Goal: Transaction & Acquisition: Purchase product/service

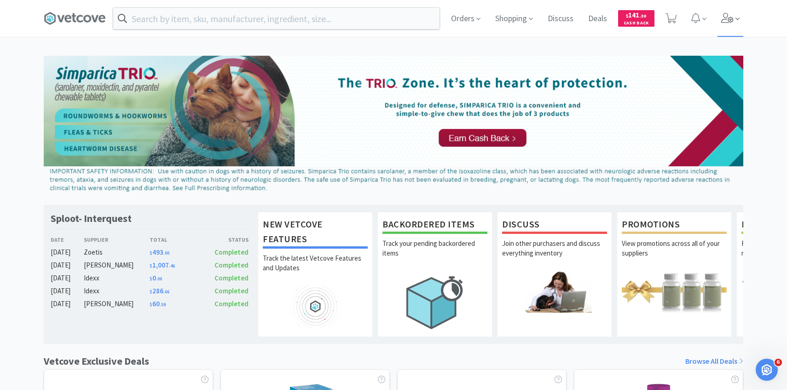
click at [721, 18] on icon at bounding box center [727, 18] width 13 height 10
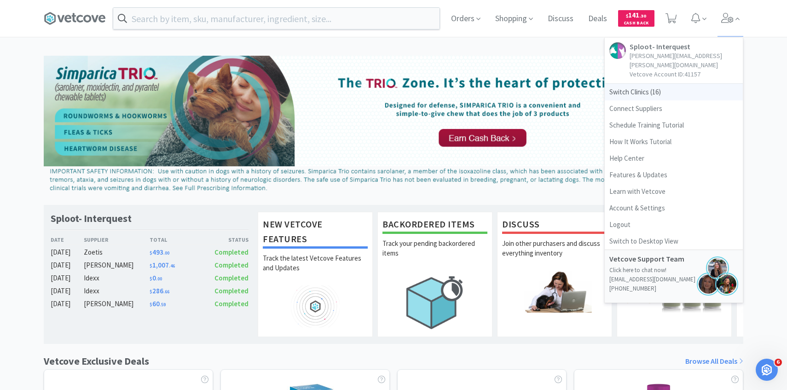
click at [673, 84] on span "Switch Clinics ( 16 )" at bounding box center [674, 92] width 138 height 17
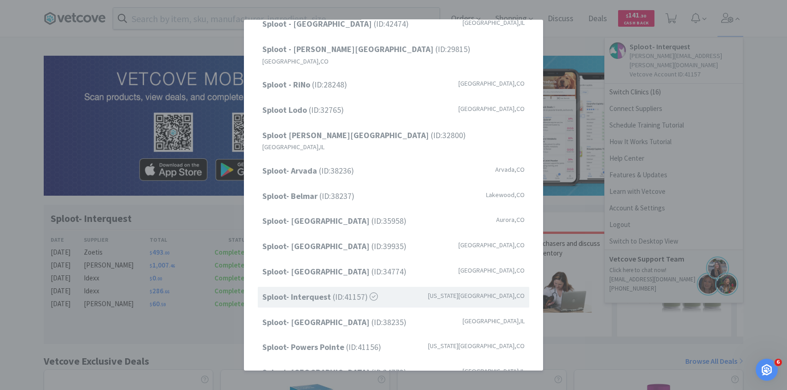
scroll to position [117, 0]
click at [335, 340] on strong "Sploot- Powers Pointe" at bounding box center [304, 345] width 84 height 11
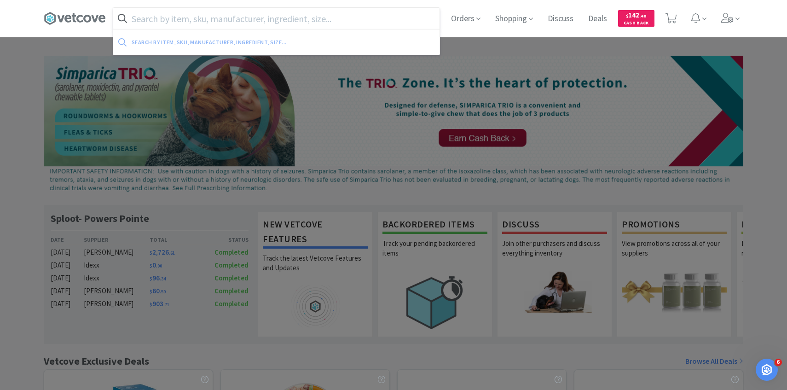
click at [257, 21] on input "text" at bounding box center [276, 18] width 326 height 21
paste input "1ml leur slip w/ 25g ⅝" needle"
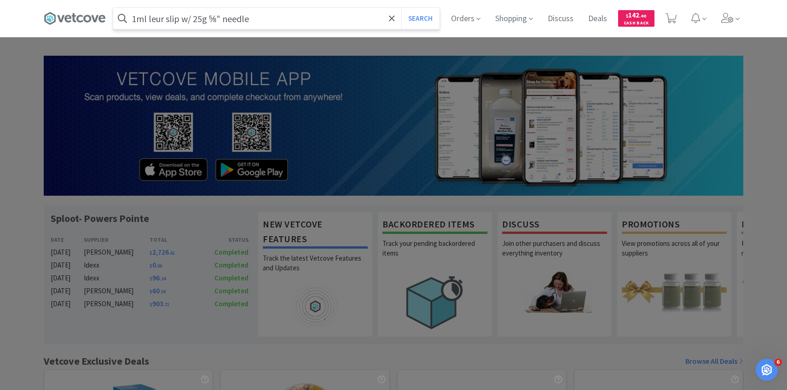
click at [193, 17] on input "1ml leur slip w/ 25g ⅝" needle" at bounding box center [276, 18] width 326 height 21
type input "1ml leur slip 25g ⅝" needle"
click at [401, 8] on button "Search" at bounding box center [420, 18] width 38 height 21
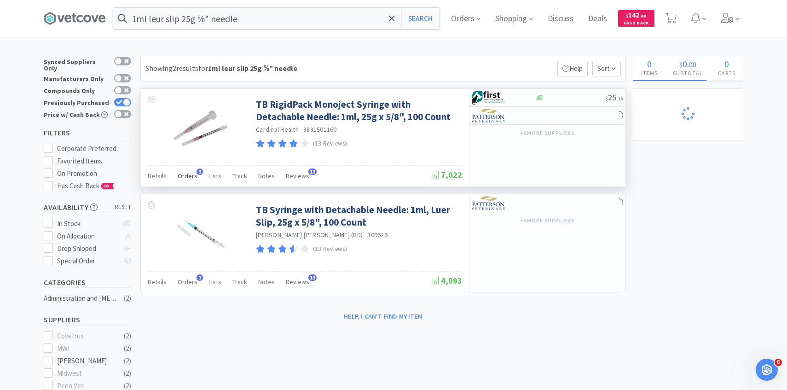
click at [184, 174] on span "Orders" at bounding box center [188, 176] width 20 height 8
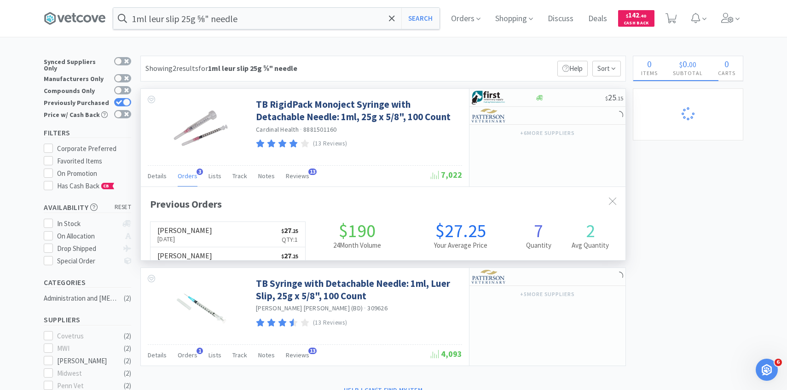
scroll to position [238, 484]
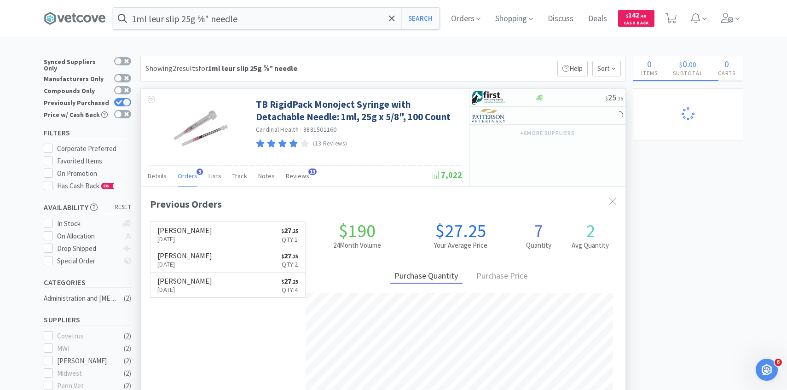
click at [190, 171] on div "Orders 3" at bounding box center [188, 176] width 20 height 17
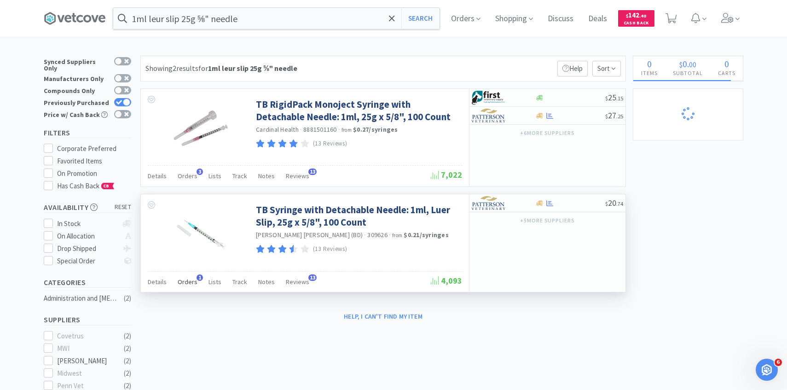
click at [182, 276] on div "Orders 1" at bounding box center [188, 282] width 20 height 17
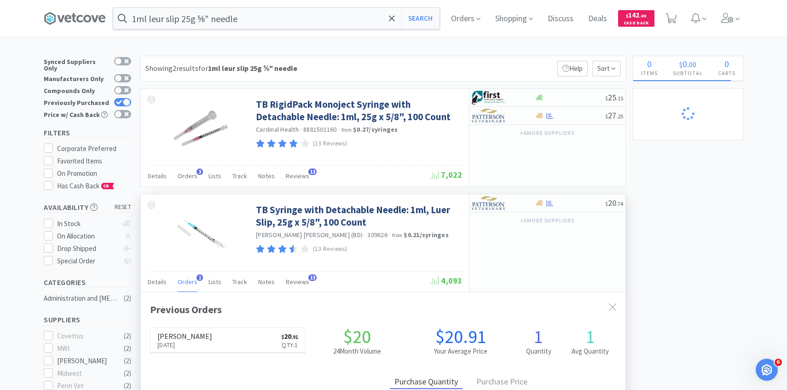
click at [182, 282] on span "Orders" at bounding box center [188, 281] width 20 height 8
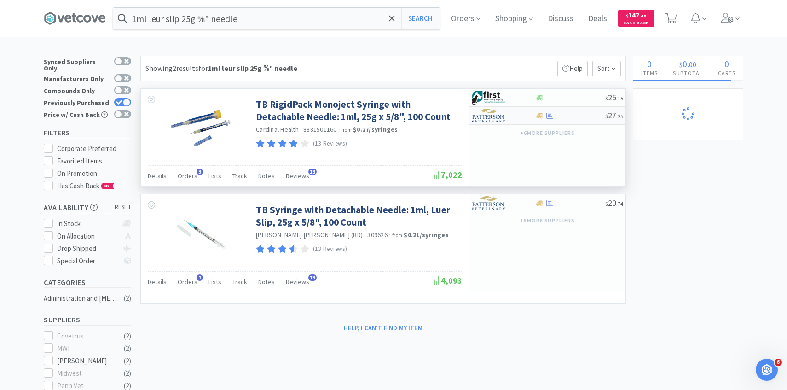
click at [512, 118] on div at bounding box center [497, 116] width 51 height 16
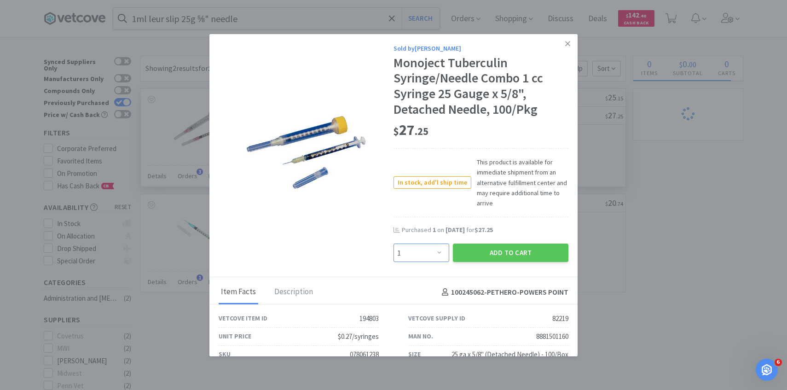
click at [427, 251] on select "Enter Quantity 1 2 3 4 5 6 7 8 9 10 11 12 13 14 15 16 17 18 19 20 Enter Quantity" at bounding box center [421, 252] width 56 height 18
select select "2"
click at [393, 243] on select "Enter Quantity 1 2 3 4 5 6 7 8 9 10 11 12 13 14 15 16 17 18 19 20 Enter Quantity" at bounding box center [421, 252] width 56 height 18
click at [480, 249] on button "Add to Cart" at bounding box center [510, 252] width 115 height 18
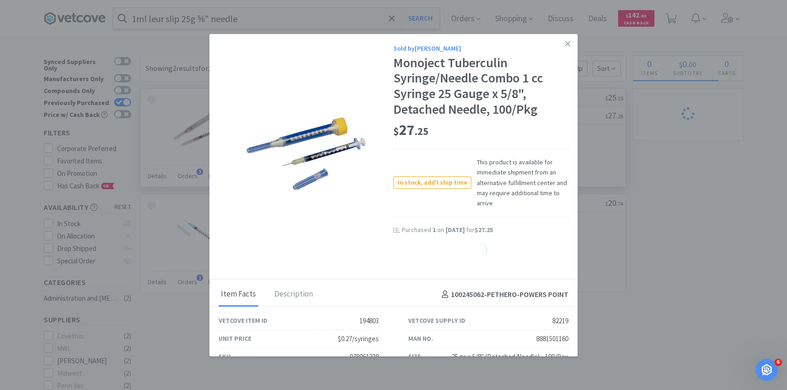
select select "2"
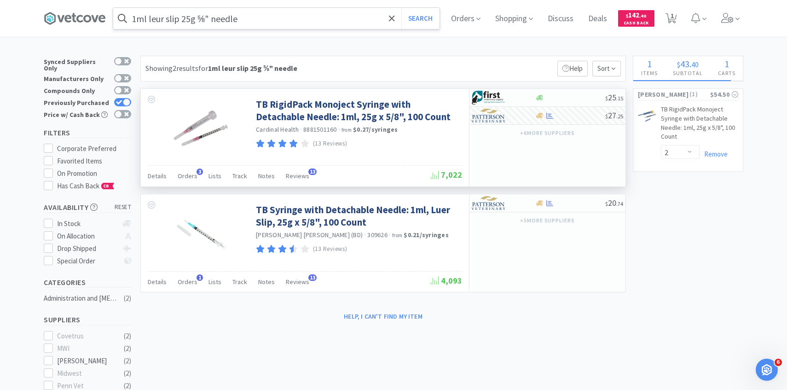
click at [255, 16] on input "1ml leur slip 25g ⅝" needle" at bounding box center [276, 18] width 326 height 21
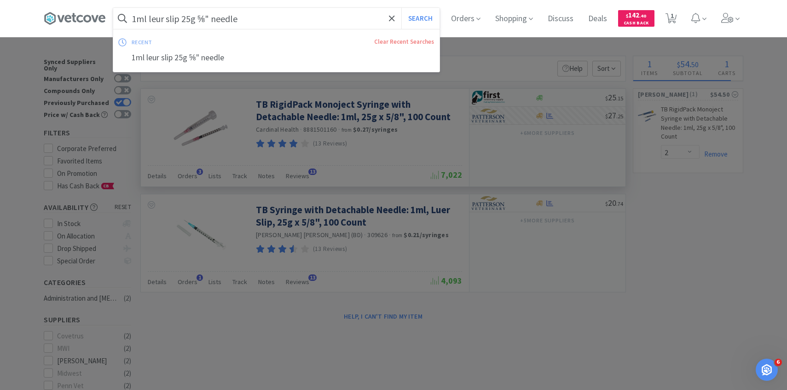
paste input "3ml leur lock w/ 20G 1"
click at [401, 8] on button "Search" at bounding box center [420, 18] width 38 height 21
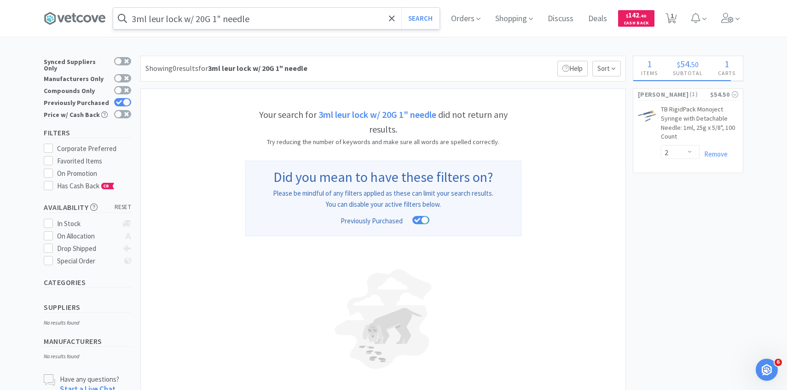
click at [192, 14] on input "3ml leur lock w/ 20G 1" needle" at bounding box center [276, 18] width 326 height 21
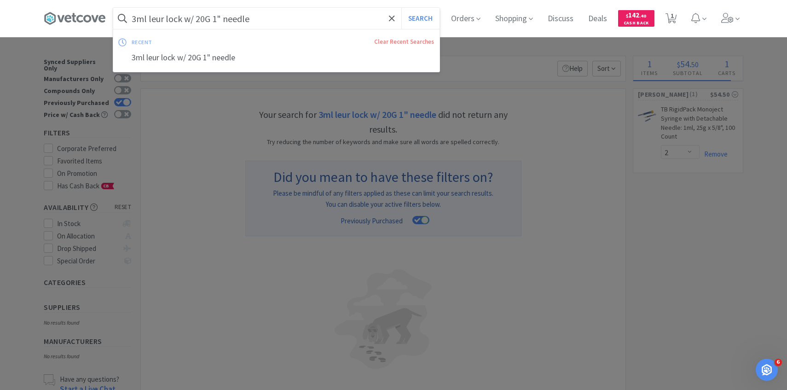
click at [195, 21] on input "3ml leur lock w/ 20G 1" needle" at bounding box center [276, 18] width 326 height 21
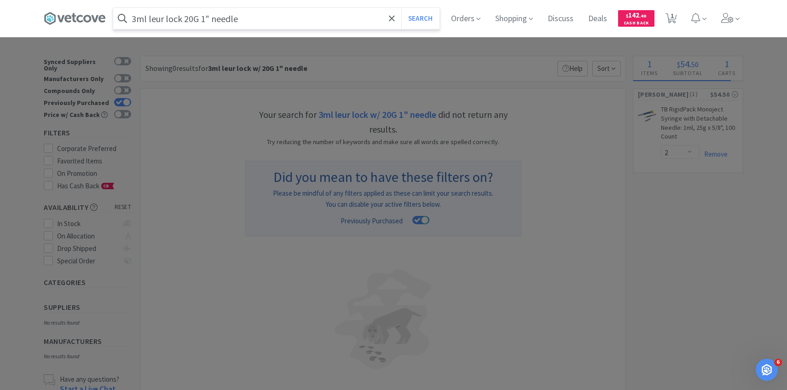
type input "3ml leur lock 20G 1" needle"
click at [401, 8] on button "Search" at bounding box center [420, 18] width 38 height 21
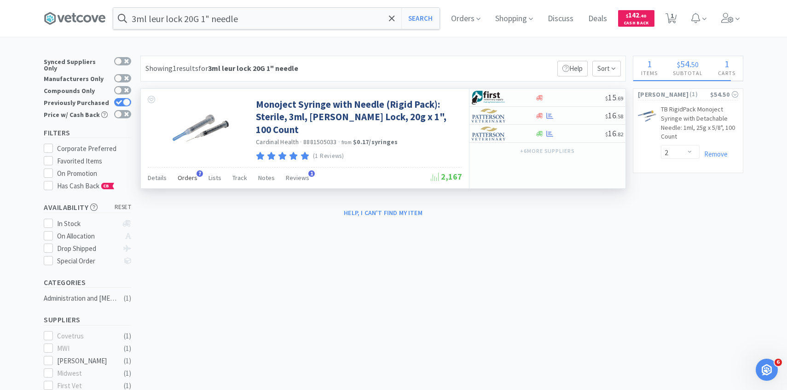
click at [183, 173] on span "Orders" at bounding box center [188, 177] width 20 height 8
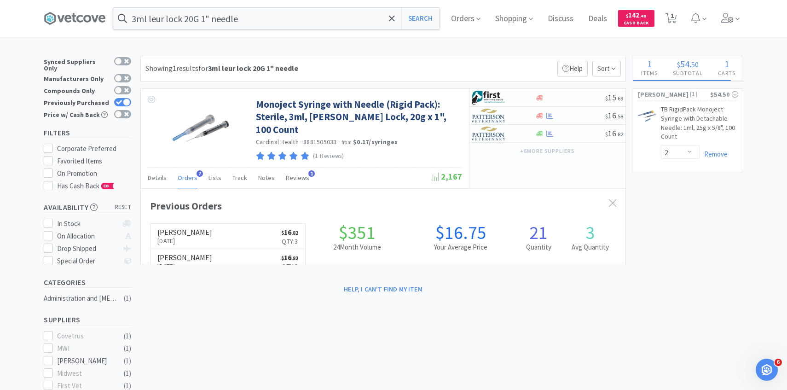
scroll to position [238, 484]
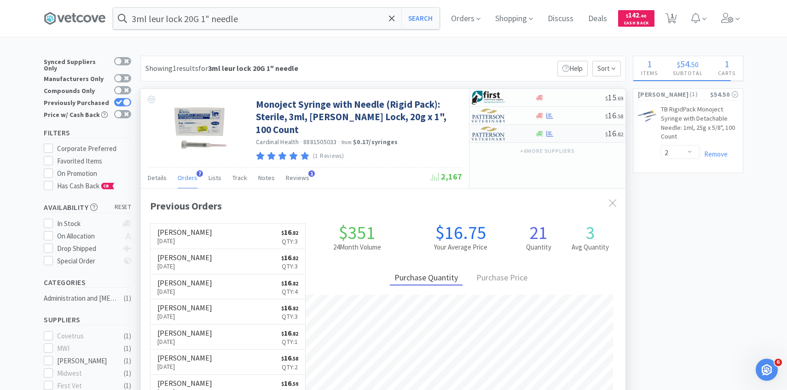
click at [511, 132] on div at bounding box center [497, 134] width 51 height 16
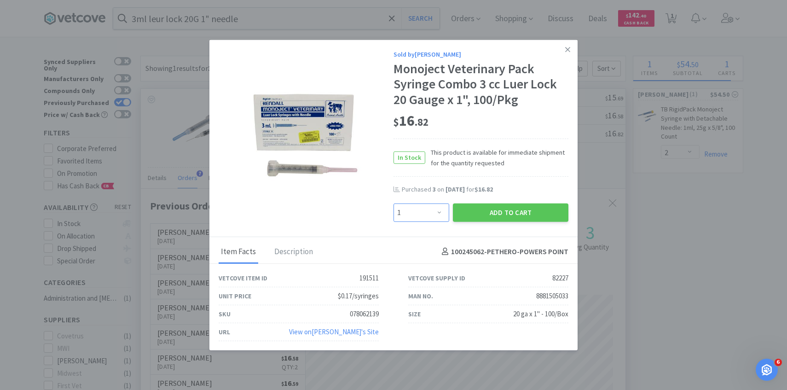
click at [441, 213] on select "Enter Quantity 1 2 3 4 5 6 7 8 9 10 11 12 13 14 15 16 17 18 19 20 Enter Quantity" at bounding box center [421, 212] width 56 height 18
select select "3"
click at [393, 203] on select "Enter Quantity 1 2 3 4 5 6 7 8 9 10 11 12 13 14 15 16 17 18 19 20 Enter Quantity" at bounding box center [421, 212] width 56 height 18
click at [480, 215] on button "Add to Cart" at bounding box center [510, 212] width 115 height 18
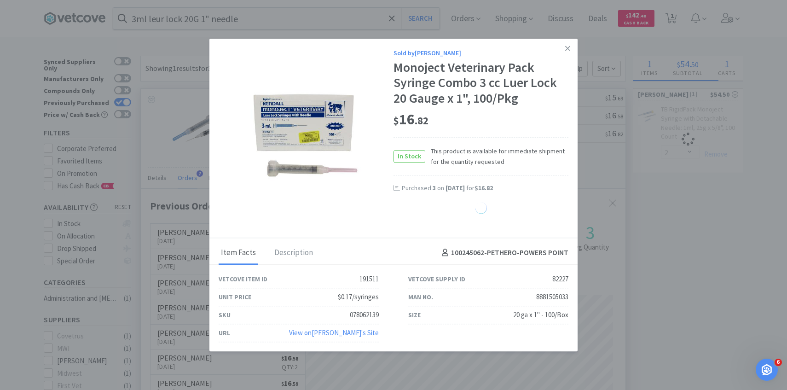
select select "3"
select select "2"
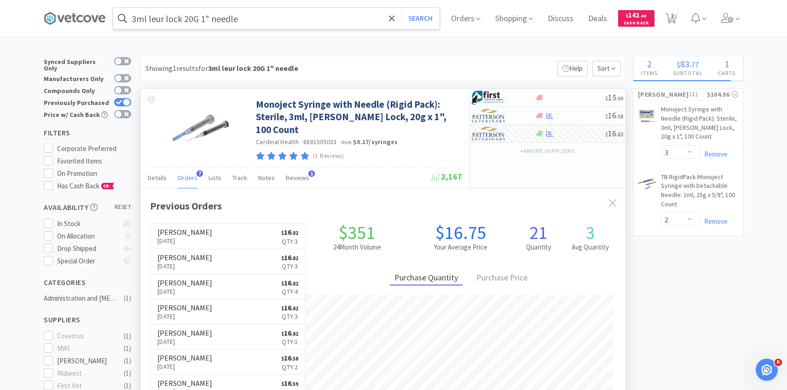
click at [282, 18] on input "3ml leur lock 20G 1" needle" at bounding box center [276, 18] width 326 height 21
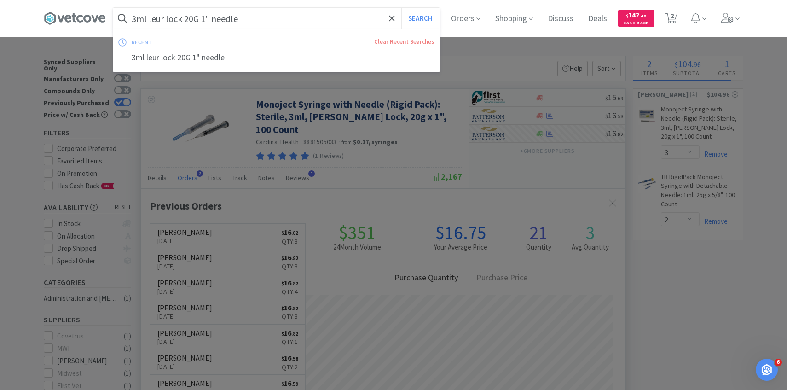
paste input "137579"
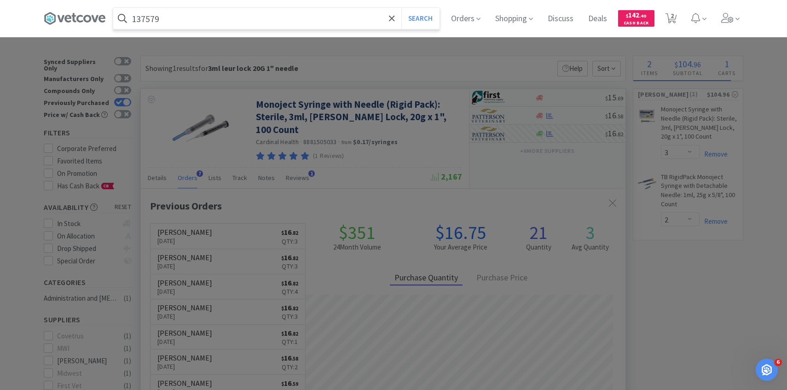
type input "137579"
click at [401, 8] on button "Search" at bounding box center [420, 18] width 38 height 21
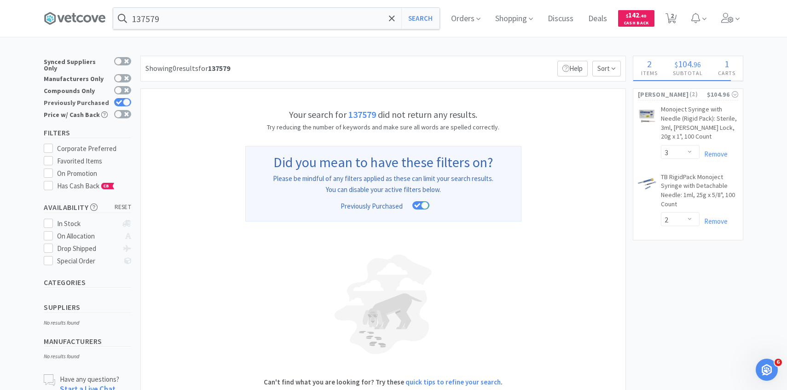
click at [127, 98] on div at bounding box center [126, 101] width 7 height 7
checkbox input "false"
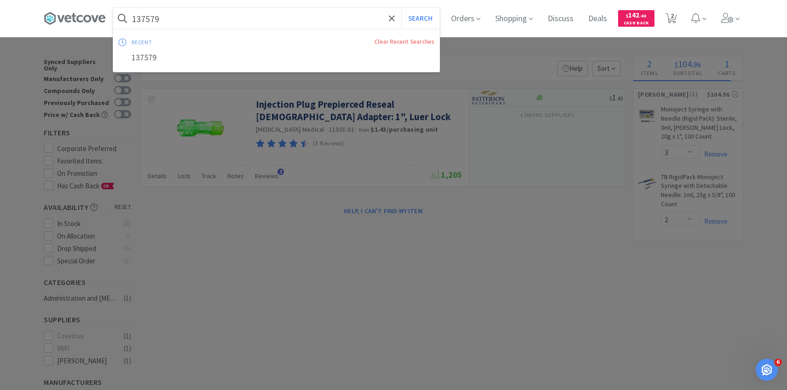
click at [240, 14] on input "137579" at bounding box center [276, 18] width 326 height 21
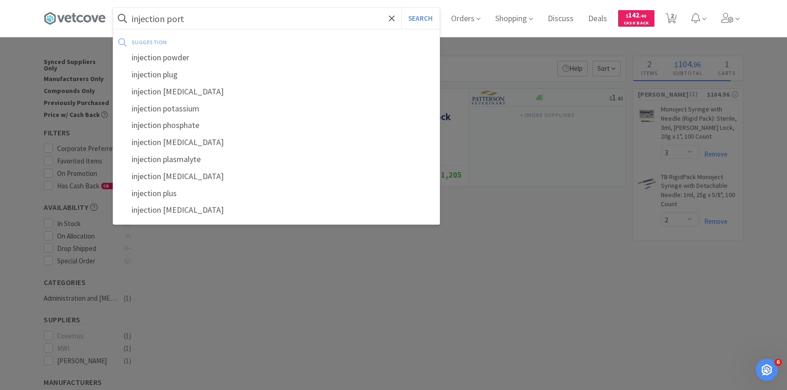
type input "injection port"
click at [401, 8] on button "Search" at bounding box center [420, 18] width 38 height 21
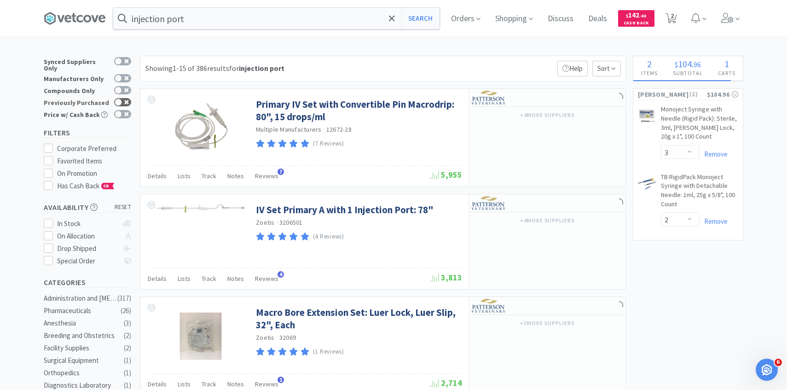
click at [123, 98] on div at bounding box center [122, 102] width 17 height 8
checkbox input "true"
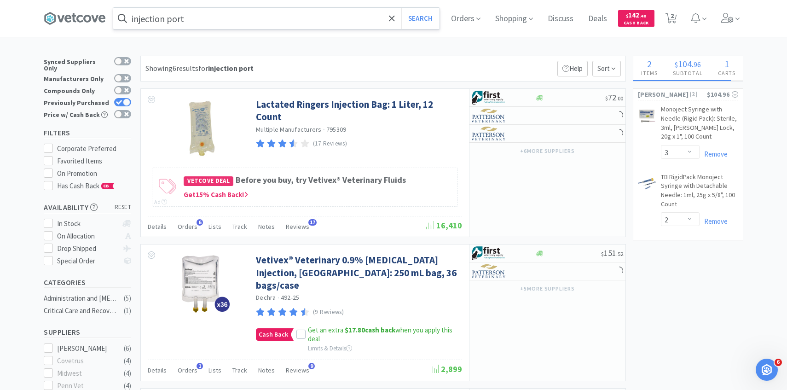
click at [398, 16] on input "injection port" at bounding box center [276, 18] width 326 height 21
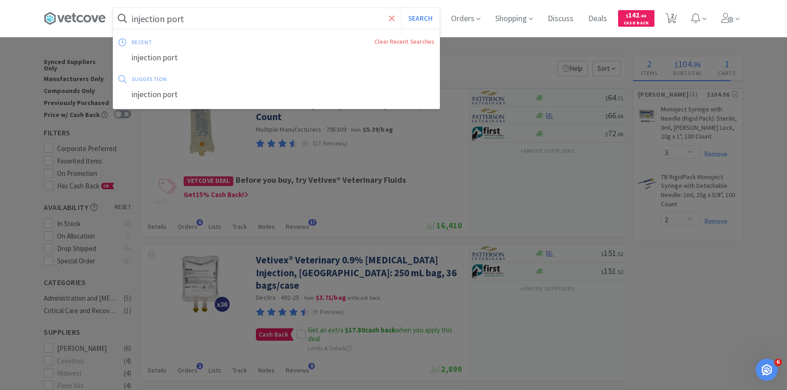
click at [392, 16] on icon at bounding box center [392, 18] width 6 height 9
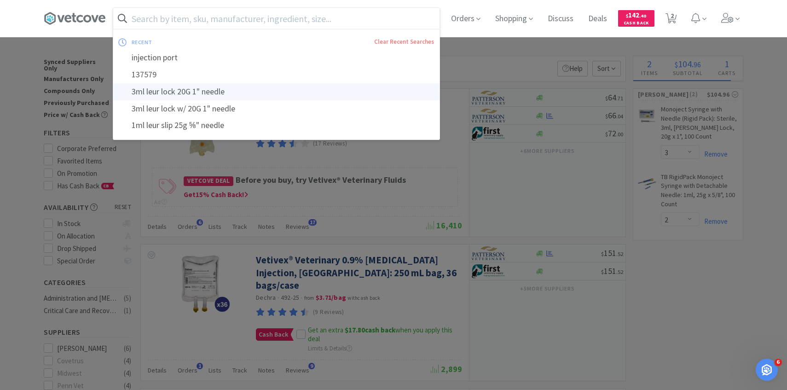
click at [305, 84] on div "3ml leur lock 20G 1" needle" at bounding box center [276, 91] width 326 height 17
type input "3ml leur lock 20G 1" needle"
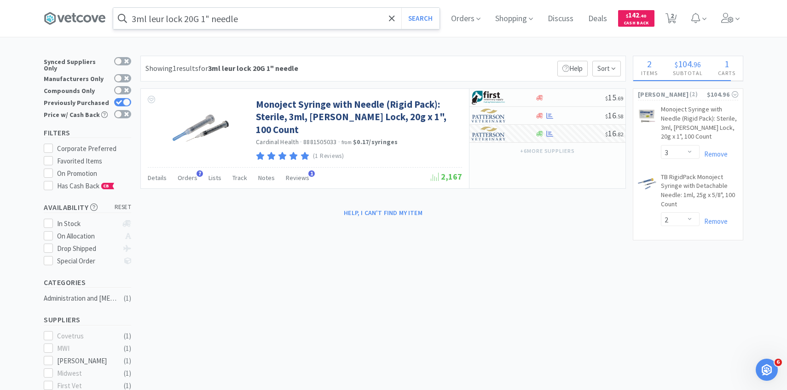
click at [397, 16] on input "3ml leur lock 20G 1" needle" at bounding box center [276, 18] width 326 height 21
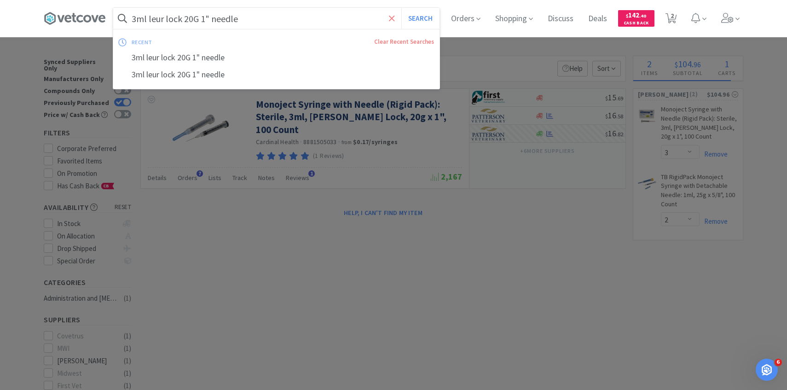
click at [390, 15] on icon at bounding box center [392, 18] width 6 height 9
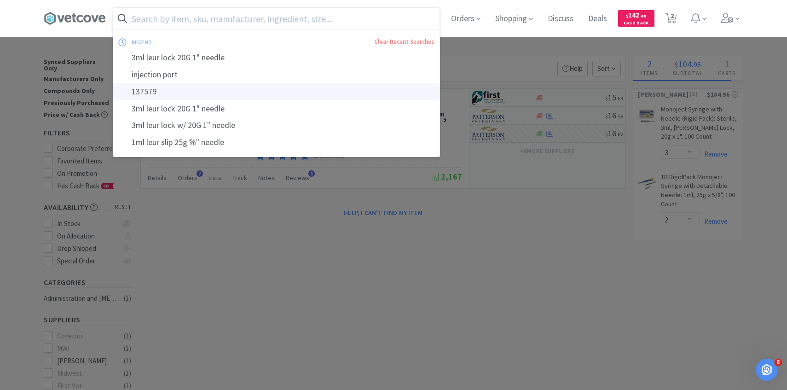
click at [256, 86] on div "137579" at bounding box center [276, 91] width 326 height 17
type input "137579"
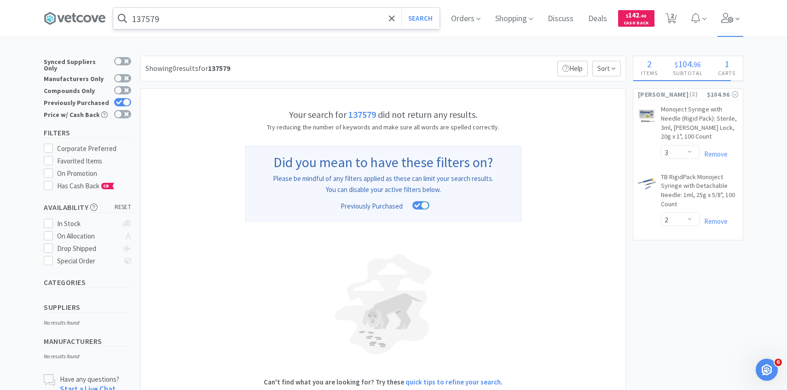
click at [728, 11] on span at bounding box center [730, 18] width 26 height 37
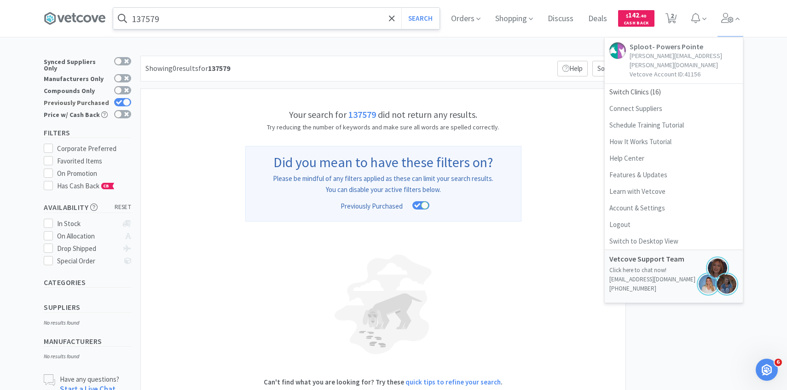
click at [125, 98] on div at bounding box center [126, 101] width 7 height 7
checkbox input "false"
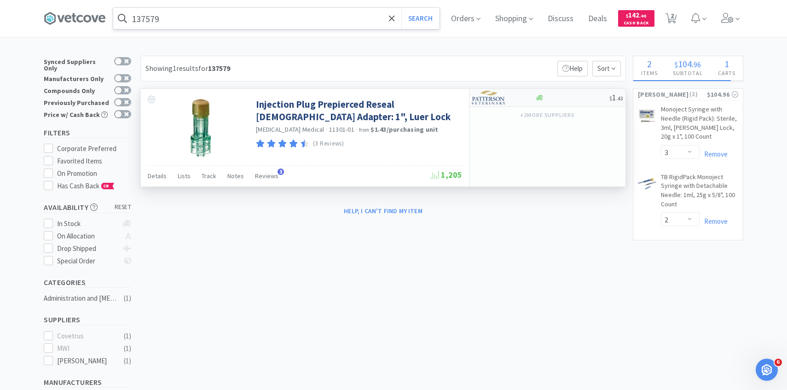
click at [513, 89] on div "$ 1 . 43" at bounding box center [547, 98] width 156 height 18
select select "1"
click at [507, 99] on div at bounding box center [497, 98] width 51 height 16
select select "1"
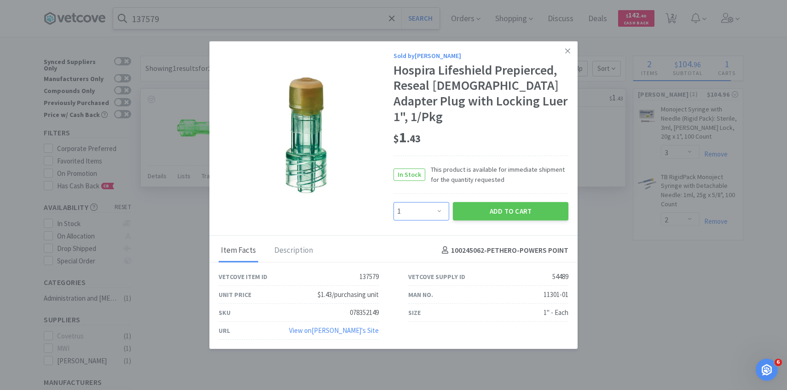
click at [431, 205] on select "Enter Quantity 1 2 3 4 5 6 7 8 9 10 11 12 13 14 15 16 17 18 19 20 Enter Quantity" at bounding box center [421, 211] width 56 height 18
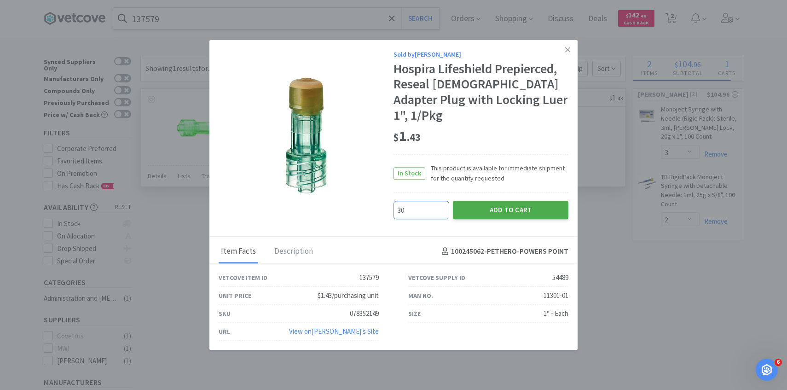
type input "30"
click at [500, 201] on button "Add to Cart" at bounding box center [510, 210] width 115 height 18
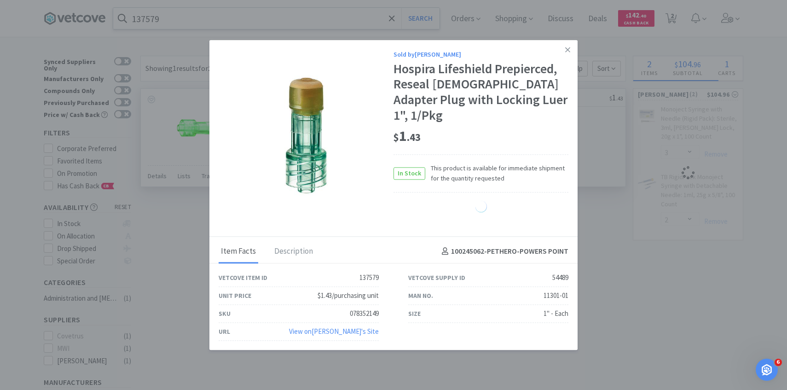
select select "3"
select select "30"
select select "2"
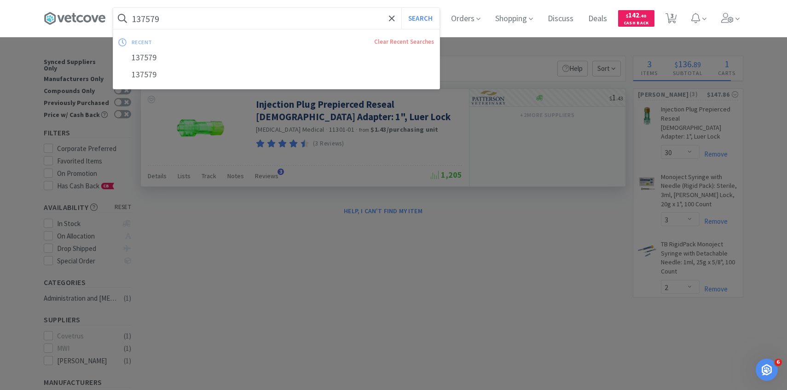
click at [283, 21] on input "137579" at bounding box center [276, 18] width 326 height 21
paste input "296282"
type input "296282"
click at [401, 8] on button "Search" at bounding box center [420, 18] width 38 height 21
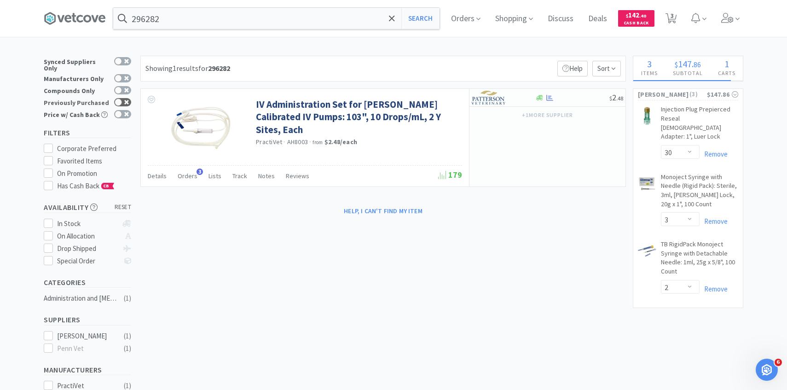
click at [122, 100] on icon at bounding box center [119, 102] width 6 height 5
checkbox input "true"
click at [187, 177] on span "Orders" at bounding box center [188, 176] width 20 height 8
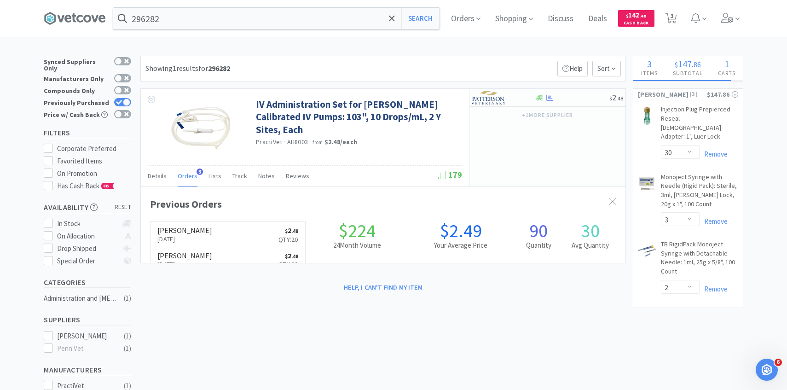
scroll to position [238, 484]
click at [500, 101] on img at bounding box center [489, 98] width 35 height 14
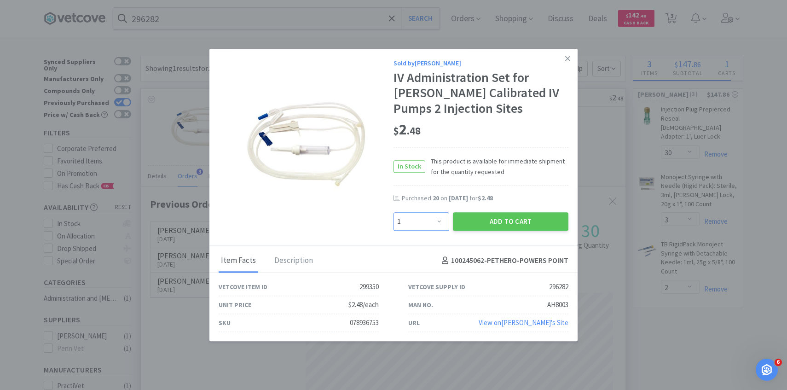
click at [439, 218] on select "Enter Quantity 1 2 3 4 5 6 7 8 9 10 11 12 13 14 15 16 17 18 19 20 Enter Quantity" at bounding box center [421, 221] width 56 height 18
select select "20"
click at [393, 212] on select "Enter Quantity 1 2 3 4 5 6 7 8 9 10 11 12 13 14 15 16 17 18 19 20 Enter Quantity" at bounding box center [421, 221] width 56 height 18
click at [491, 222] on button "Add to Cart" at bounding box center [510, 221] width 115 height 18
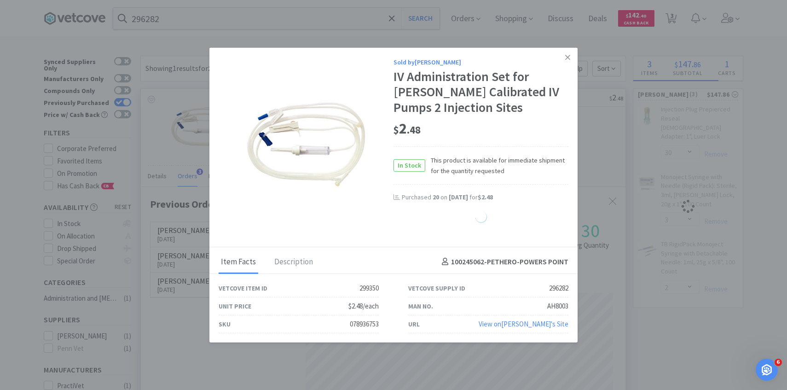
select select "20"
select select "3"
select select "30"
select select "2"
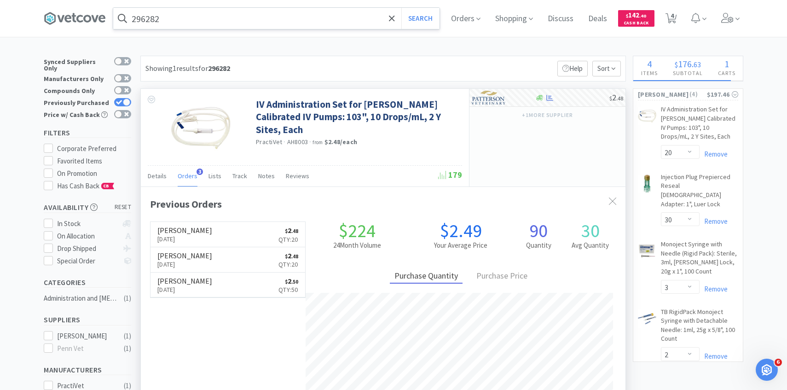
click at [331, 19] on input "296282" at bounding box center [276, 18] width 326 height 21
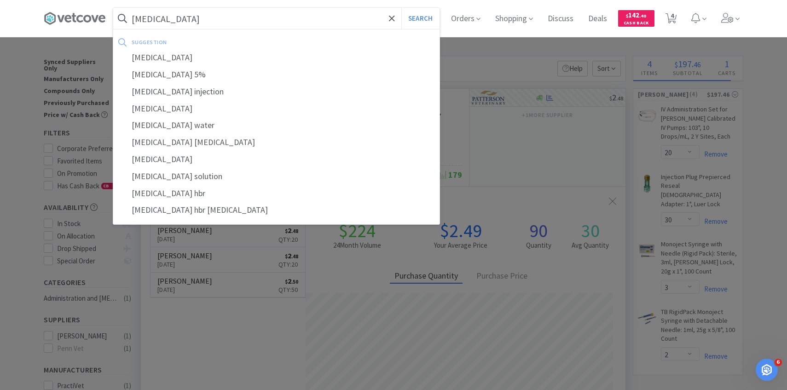
type input "[MEDICAL_DATA]"
click at [401, 8] on button "Search" at bounding box center [420, 18] width 38 height 21
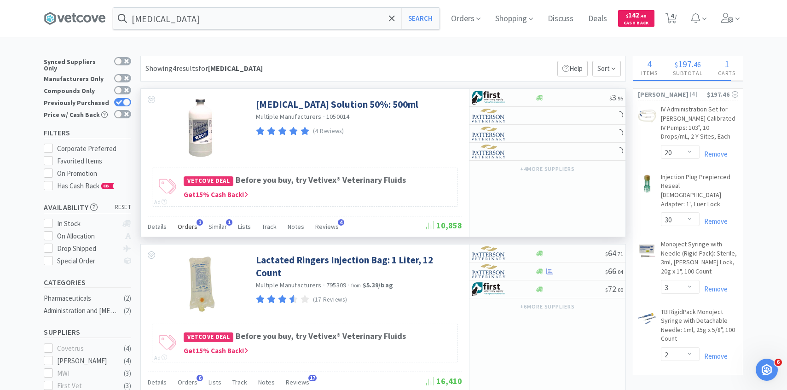
click at [191, 221] on div "Orders 1" at bounding box center [188, 227] width 20 height 17
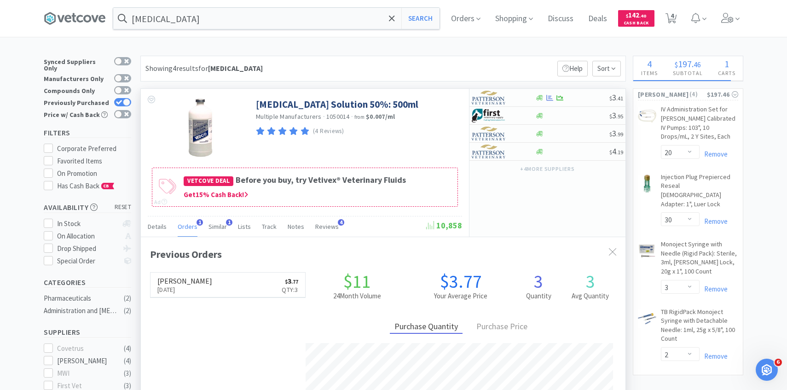
scroll to position [238, 484]
click at [512, 95] on div at bounding box center [497, 98] width 51 height 16
select select "1"
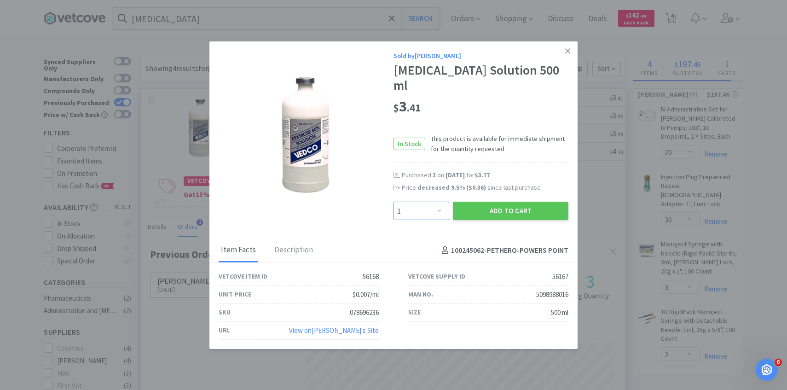
click at [438, 202] on select "Enter Quantity 1 2 3 4 5 6 7 8 9 10 11 12 13 14 15 16 17 18 19 20 Enter Quantity" at bounding box center [421, 211] width 56 height 18
click at [393, 202] on select "Enter Quantity 1 2 3 4 5 6 7 8 9 10 11 12 13 14 15 16 17 18 19 20 Enter Quantity" at bounding box center [421, 211] width 56 height 18
click at [473, 204] on button "Add to Cart" at bounding box center [510, 211] width 115 height 18
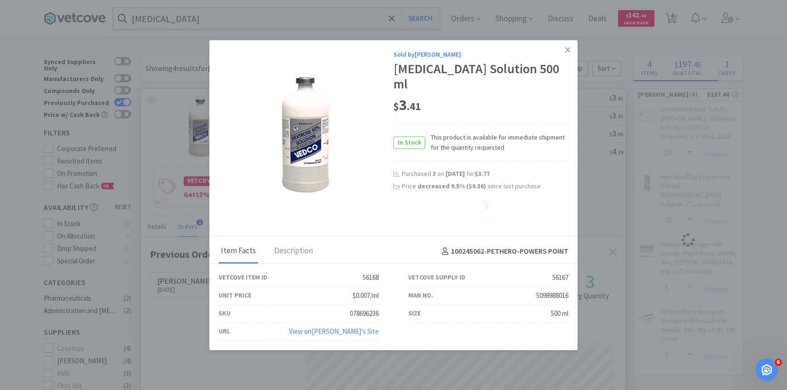
select select "2"
select select "20"
select select "3"
select select "30"
select select "2"
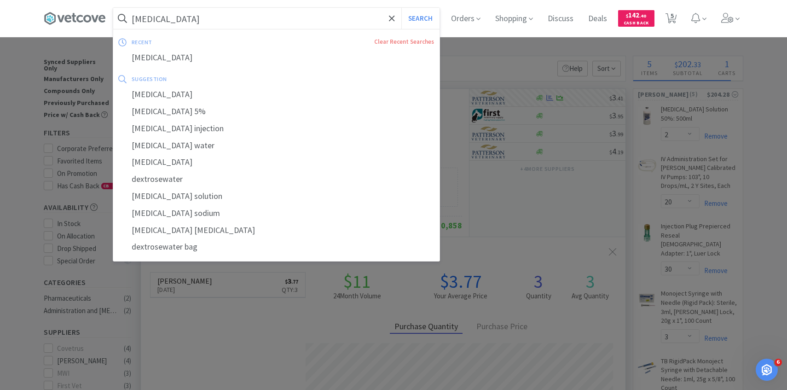
click at [312, 15] on input "[MEDICAL_DATA]" at bounding box center [276, 18] width 326 height 21
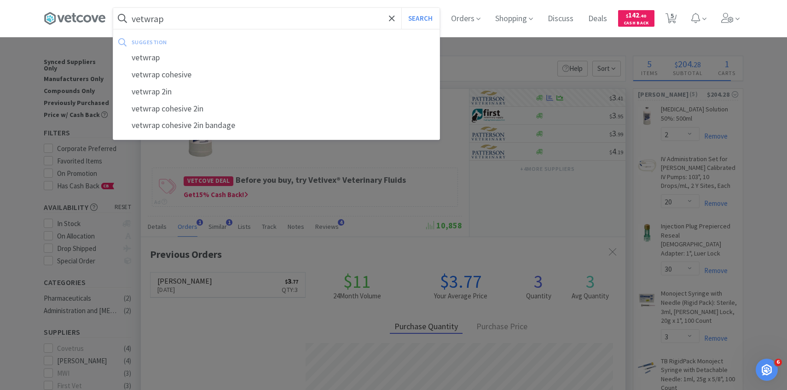
type input "vetwrap"
click at [401, 8] on button "Search" at bounding box center [420, 18] width 38 height 21
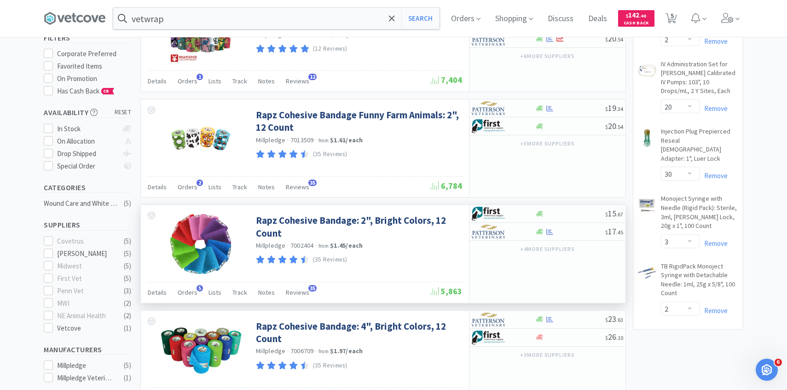
scroll to position [97, 0]
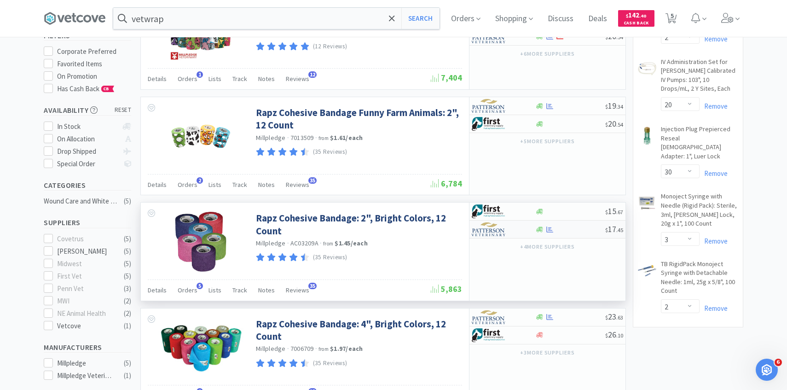
click at [496, 231] on img at bounding box center [489, 229] width 35 height 14
select select "1"
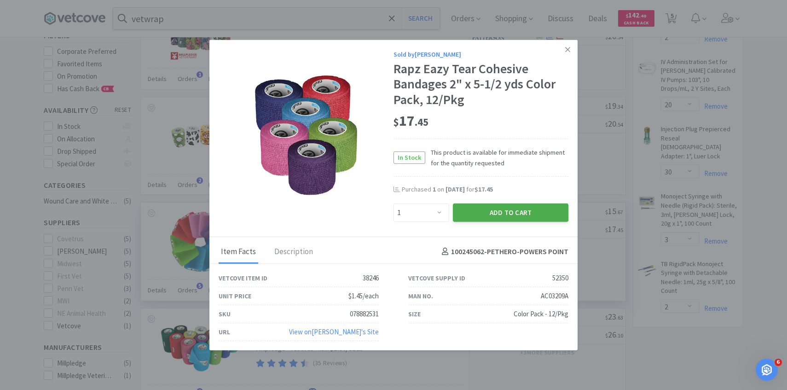
click at [502, 213] on button "Add to Cart" at bounding box center [510, 212] width 115 height 18
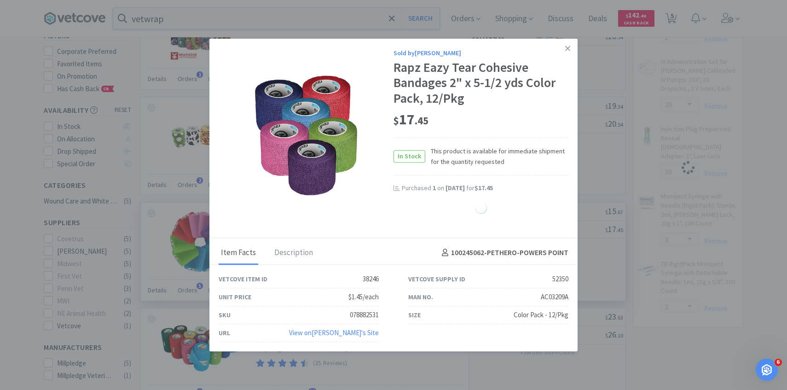
select select "1"
select select "2"
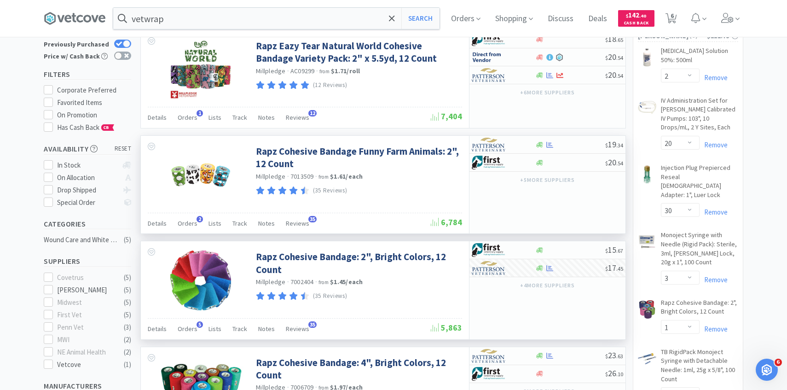
scroll to position [58, 0]
click at [500, 141] on img at bounding box center [489, 145] width 35 height 14
select select "1"
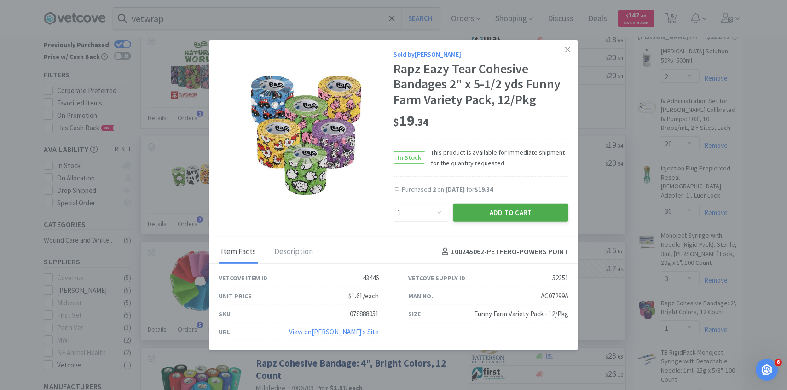
click at [486, 211] on button "Add to Cart" at bounding box center [510, 212] width 115 height 18
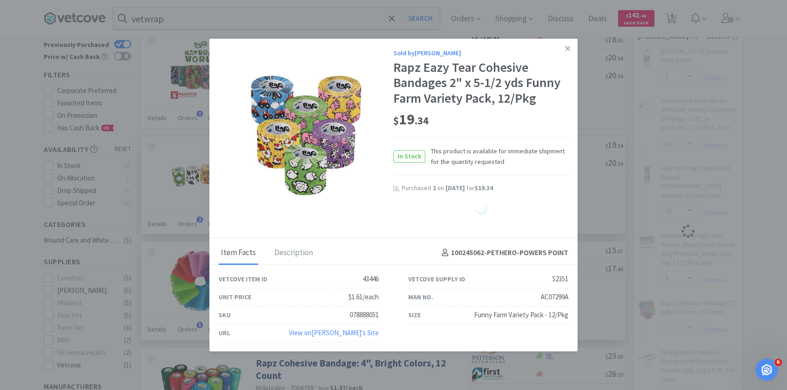
select select "1"
select select "2"
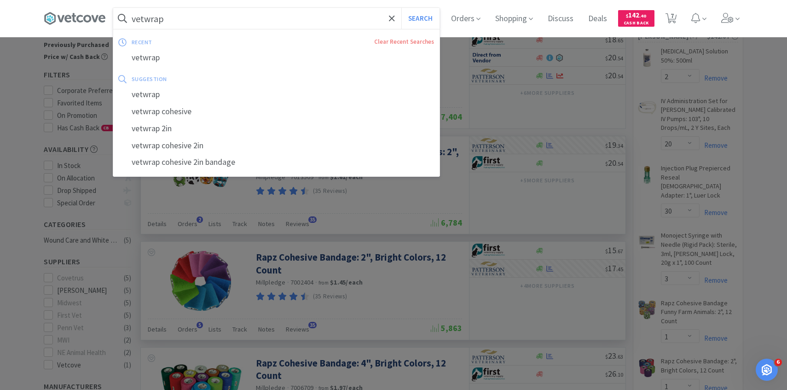
click at [296, 17] on input "vetwrap" at bounding box center [276, 18] width 326 height 21
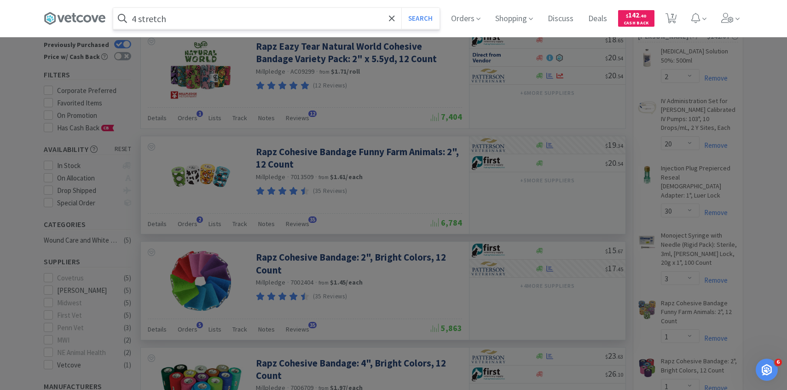
type input "4 stretch"
click at [401, 8] on button "Search" at bounding box center [420, 18] width 38 height 21
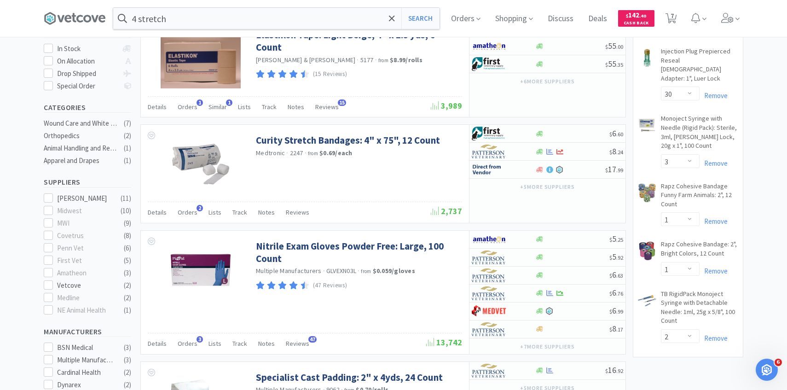
scroll to position [175, 0]
click at [193, 210] on span "Orders" at bounding box center [188, 212] width 20 height 8
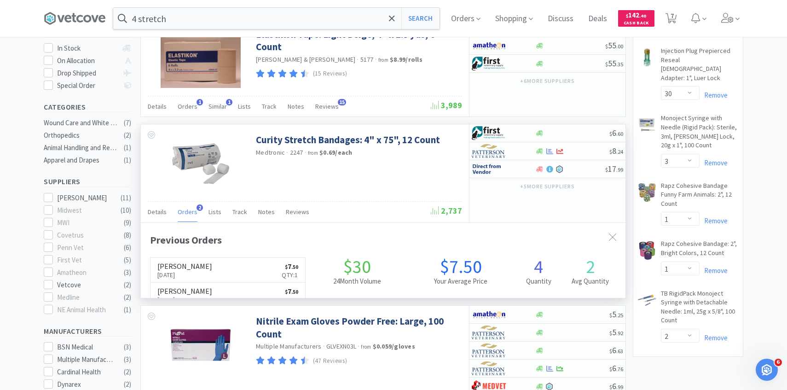
scroll to position [238, 484]
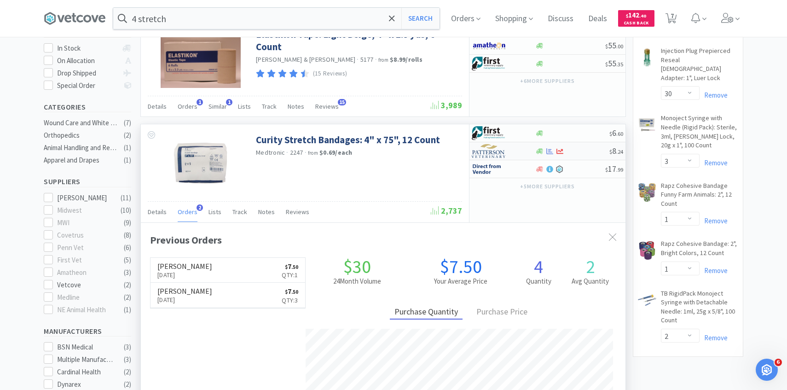
click at [495, 154] on img at bounding box center [489, 151] width 35 height 14
select select "1"
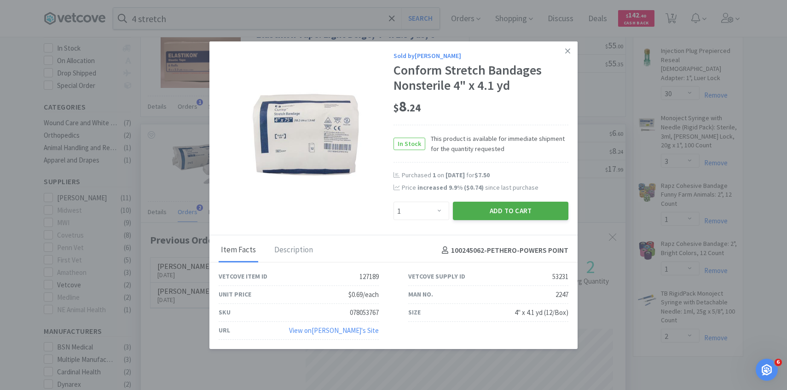
click at [492, 211] on button "Add to Cart" at bounding box center [510, 211] width 115 height 18
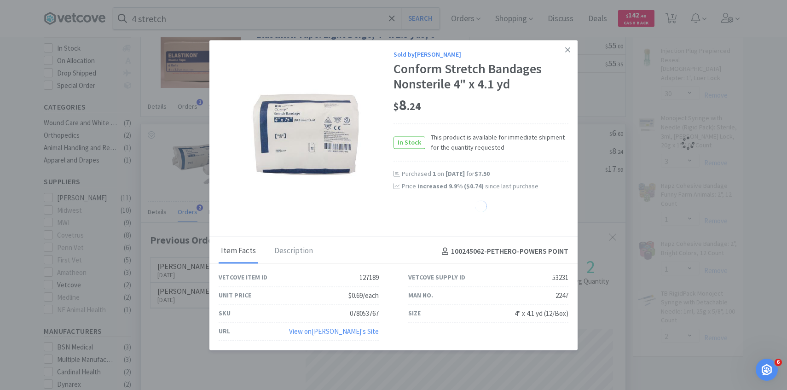
select select "1"
select select "2"
select select "20"
select select "3"
select select "1"
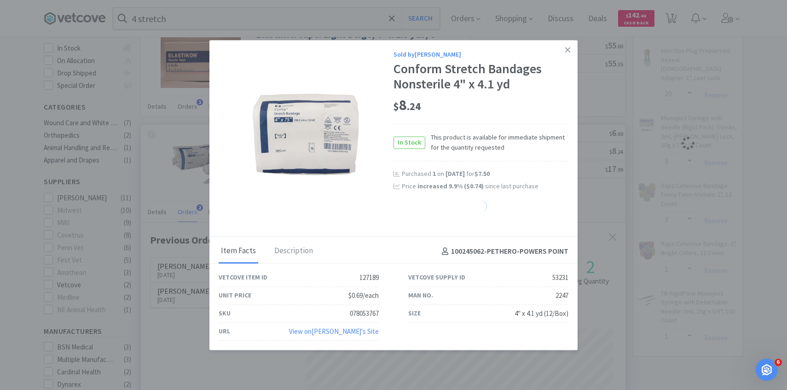
select select "30"
select select "2"
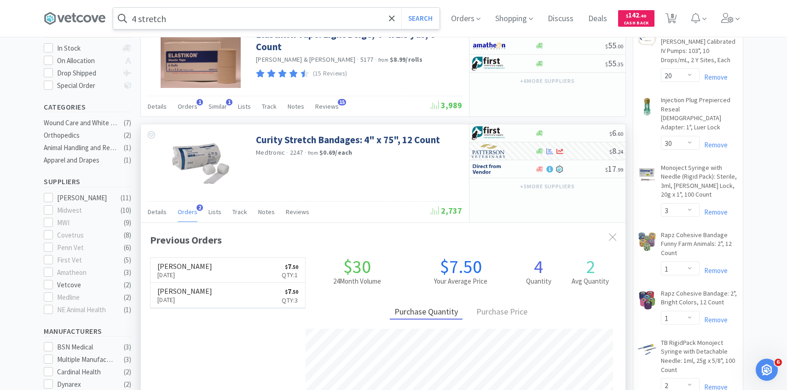
click at [238, 14] on input "4 stretch" at bounding box center [276, 18] width 326 height 21
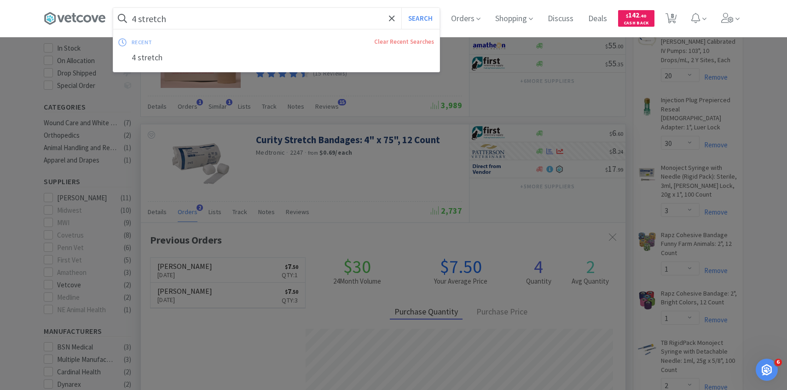
paste input "65822"
type input "65822"
click at [401, 8] on button "Search" at bounding box center [420, 18] width 38 height 21
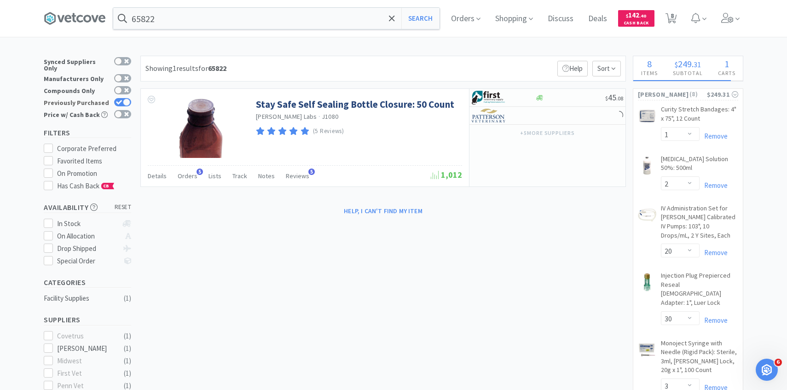
click at [123, 98] on div at bounding box center [122, 102] width 17 height 8
checkbox input "false"
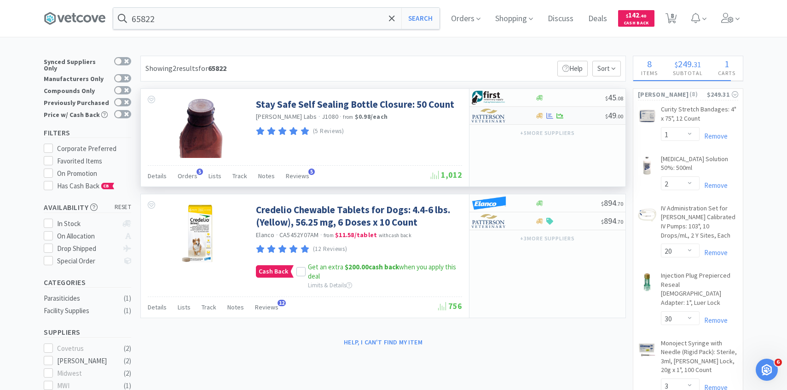
click at [485, 120] on img at bounding box center [489, 116] width 35 height 14
select select "1"
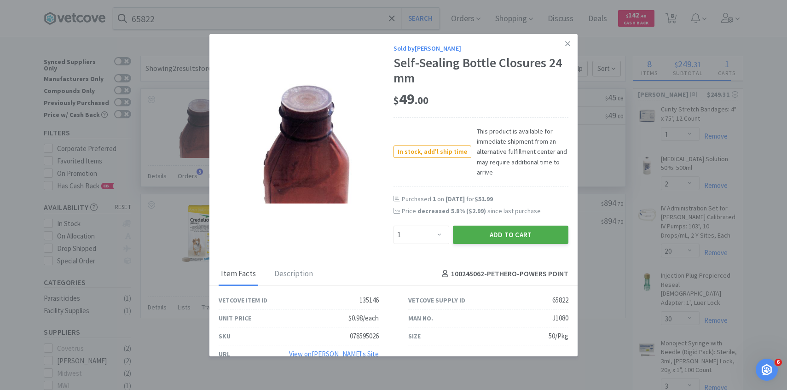
click at [483, 237] on button "Add to Cart" at bounding box center [510, 234] width 115 height 18
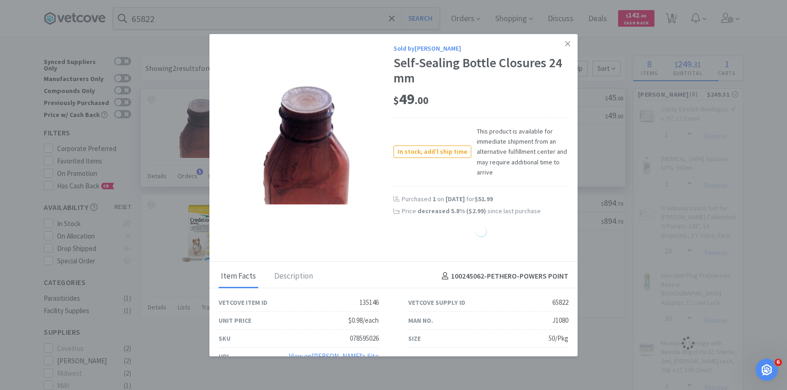
select select "1"
select select "2"
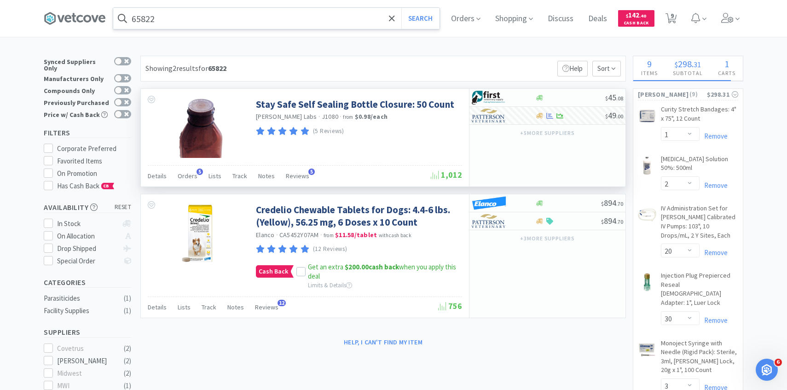
click at [279, 16] on input "65822" at bounding box center [276, 18] width 326 height 21
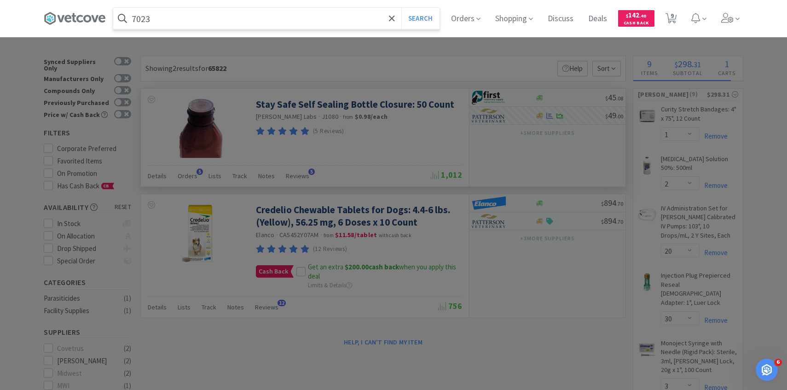
click at [201, 19] on input "7023" at bounding box center [276, 18] width 326 height 21
click at [401, 8] on button "Search" at bounding box center [420, 18] width 38 height 21
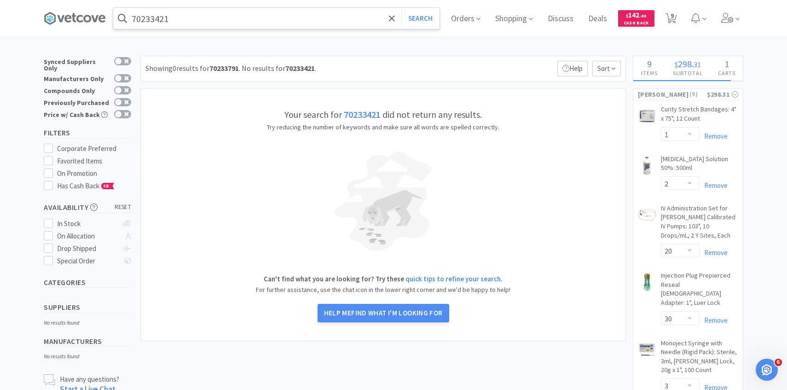
click at [157, 18] on input "70233421" at bounding box center [276, 18] width 326 height 21
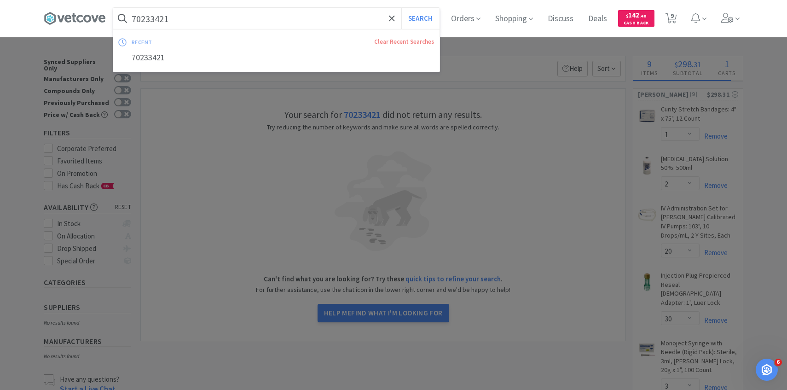
click at [151, 18] on input "70233421" at bounding box center [276, 18] width 326 height 21
type input "7023 3421"
click at [401, 8] on button "Search" at bounding box center [420, 18] width 38 height 21
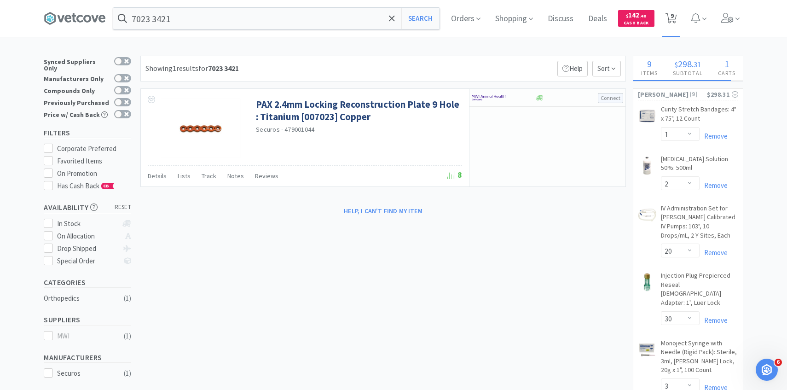
click at [671, 16] on span "9" at bounding box center [671, 15] width 3 height 37
select select "1"
select select "2"
select select "20"
select select "30"
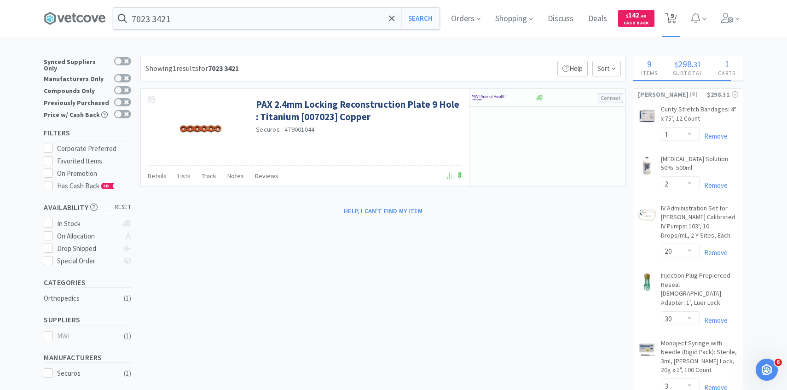
select select "3"
select select "1"
select select "2"
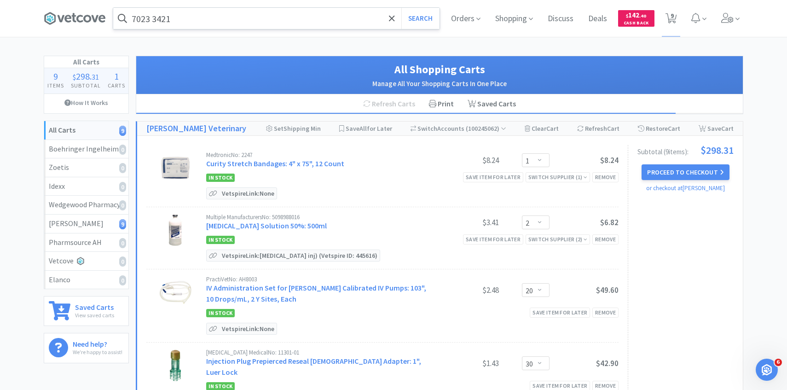
click at [243, 19] on input "7023 3421" at bounding box center [276, 18] width 326 height 21
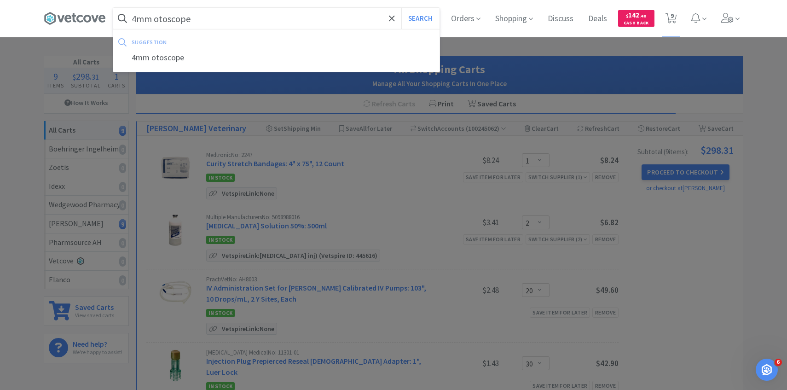
type input "4mm otoscope"
click at [401, 8] on button "Search" at bounding box center [420, 18] width 38 height 21
select select "1"
select select "2"
select select "20"
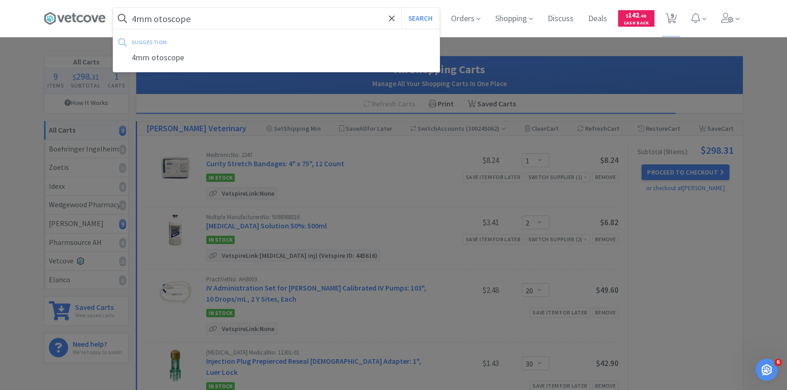
select select "30"
select select "3"
select select "1"
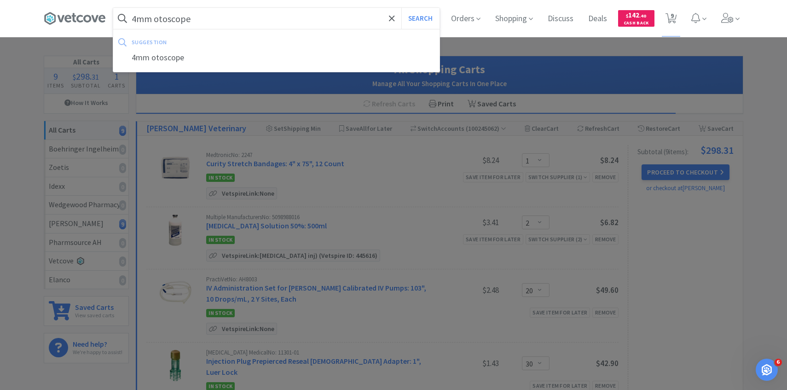
select select "2"
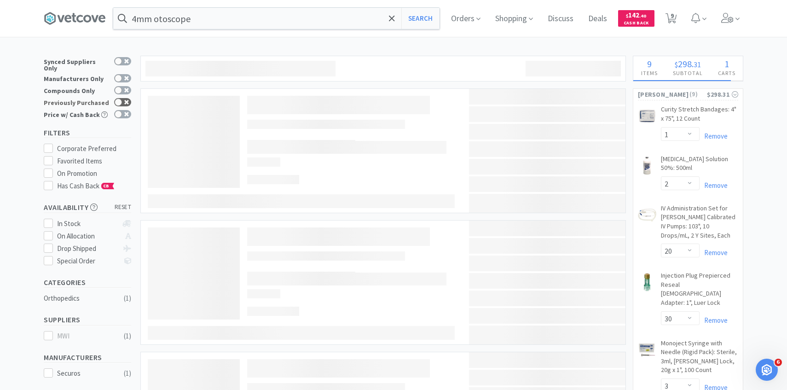
click at [123, 98] on div at bounding box center [122, 102] width 17 height 8
checkbox input "true"
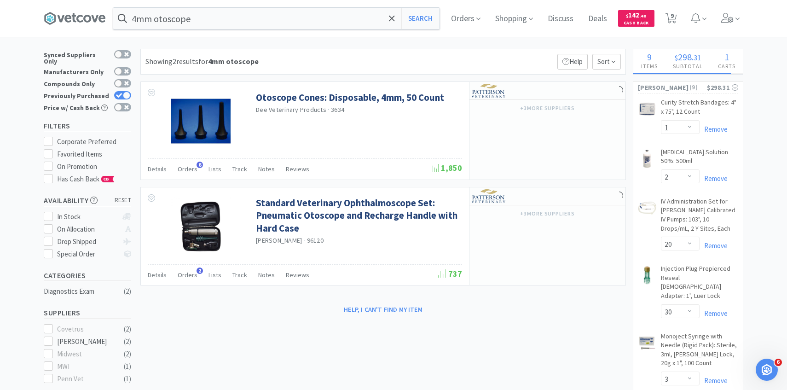
scroll to position [5, 0]
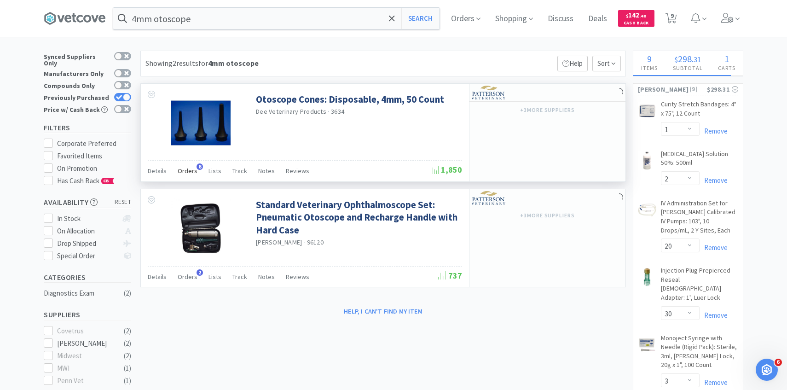
click at [184, 171] on span "Orders" at bounding box center [188, 171] width 20 height 8
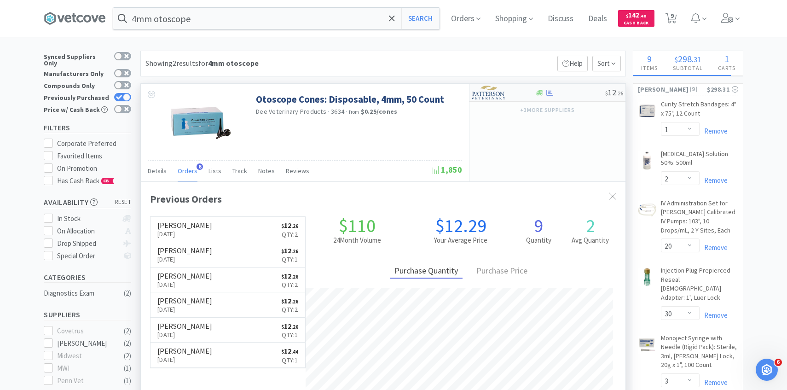
scroll to position [238, 484]
click at [494, 95] on img at bounding box center [489, 93] width 35 height 14
select select "1"
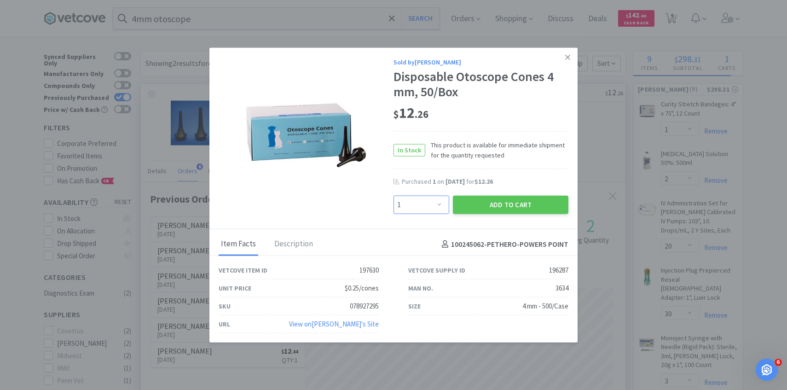
click at [430, 199] on select "Enter Quantity 1 2 3 4 5 6 7 8 9 10 11 12 13 14 15 16 17 18 19 20 Enter Quantity" at bounding box center [421, 205] width 56 height 18
click at [393, 196] on select "Enter Quantity 1 2 3 4 5 6 7 8 9 10 11 12 13 14 15 16 17 18 19 20 Enter Quantity" at bounding box center [421, 205] width 56 height 18
click at [483, 205] on button "Add to Cart" at bounding box center [510, 205] width 115 height 18
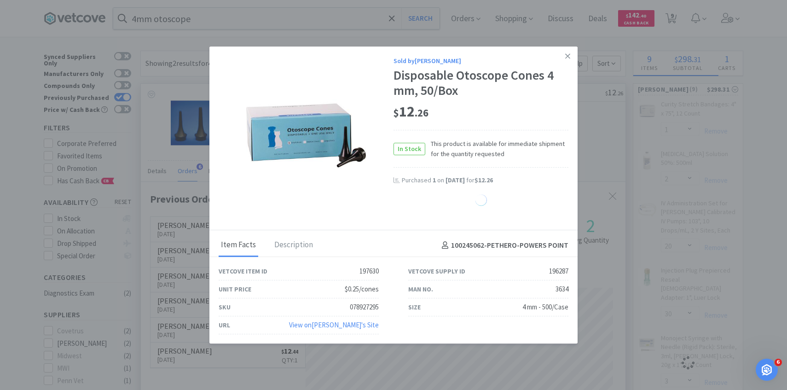
select select "2"
select select "1"
select select "2"
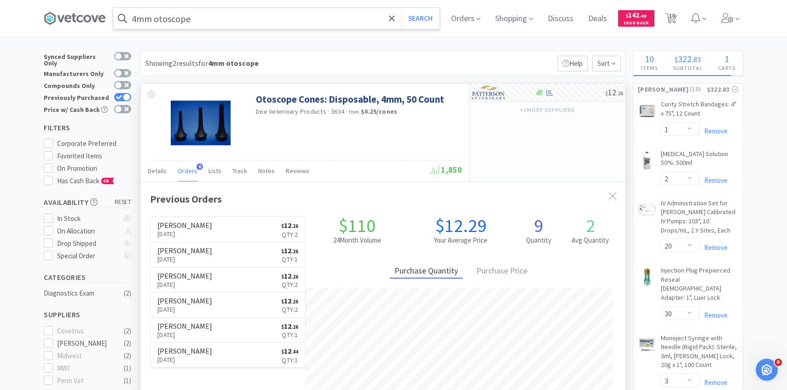
click at [273, 23] on input "4mm otoscope" at bounding box center [276, 18] width 326 height 21
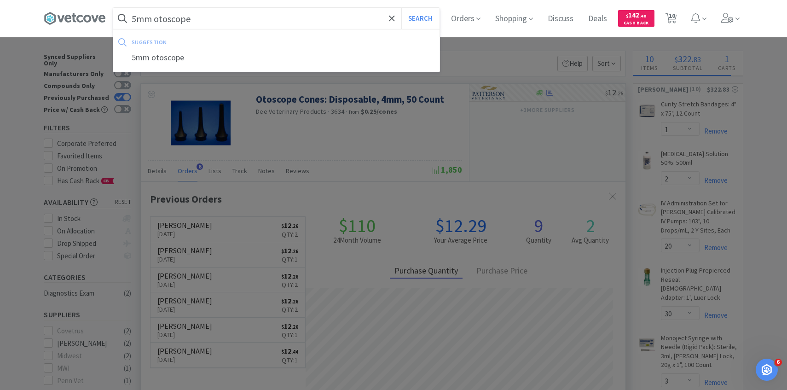
type input "5mm otoscope"
click at [401, 8] on button "Search" at bounding box center [420, 18] width 38 height 21
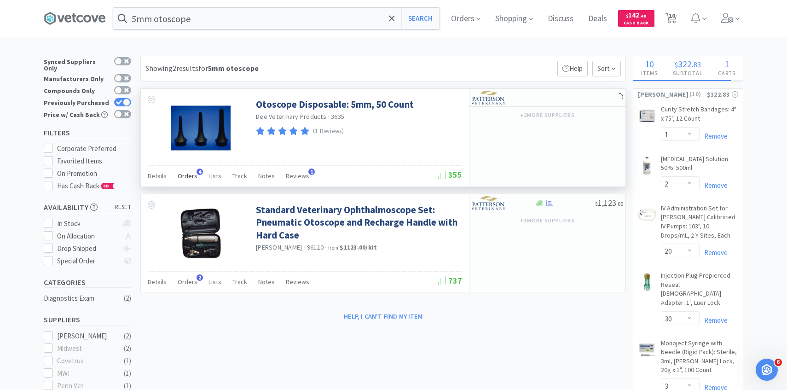
click at [194, 170] on div "Orders 4" at bounding box center [188, 176] width 20 height 17
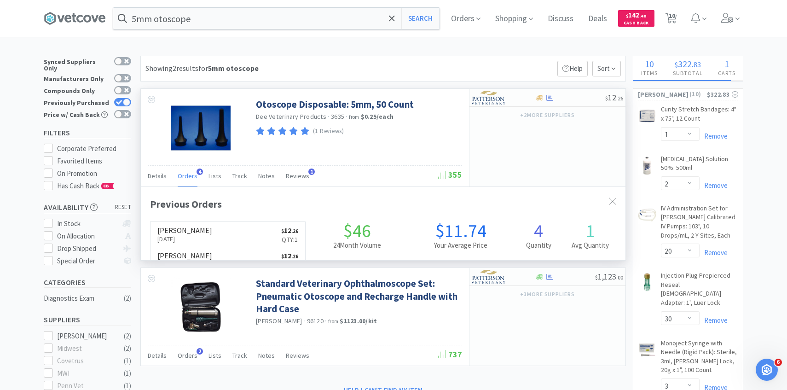
scroll to position [238, 484]
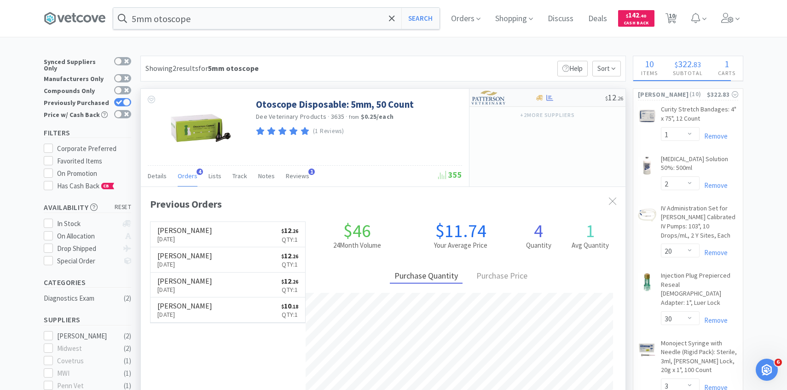
click at [507, 98] on div at bounding box center [497, 98] width 51 height 16
select select "1"
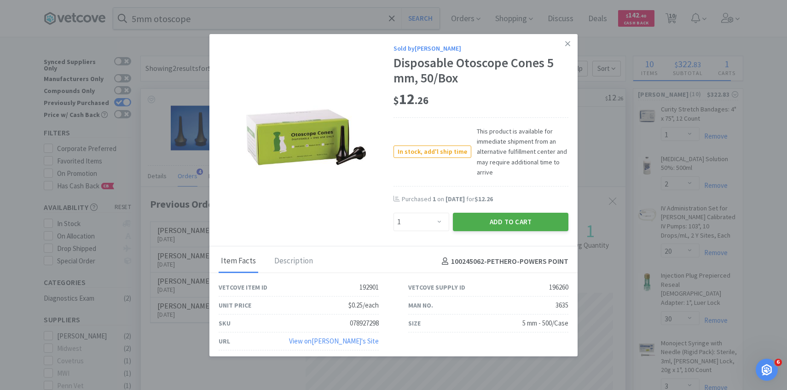
click at [495, 223] on button "Add to Cart" at bounding box center [510, 222] width 115 height 18
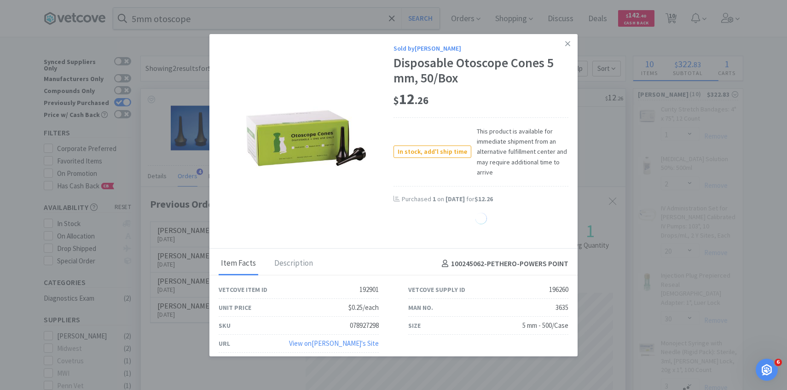
select select "1"
select select "2"
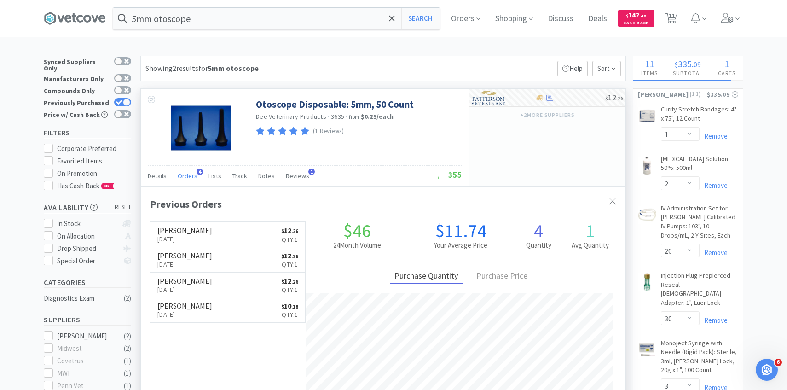
click at [713, 23] on div "Orders Shopping Discuss Discuss Deals Deals $ 142 . 40 Cash Back 11 11" at bounding box center [594, 18] width 300 height 37
click at [722, 23] on span at bounding box center [730, 18] width 26 height 37
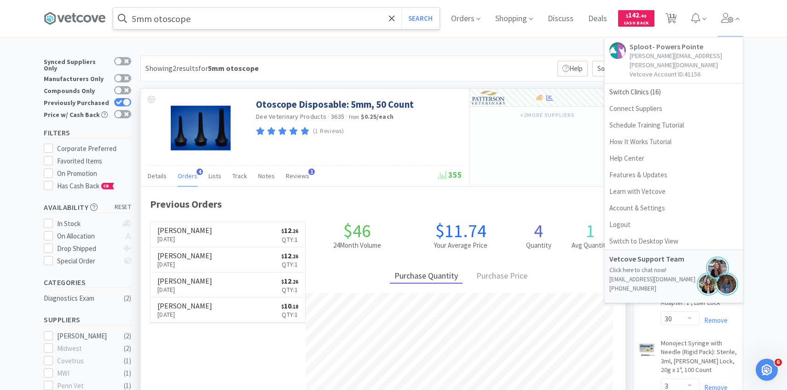
click at [295, 20] on input "5mm otoscope" at bounding box center [276, 18] width 326 height 21
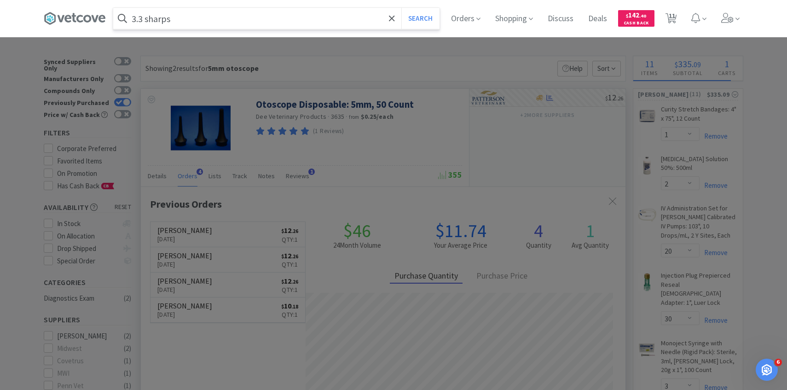
type input "3.3 sharps"
click at [401, 8] on button "Search" at bounding box center [420, 18] width 38 height 21
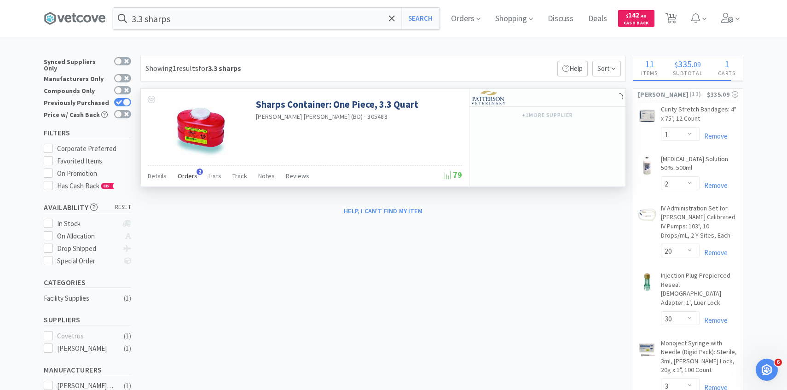
click at [188, 172] on span "Orders" at bounding box center [188, 176] width 20 height 8
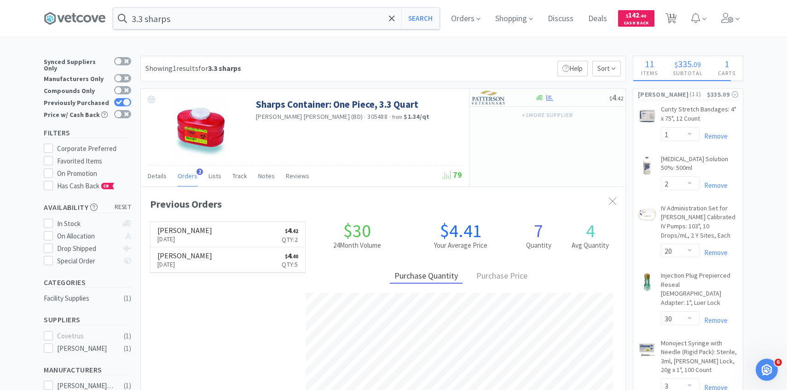
scroll to position [238, 484]
click at [497, 100] on img at bounding box center [489, 98] width 35 height 14
select select "1"
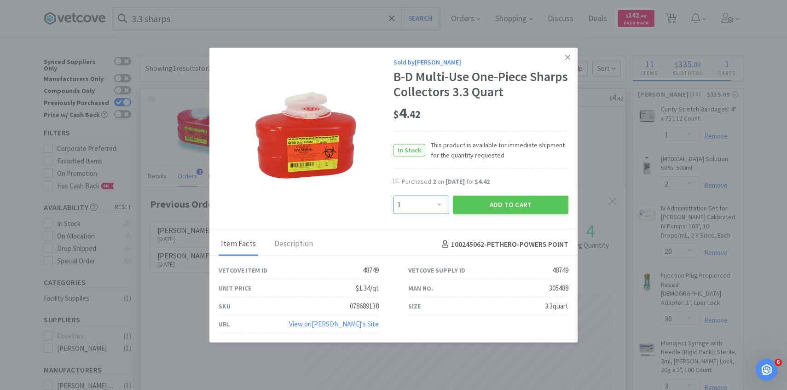
click at [433, 205] on select "Enter Quantity 1 2 3 4 5 6 7 8 9 10 11 12 13 14 15 16 17 18 19 20 Enter Quantity" at bounding box center [421, 205] width 56 height 18
click at [393, 196] on select "Enter Quantity 1 2 3 4 5 6 7 8 9 10 11 12 13 14 15 16 17 18 19 20 Enter Quantity" at bounding box center [421, 205] width 56 height 18
click at [470, 207] on button "Add to Cart" at bounding box center [510, 205] width 115 height 18
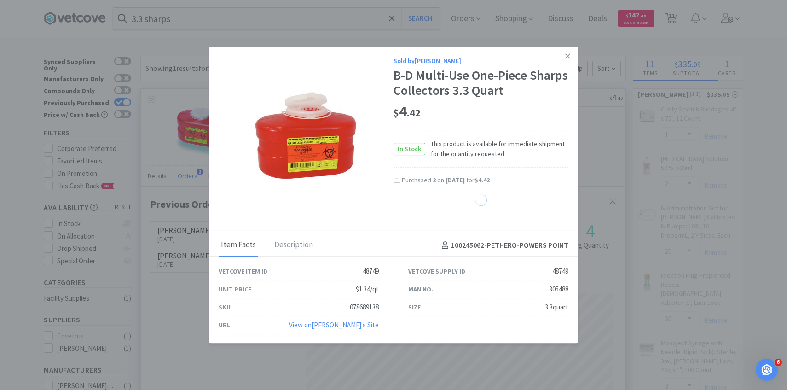
select select "2"
select select "1"
select select "2"
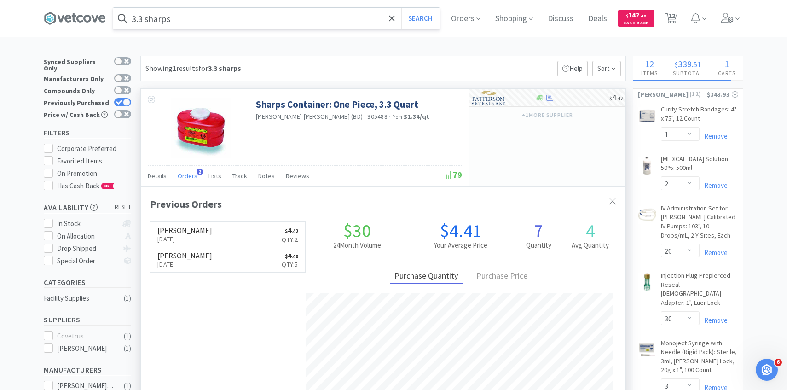
click at [285, 14] on input "3.3 sharps" at bounding box center [276, 18] width 326 height 21
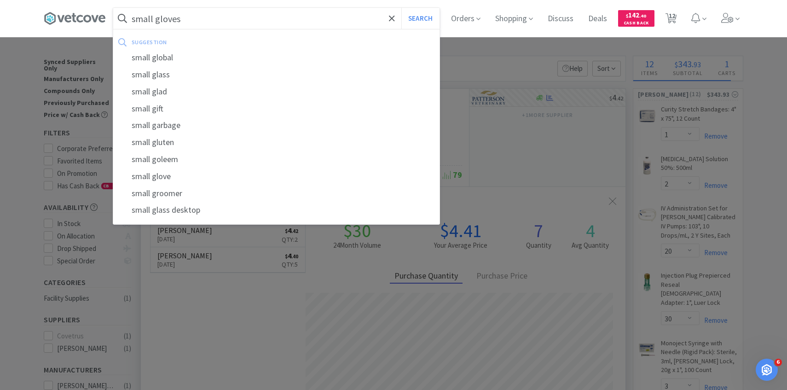
type input "small gloves"
click at [401, 8] on button "Search" at bounding box center [420, 18] width 38 height 21
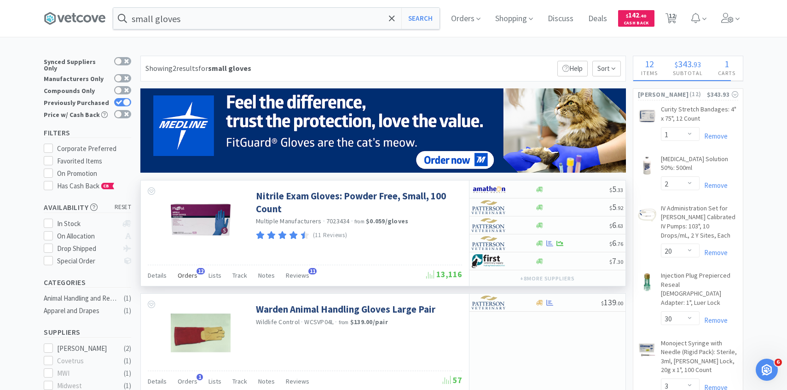
click at [186, 277] on span "Orders" at bounding box center [188, 275] width 20 height 8
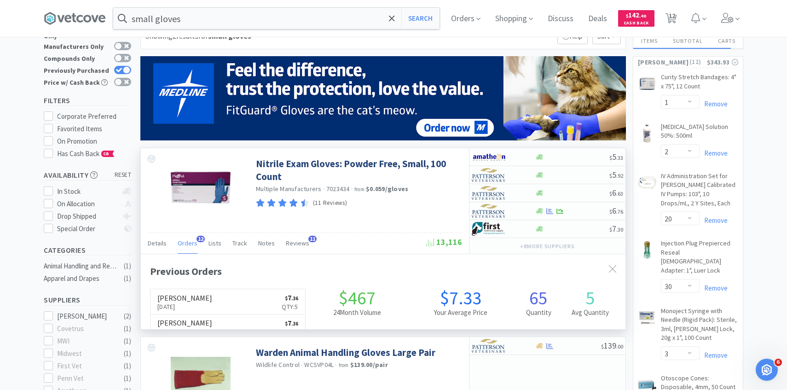
scroll to position [247, 484]
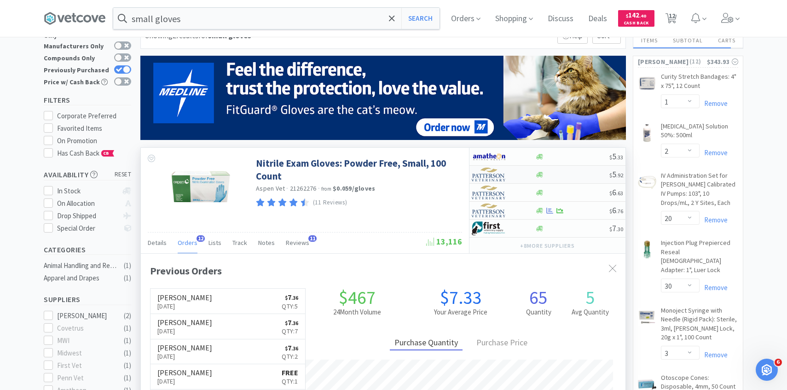
click at [514, 178] on div at bounding box center [497, 175] width 51 height 16
select select "1"
click at [499, 214] on img at bounding box center [489, 210] width 35 height 14
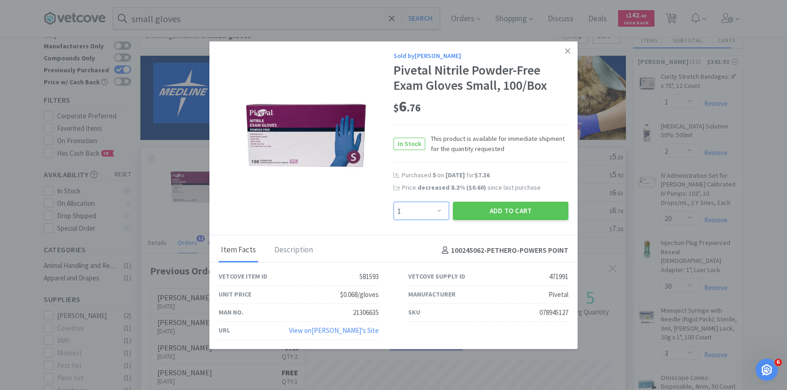
click at [434, 213] on select "Enter Quantity 1 2 3 4 5 6 7 8 9 10 11 12 13 14 15 16 17 18 19 20 Enter Quantity" at bounding box center [421, 211] width 56 height 18
select select "5"
click at [393, 202] on select "Enter Quantity 1 2 3 4 5 6 7 8 9 10 11 12 13 14 15 16 17 18 19 20 Enter Quantity" at bounding box center [421, 211] width 56 height 18
click at [478, 215] on button "Add to Cart" at bounding box center [510, 211] width 115 height 18
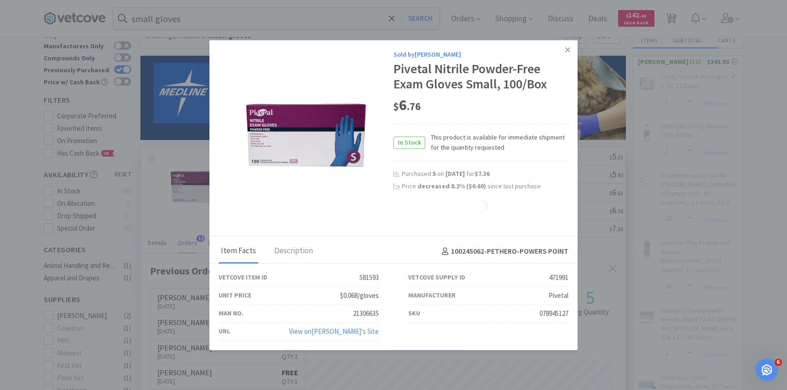
select select "5"
select select "2"
select select "1"
select select "2"
select select "1"
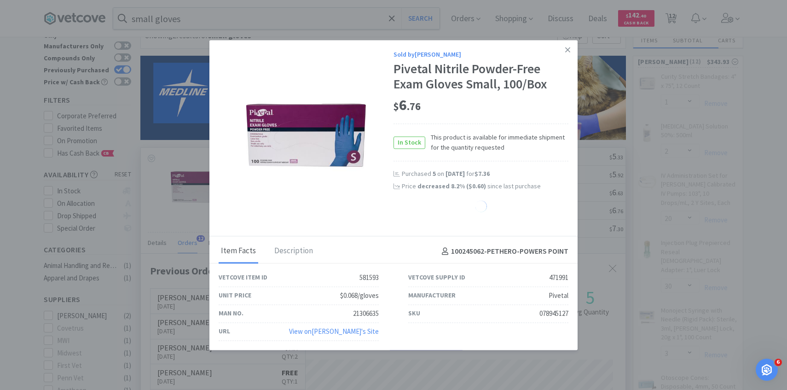
select select "2"
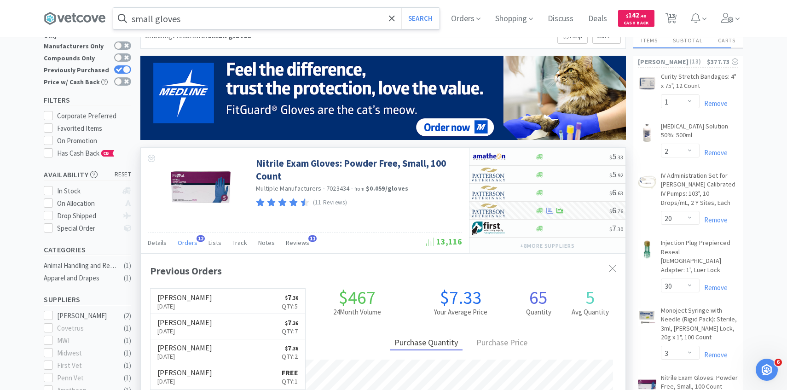
click at [319, 20] on input "small gloves" at bounding box center [276, 18] width 326 height 21
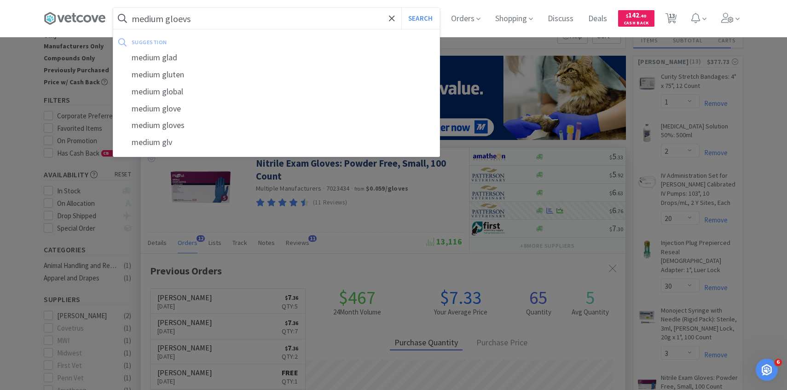
click at [401, 8] on button "Search" at bounding box center [420, 18] width 38 height 21
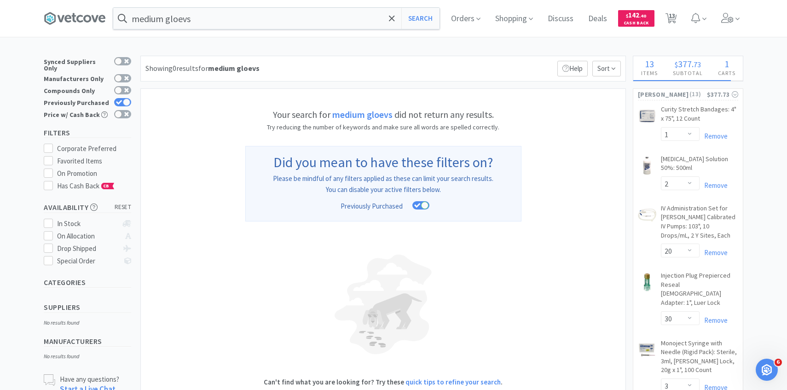
click at [259, 35] on div "medium gloevs Search Orders Shopping Discuss Discuss Deals Deals $ 142 . 40 Cas…" at bounding box center [393, 18] width 699 height 37
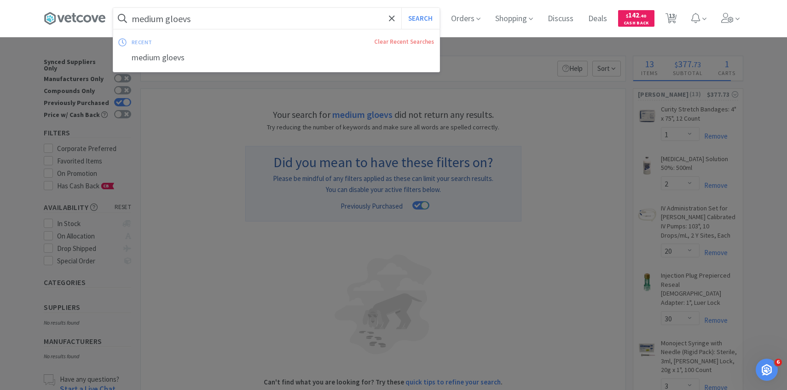
click at [228, 18] on input "medium gloevs" at bounding box center [276, 18] width 326 height 21
click at [210, 18] on input "medium gloevs" at bounding box center [276, 18] width 326 height 21
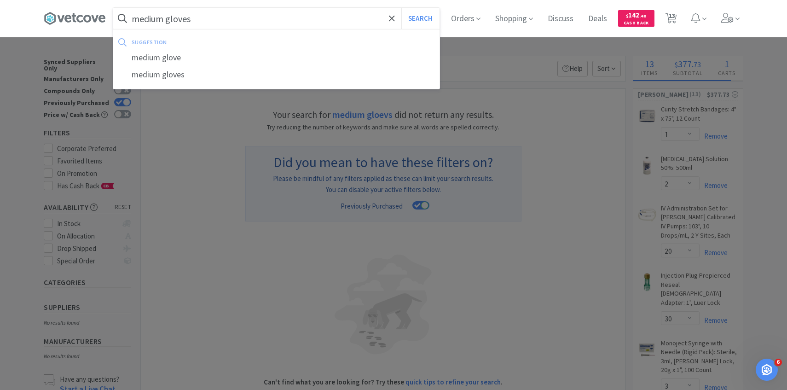
type input "medium gloves"
click at [401, 8] on button "Search" at bounding box center [420, 18] width 38 height 21
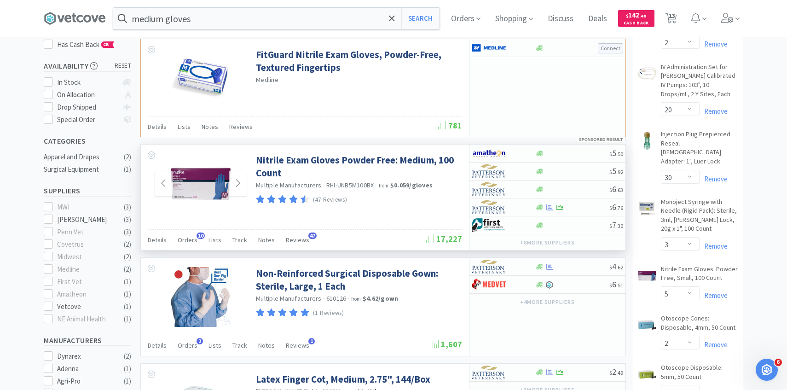
scroll to position [144, 0]
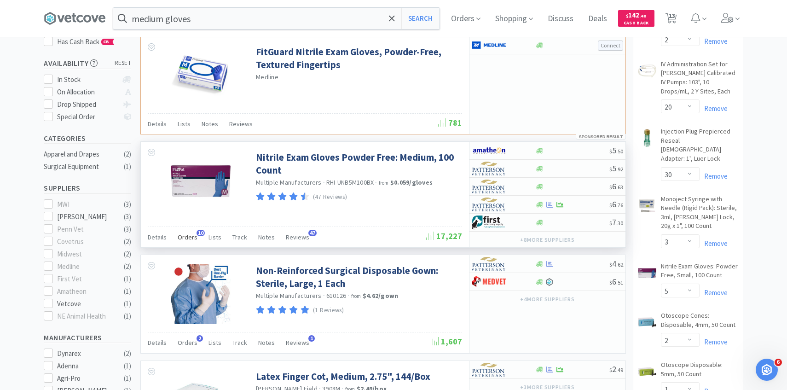
click at [192, 242] on div "Orders 10" at bounding box center [188, 238] width 20 height 17
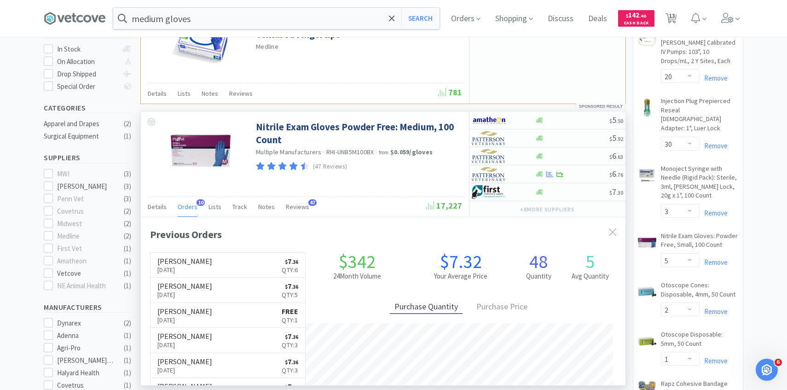
scroll to position [175, 0]
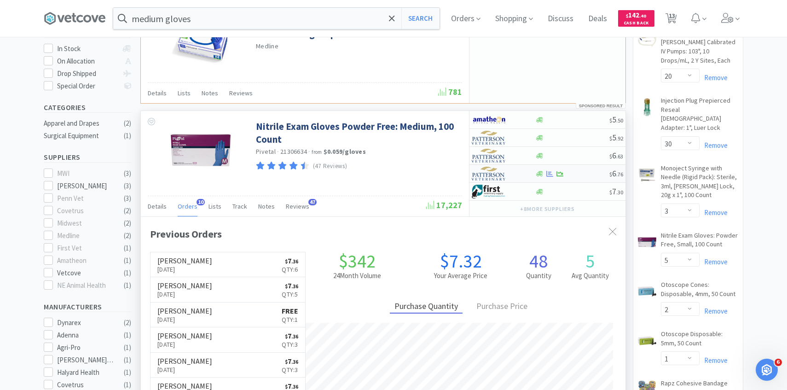
click at [502, 171] on img at bounding box center [489, 174] width 35 height 14
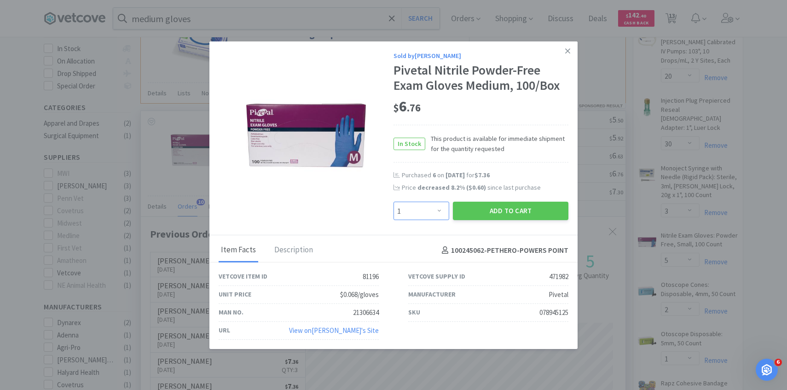
click at [432, 203] on select "Enter Quantity 1 2 3 4 5 6 7 8 9 10 11 12 13 14 15 16 17 18 19 20 Enter Quantity" at bounding box center [421, 211] width 56 height 18
select select "5"
click at [393, 202] on select "Enter Quantity 1 2 3 4 5 6 7 8 9 10 11 12 13 14 15 16 17 18 19 20 Enter Quantity" at bounding box center [421, 211] width 56 height 18
click at [489, 212] on button "Add to Cart" at bounding box center [510, 211] width 115 height 18
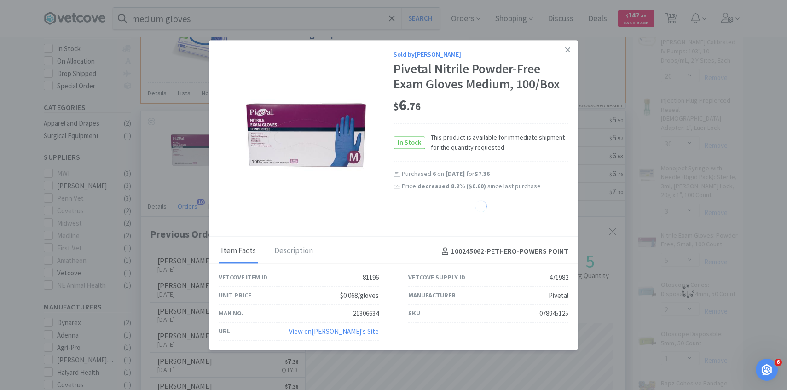
select select "5"
select select "2"
select select "1"
select select "2"
select select "1"
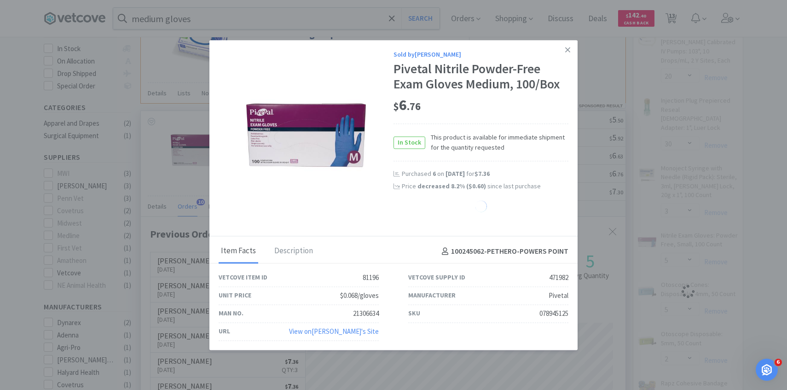
select select "2"
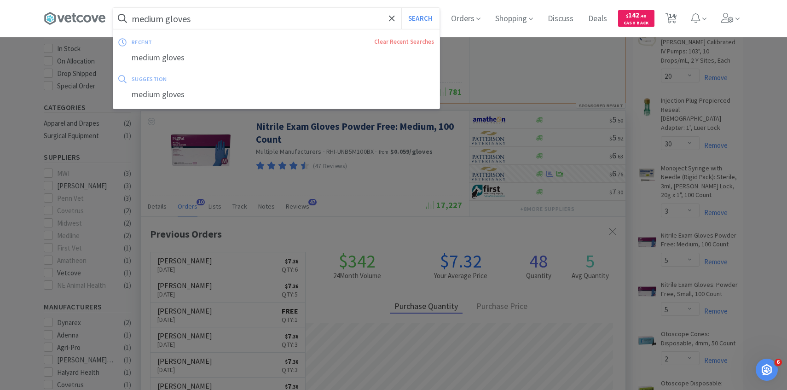
click at [289, 22] on input "medium gloves" at bounding box center [276, 18] width 326 height 21
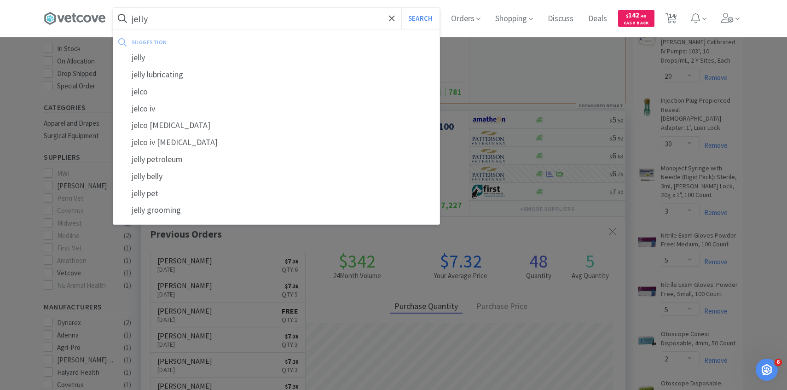
click at [401, 8] on button "Search" at bounding box center [420, 18] width 38 height 21
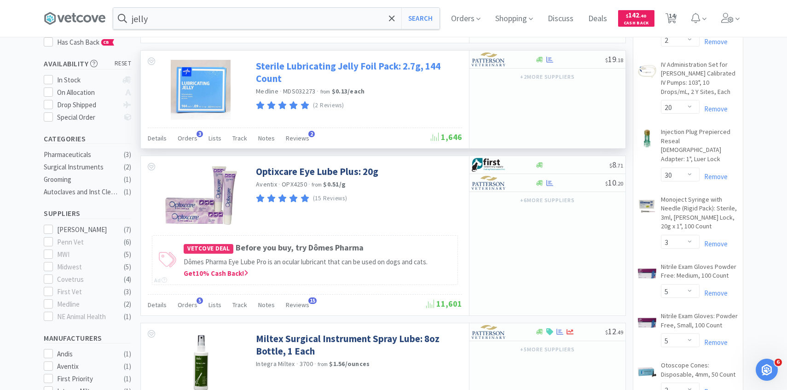
scroll to position [142, 0]
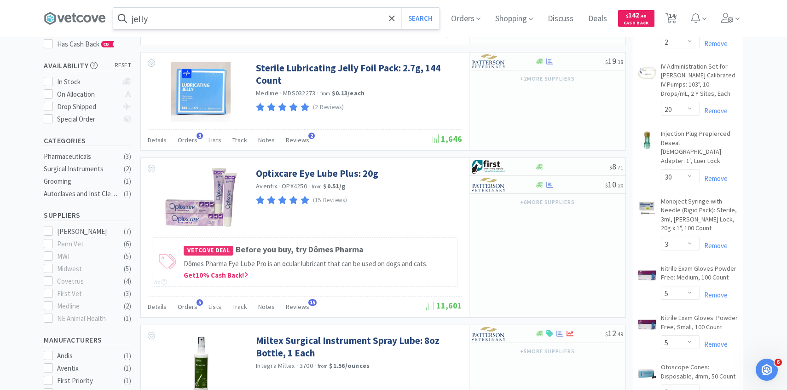
click at [257, 17] on input "jelly" at bounding box center [276, 18] width 326 height 21
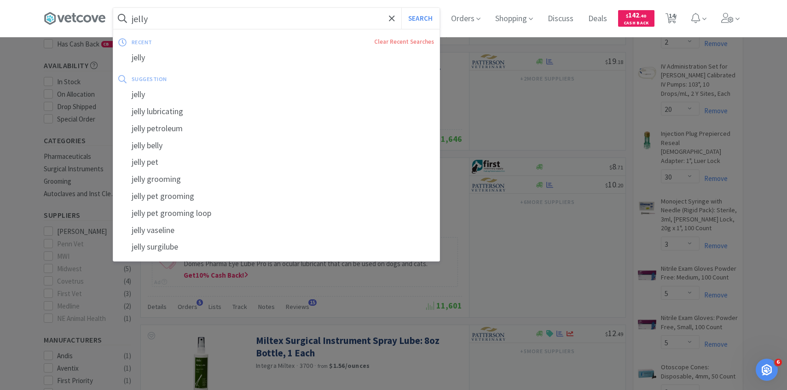
paste input "Non-Spermicidial Sterile Lubricating Jelly 5 oz tubes"
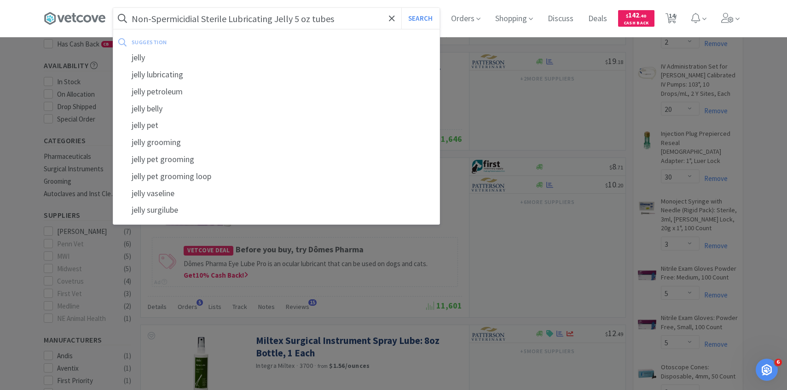
type input "Non-Spermicidial Sterile Lubricating Jelly 5 oz tubes"
click at [401, 8] on button "Search" at bounding box center [420, 18] width 38 height 21
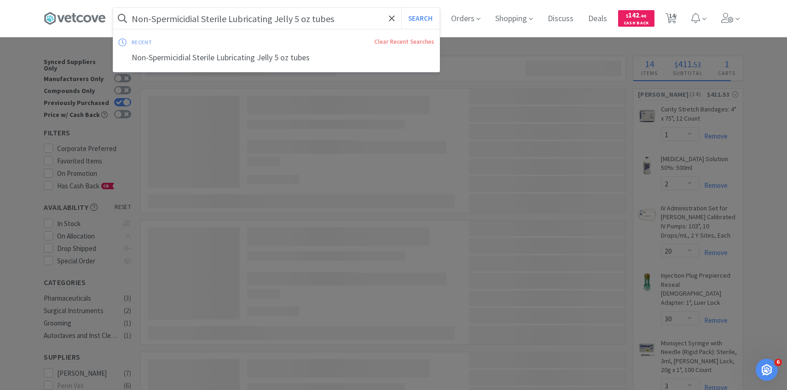
click at [150, 18] on input "Non-Spermicidial Sterile Lubricating Jelly 5 oz tubes" at bounding box center [276, 18] width 326 height 21
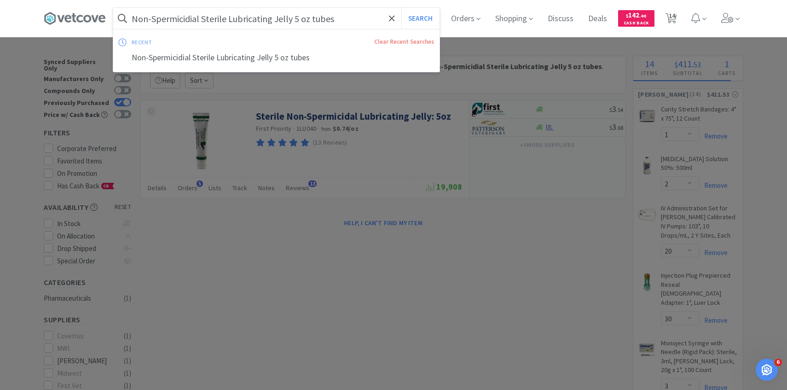
click at [150, 18] on input "Non-Spermicidial Sterile Lubricating Jelly 5 oz tubes" at bounding box center [276, 18] width 326 height 21
click at [150, 19] on input "Non-Spermicidial Sterile Lubricating Jelly 5 oz tubes" at bounding box center [276, 18] width 326 height 21
click at [374, 180] on div at bounding box center [393, 195] width 787 height 390
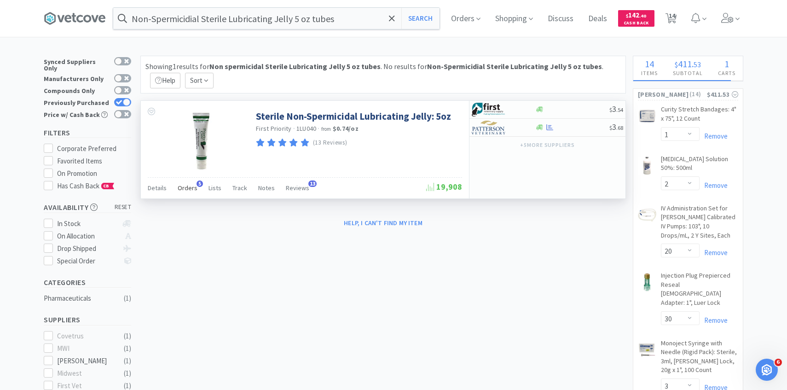
click at [183, 186] on span "Orders" at bounding box center [188, 188] width 20 height 8
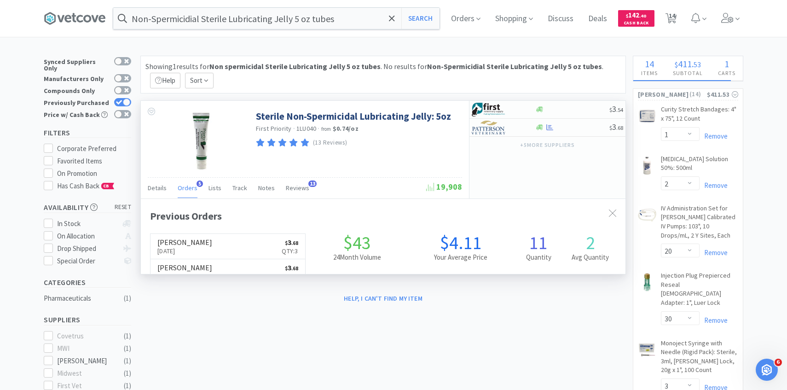
scroll to position [238, 484]
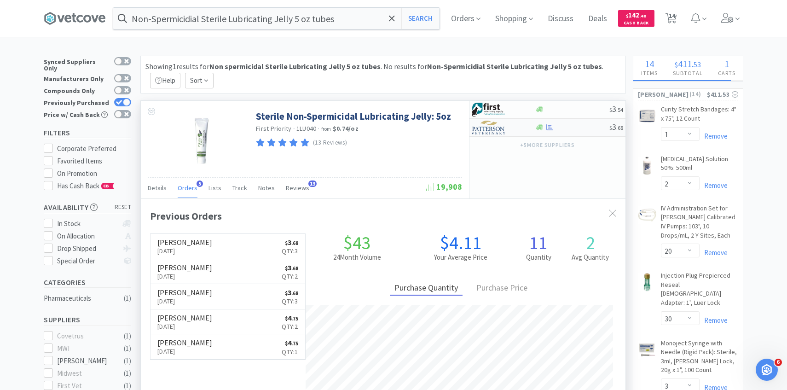
click at [490, 128] on img at bounding box center [489, 128] width 35 height 14
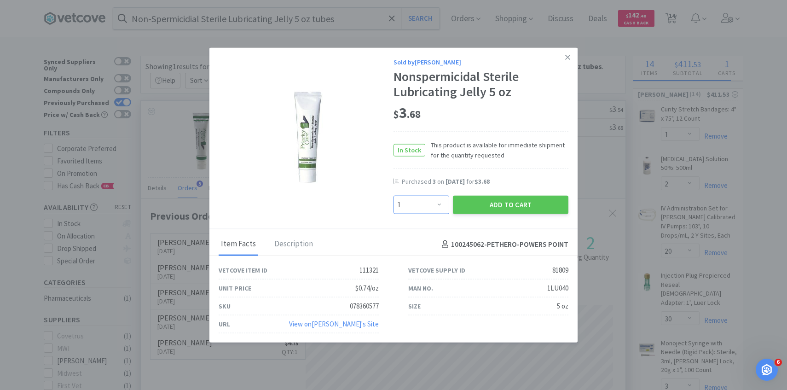
click at [419, 202] on select "Enter Quantity 1 2 3 4 5 6 7 8 9 10 11 12 13 14 15 16 17 18 19 20 Enter Quantity" at bounding box center [421, 205] width 56 height 18
select select "4"
click at [393, 196] on select "Enter Quantity 1 2 3 4 5 6 7 8 9 10 11 12 13 14 15 16 17 18 19 20 Enter Quantity" at bounding box center [421, 205] width 56 height 18
click at [489, 200] on button "Add to Cart" at bounding box center [510, 205] width 115 height 18
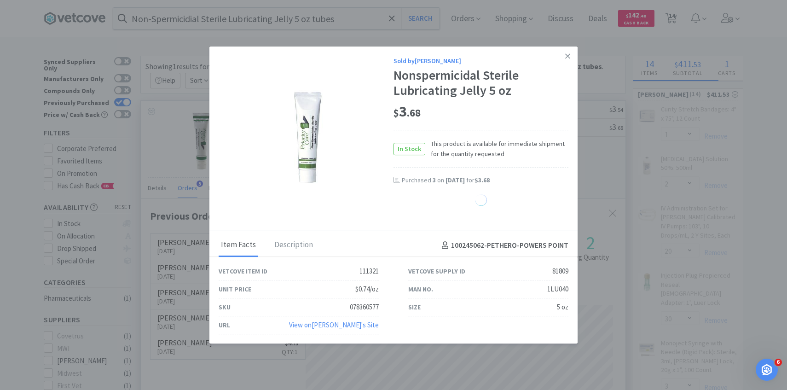
select select "4"
select select "2"
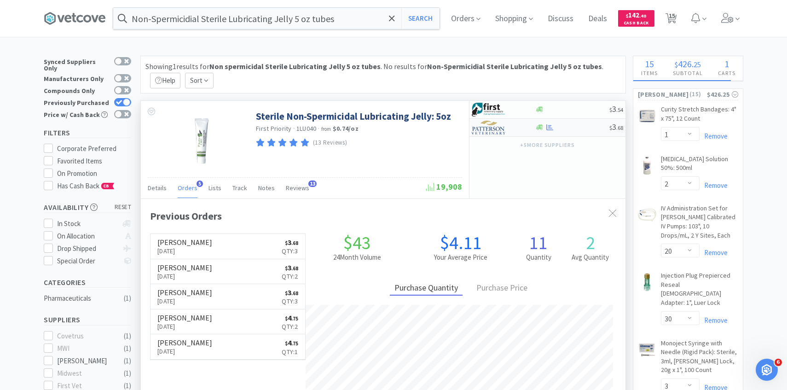
click at [502, 128] on img at bounding box center [489, 128] width 35 height 14
select select "1"
click at [358, 19] on input "Non-Spermicidial Sterile Lubricating Jelly 5 oz tubes" at bounding box center [276, 18] width 326 height 21
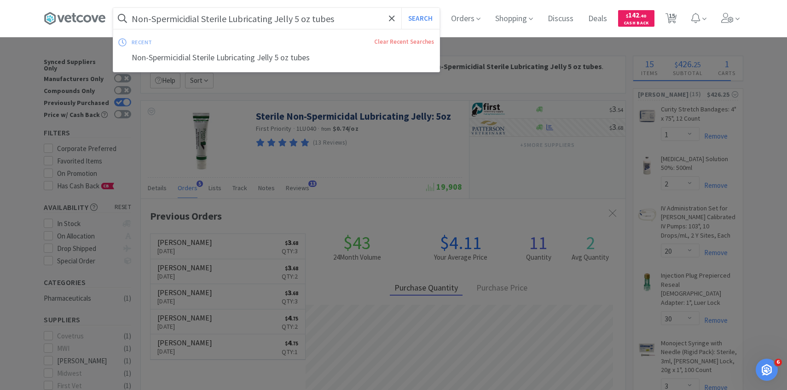
paste input "Pivetal non-woven gauze sponge 3" x 3""
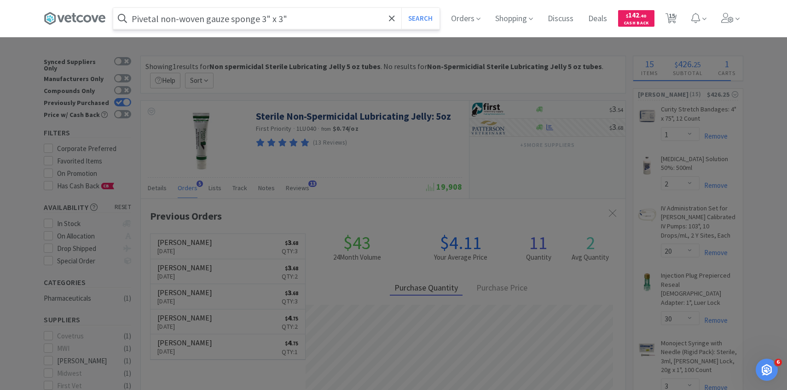
type input "Pivetal non-woven gauze sponge 3" x 3""
click at [401, 8] on button "Search" at bounding box center [420, 18] width 38 height 21
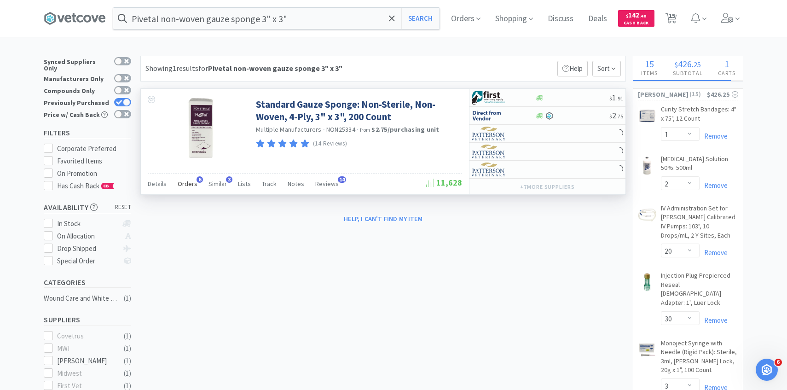
click at [190, 179] on span "Orders" at bounding box center [188, 183] width 20 height 8
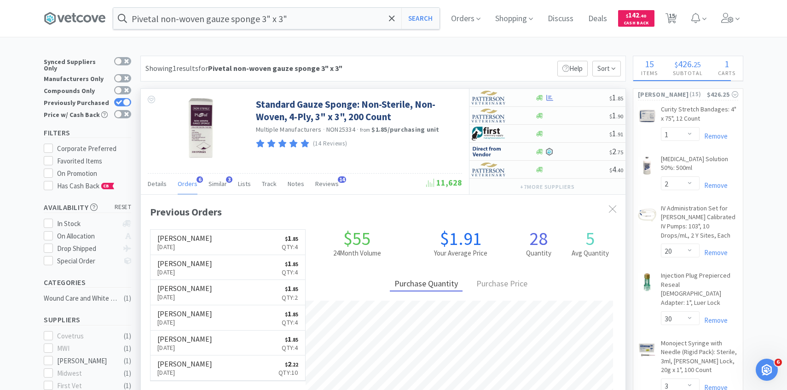
scroll to position [238, 484]
click at [511, 165] on div at bounding box center [497, 169] width 51 height 16
select select "1"
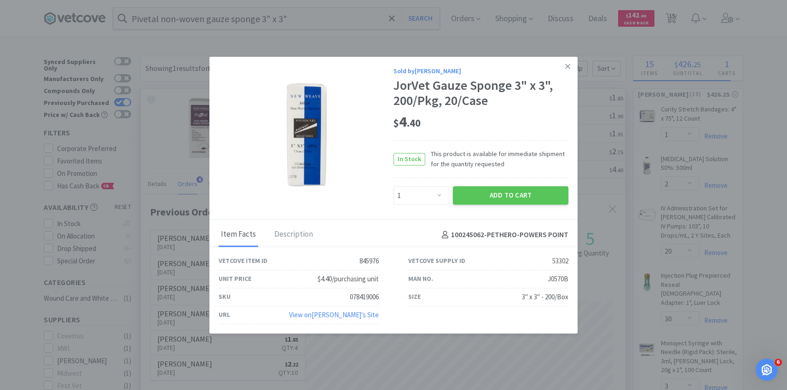
drag, startPoint x: 629, startPoint y: 159, endPoint x: 622, endPoint y: 159, distance: 7.8
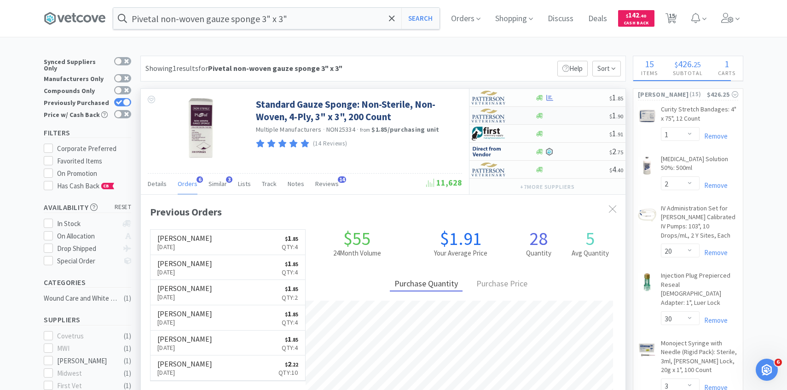
click at [507, 121] on div at bounding box center [497, 116] width 51 height 16
select select "1"
drag, startPoint x: 655, startPoint y: 82, endPoint x: 506, endPoint y: 79, distance: 149.6
click at [493, 97] on img at bounding box center [489, 98] width 35 height 14
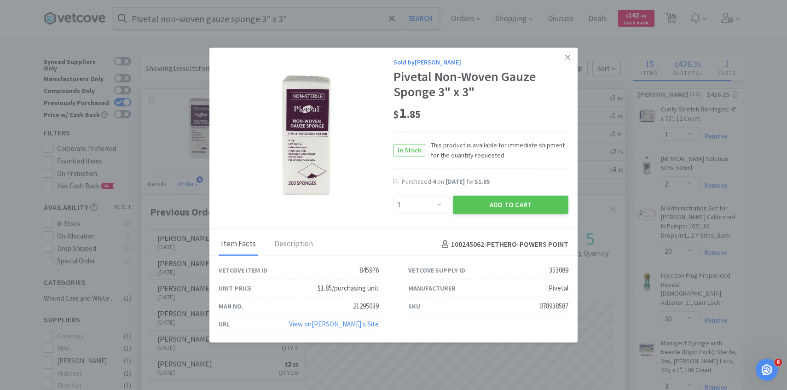
click at [428, 215] on div "Enter Quantity 1 2 3 4 5 6 7 8 9 10 11 12 13 14 15 16 17 18 19 20 Enter Quantity" at bounding box center [421, 205] width 59 height 22
click at [428, 207] on select "Enter Quantity 1 2 3 4 5 6 7 8 9 10 11 12 13 14 15 16 17 18 19 20 Enter Quantity" at bounding box center [421, 205] width 56 height 18
select select "6"
click at [393, 196] on select "Enter Quantity 1 2 3 4 5 6 7 8 9 10 11 12 13 14 15 16 17 18 19 20 Enter Quantity" at bounding box center [421, 205] width 56 height 18
click at [505, 199] on button "Add to Cart" at bounding box center [510, 205] width 115 height 18
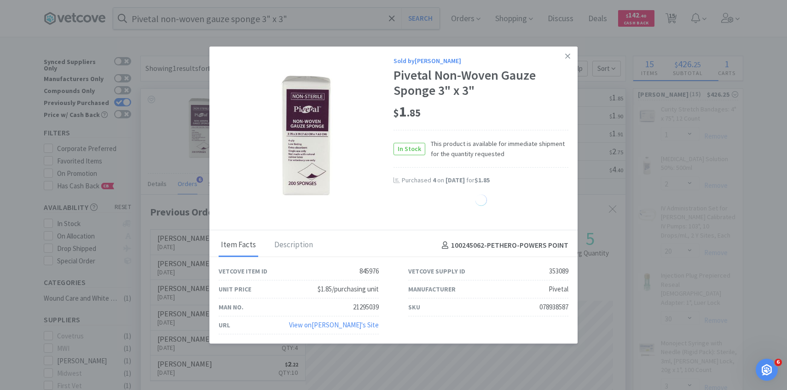
select select "6"
select select "1"
select select "4"
select select "2"
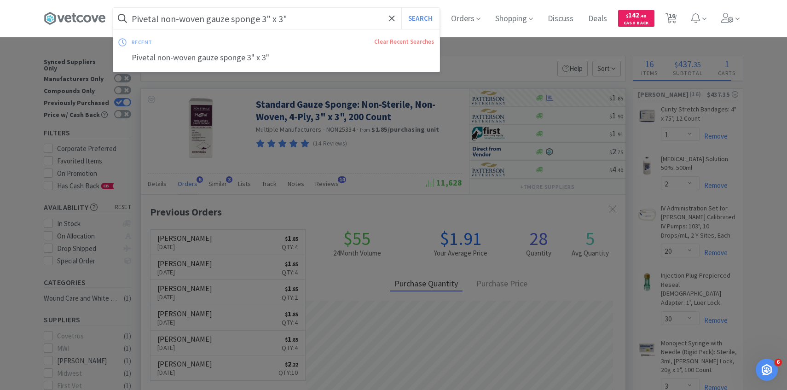
click at [305, 21] on input "Pivetal non-woven gauze sponge 3" x 3"" at bounding box center [276, 18] width 326 height 21
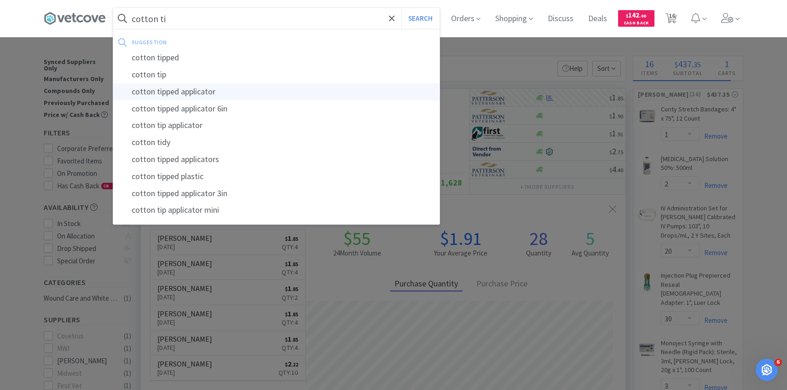
click at [284, 88] on div "cotton tipped applicator" at bounding box center [276, 91] width 326 height 17
type input "cotton tipped applicator"
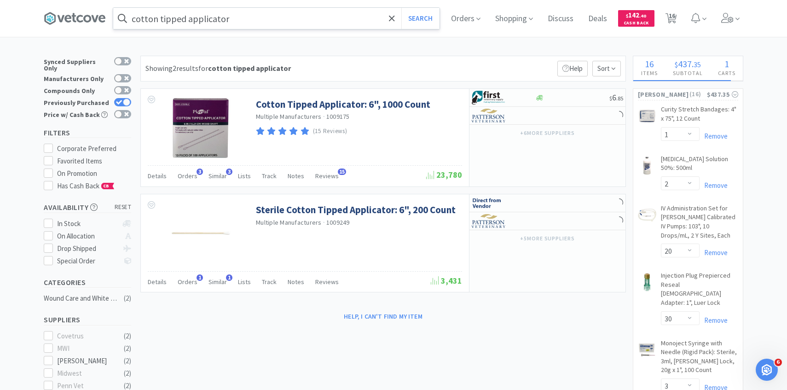
scroll to position [3, 0]
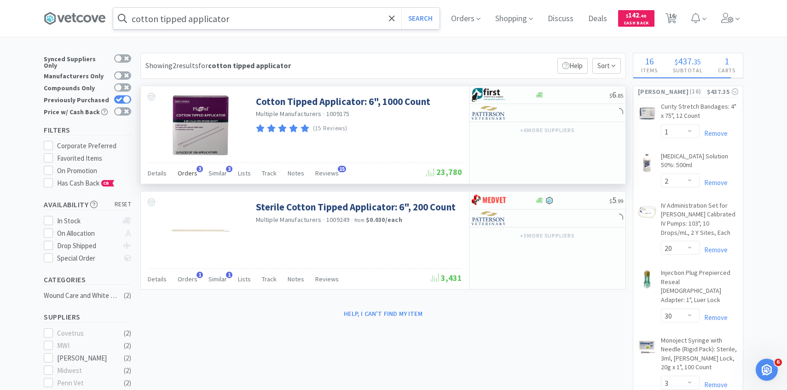
click at [191, 172] on span "Orders" at bounding box center [188, 173] width 20 height 8
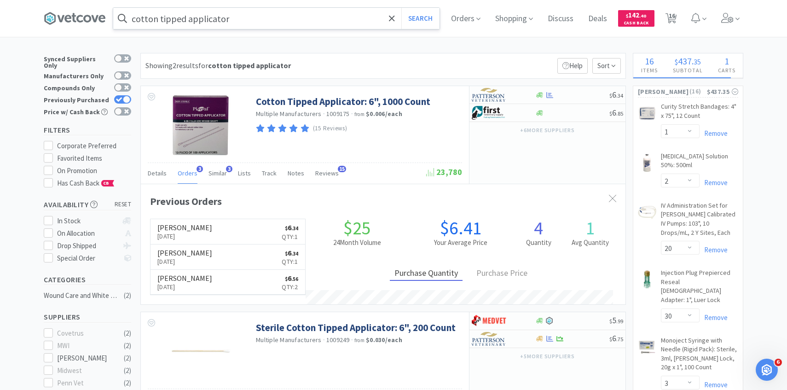
scroll to position [238, 484]
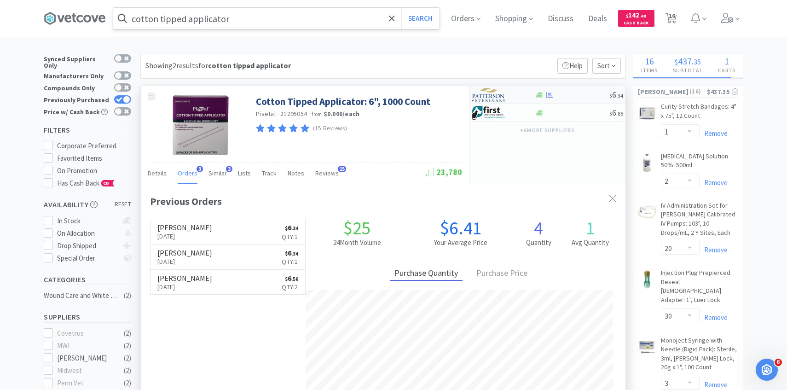
click at [518, 96] on div at bounding box center [497, 95] width 51 height 16
select select "1"
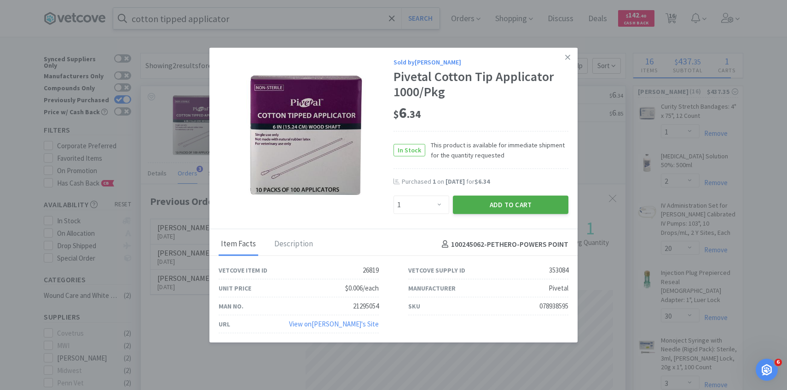
click at [487, 208] on button "Add to Cart" at bounding box center [510, 205] width 115 height 18
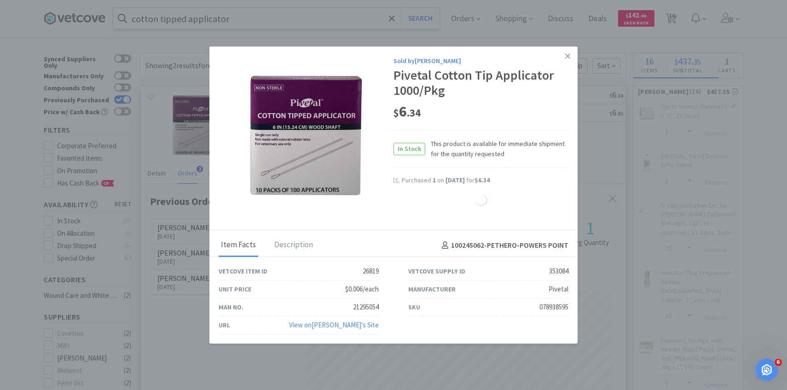
select select "1"
select select "2"
select select "20"
select select "3"
select select "5"
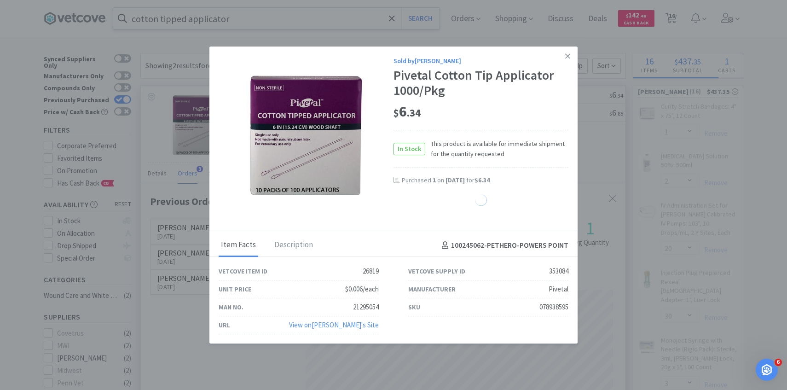
select select "2"
select select "1"
select select "2"
select select "6"
select select "1"
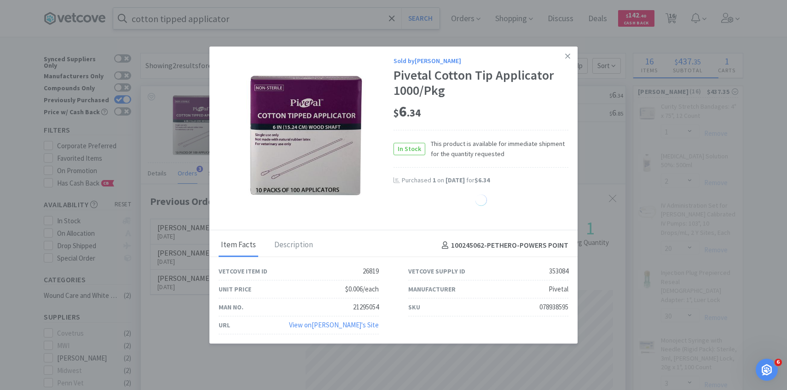
select select "4"
select select "30"
select select "2"
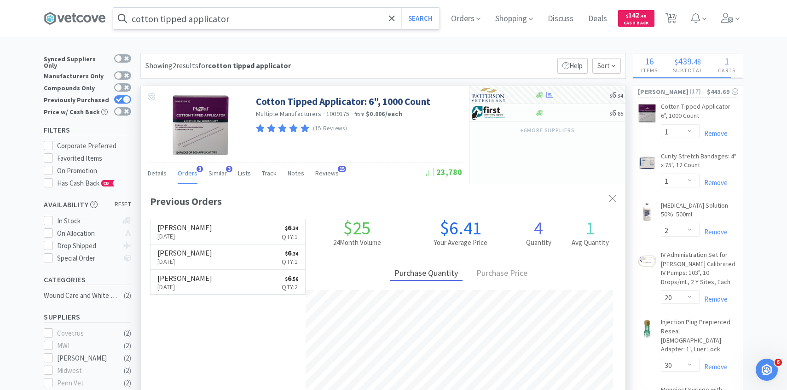
click at [316, 27] on input "cotton tipped applicator" at bounding box center [276, 18] width 326 height 21
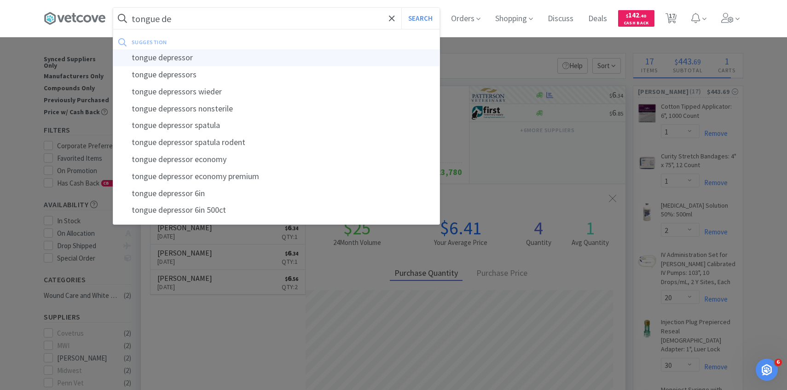
click at [315, 55] on div "tongue depressor" at bounding box center [276, 57] width 326 height 17
type input "tongue depressor"
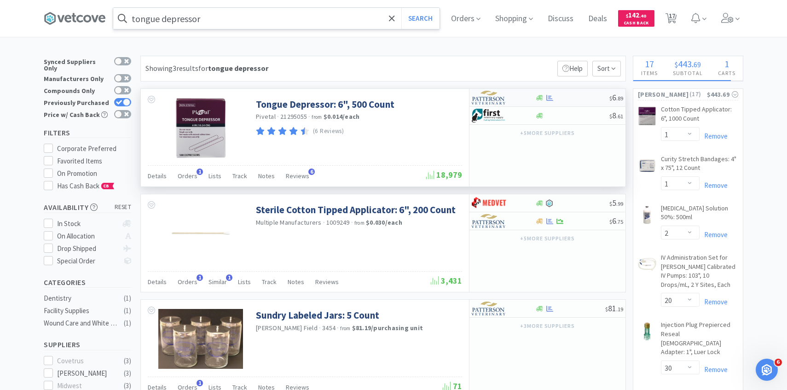
click at [496, 98] on img at bounding box center [489, 98] width 35 height 14
select select "1"
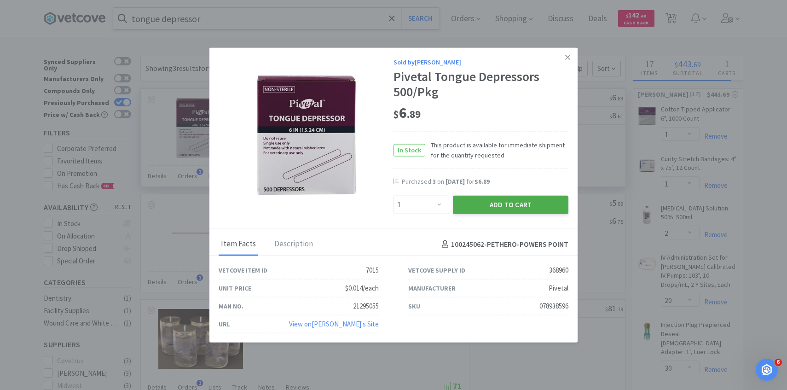
click at [481, 198] on button "Add to Cart" at bounding box center [510, 205] width 115 height 18
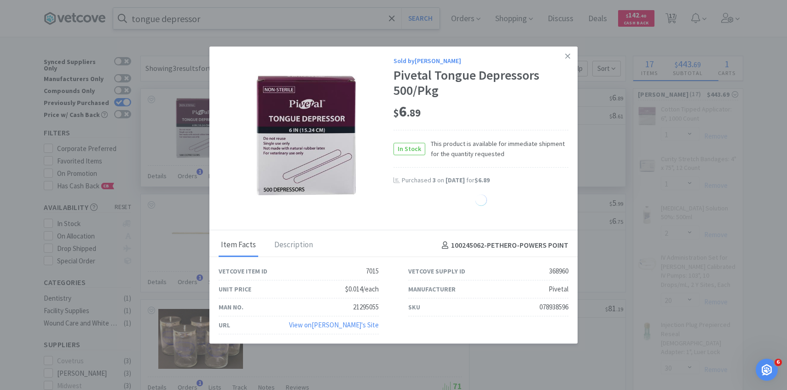
select select "1"
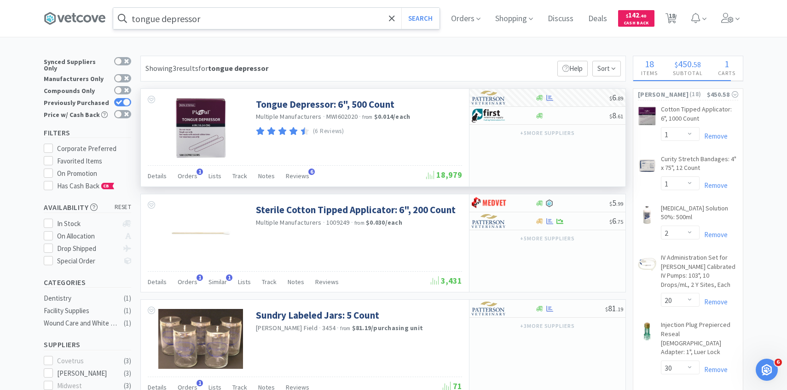
click at [315, 19] on input "tongue depressor" at bounding box center [276, 18] width 326 height 21
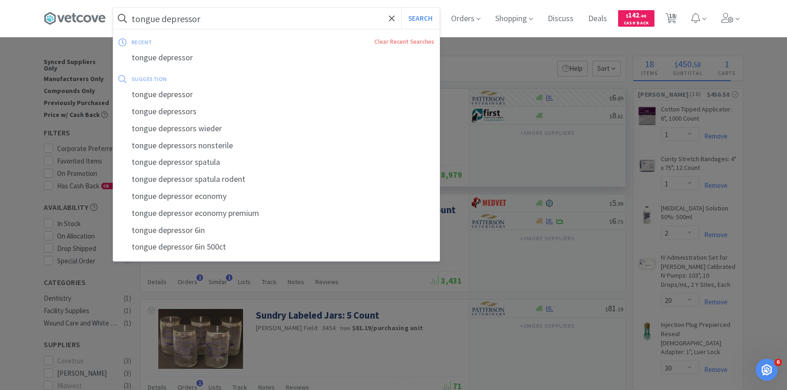
paste input "PVC Cuffed Endotracheal Tube: 4.5 mm"
type input "PVC Cuffed Endotracheal Tube: 4.5 mm"
click at [401, 8] on button "Search" at bounding box center [420, 18] width 38 height 21
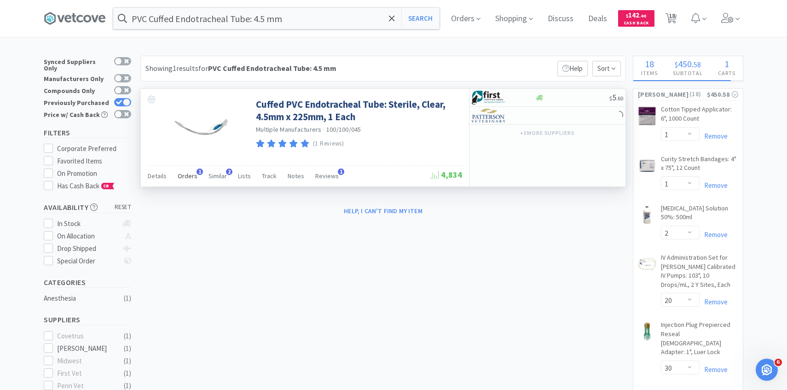
click at [193, 175] on span "Orders" at bounding box center [188, 176] width 20 height 8
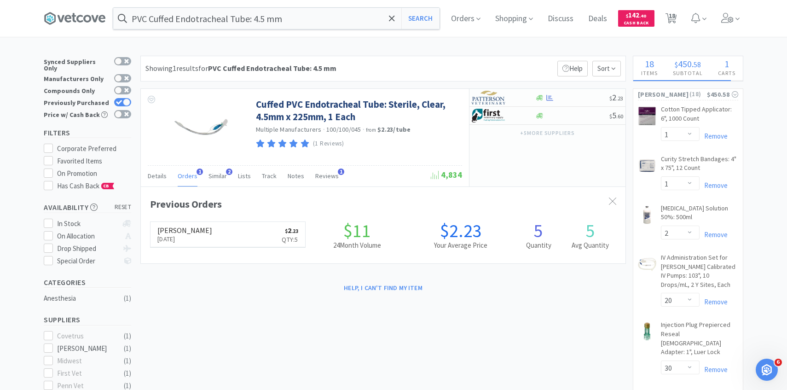
scroll to position [238, 484]
click at [503, 98] on img at bounding box center [489, 98] width 35 height 14
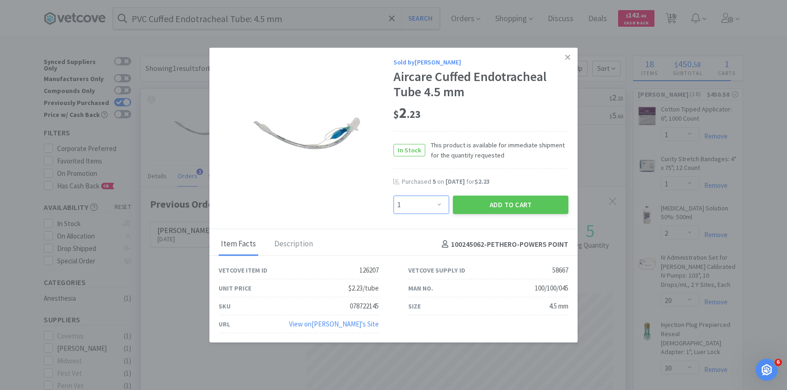
click at [428, 213] on select "Enter Quantity 1 2 3 4 5 6 7 8 9 10 11 12 13 14 15 16 17 18 19 20 Enter Quantity" at bounding box center [421, 205] width 56 height 18
select select "2"
click at [393, 196] on select "Enter Quantity 1 2 3 4 5 6 7 8 9 10 11 12 13 14 15 16 17 18 19 20 Enter Quantity" at bounding box center [421, 205] width 56 height 18
click at [480, 196] on button "Add to Cart" at bounding box center [510, 205] width 115 height 18
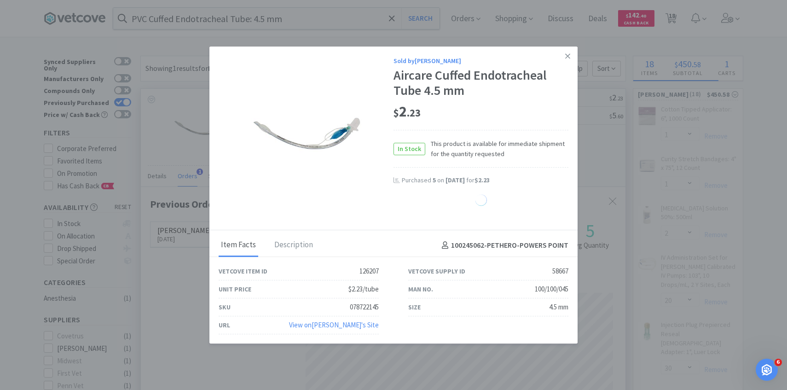
select select "2"
select select "1"
select select "2"
select select "20"
select select "3"
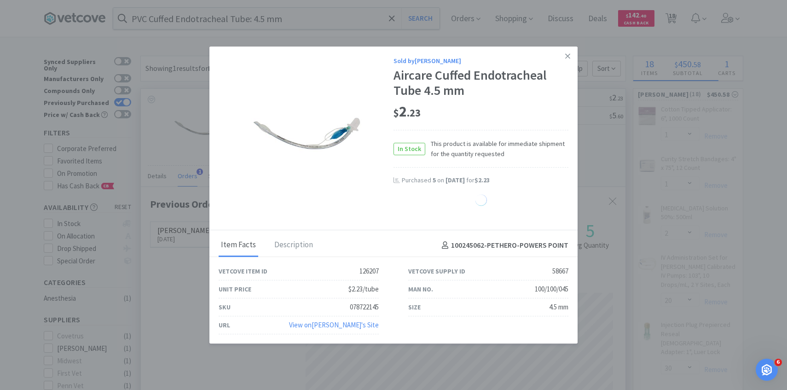
select select "5"
select select "2"
select select "1"
select select "2"
select select "6"
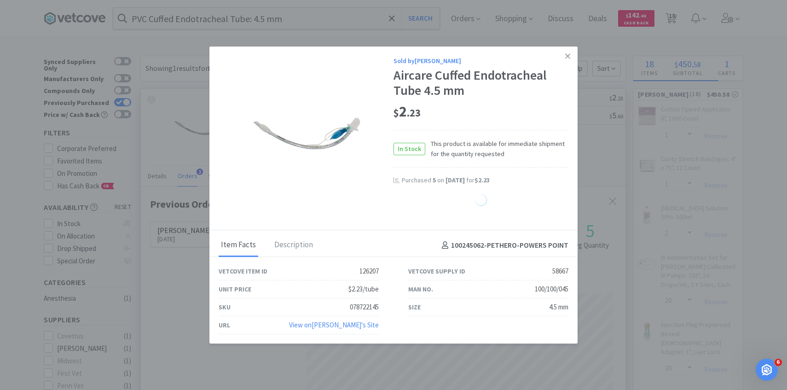
select select "1"
select select "4"
select select "2"
select select "30"
select select "1"
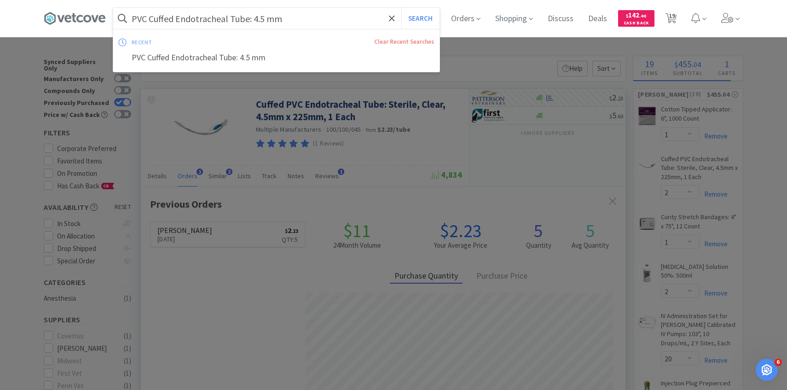
click at [256, 19] on input "PVC Cuffed Endotracheal Tube: 4.5 mm" at bounding box center [276, 18] width 326 height 21
click at [256, 17] on input "PVC Cuffed Endotracheal Tube: 4.5 mm" at bounding box center [276, 18] width 326 height 21
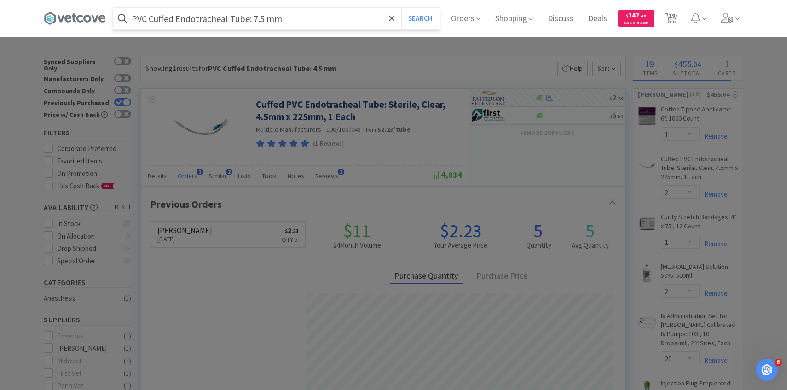
type input "PVC Cuffed Endotracheal Tube: 7.5 mm"
click at [401, 8] on button "Search" at bounding box center [420, 18] width 38 height 21
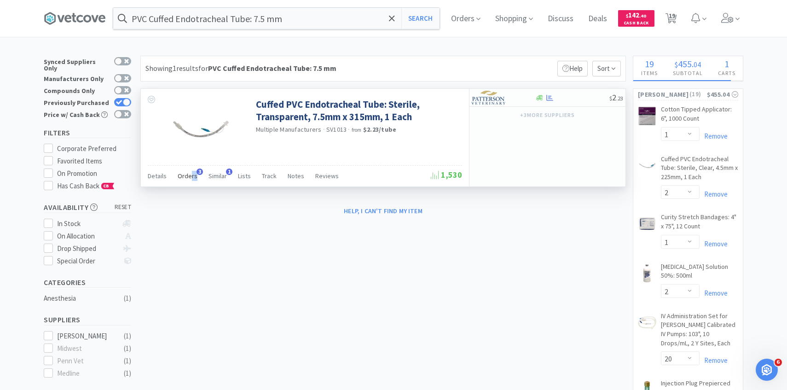
click at [190, 181] on div "Orders 3" at bounding box center [188, 176] width 20 height 17
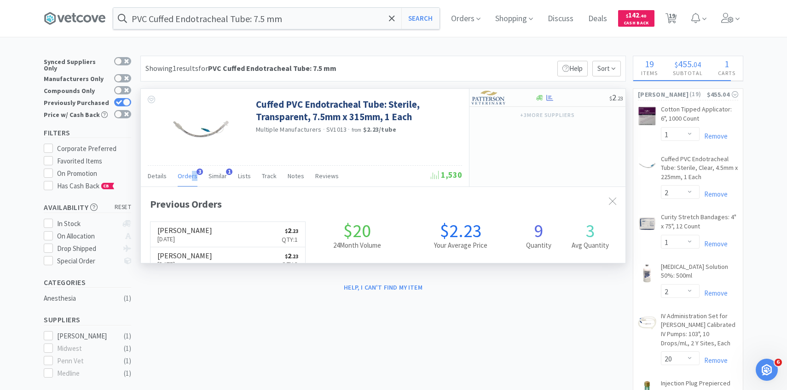
scroll to position [238, 484]
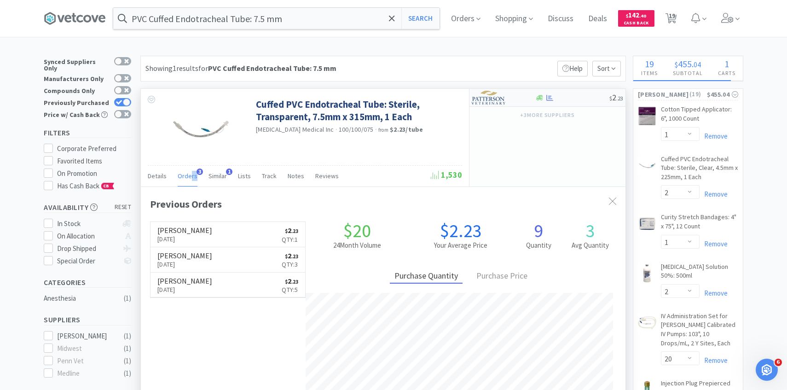
click at [496, 101] on img at bounding box center [489, 98] width 35 height 14
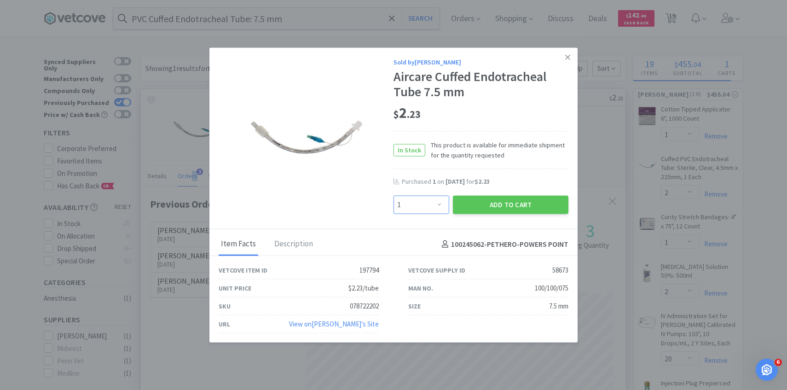
click at [436, 204] on select "Enter Quantity 1 2 3 4 5 6 7 8 9 10 11 12 13 14 15 16 17 18 19 20 Enter Quantity" at bounding box center [421, 205] width 56 height 18
select select "2"
click at [393, 196] on select "Enter Quantity 1 2 3 4 5 6 7 8 9 10 11 12 13 14 15 16 17 18 19 20 Enter Quantity" at bounding box center [421, 205] width 56 height 18
click at [477, 209] on button "Add to Cart" at bounding box center [510, 205] width 115 height 18
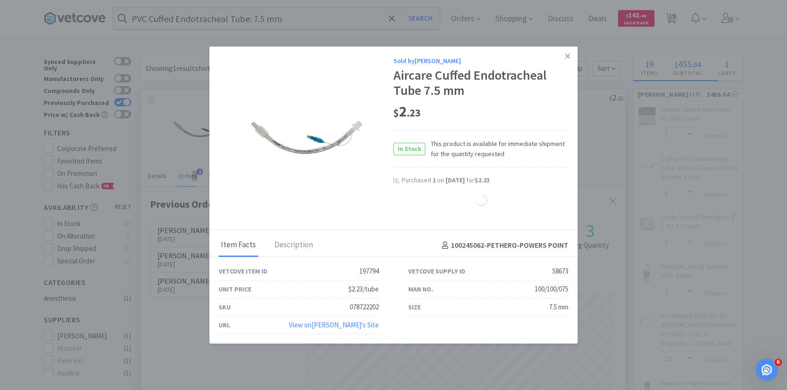
select select "2"
select select "1"
select select "2"
select select "20"
select select "3"
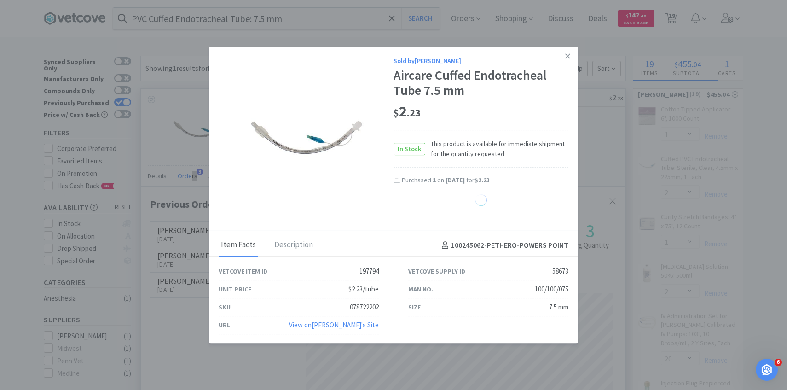
select select "5"
select select "2"
select select "1"
select select "2"
select select "6"
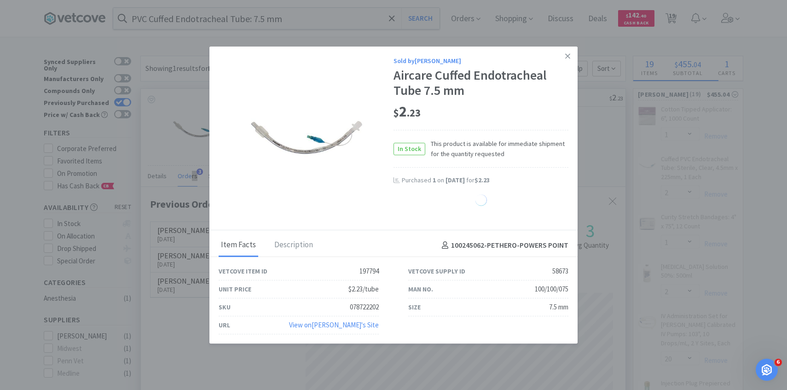
select select "1"
select select "4"
select select "2"
select select "30"
select select "1"
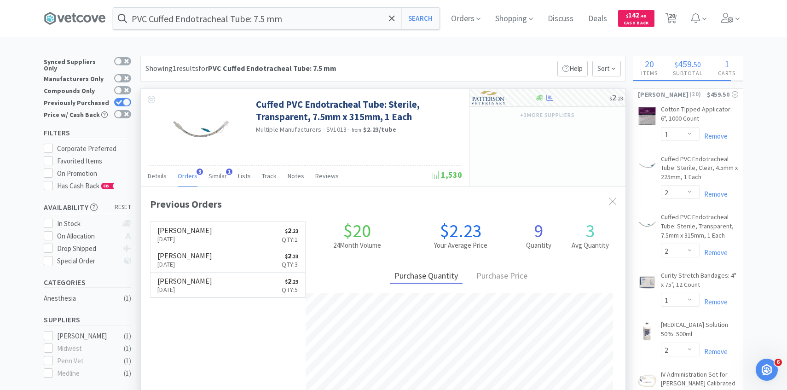
click at [495, 110] on div "+ 3 more supplier s" at bounding box center [547, 115] width 156 height 16
click at [495, 100] on img at bounding box center [489, 98] width 35 height 14
select select "1"
click at [297, 17] on input "PVC Cuffed Endotracheal Tube: 7.5 mm" at bounding box center [276, 18] width 326 height 21
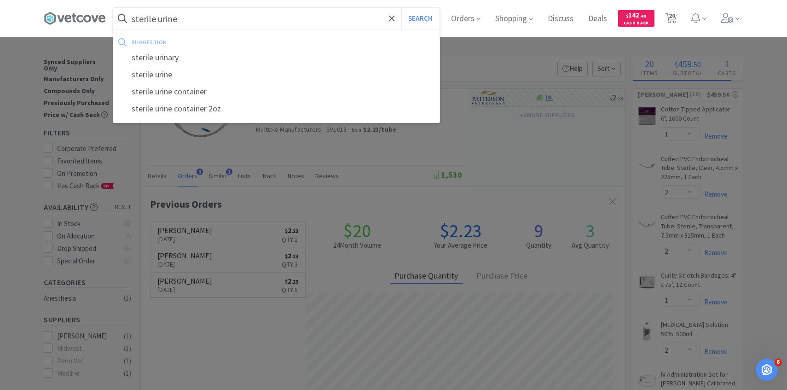
type input "sterile urine"
click at [401, 8] on button "Search" at bounding box center [420, 18] width 38 height 21
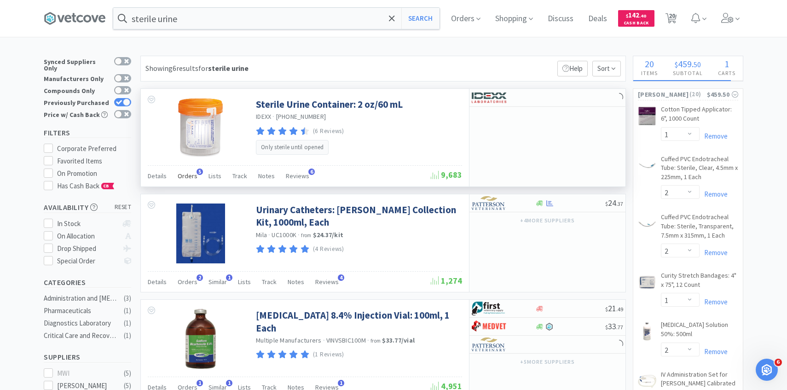
click at [191, 174] on span "Orders" at bounding box center [188, 176] width 20 height 8
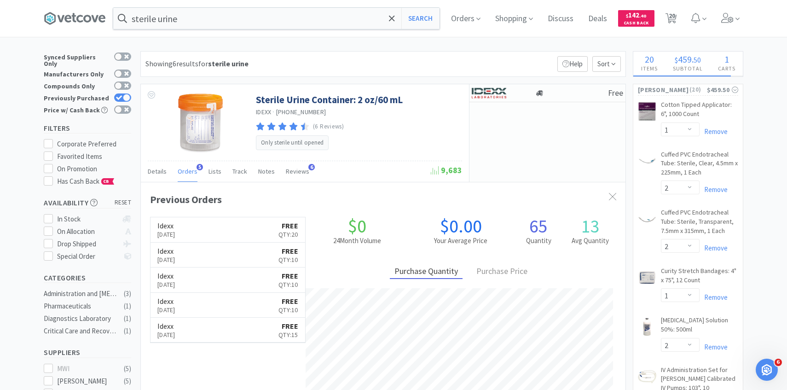
scroll to position [238, 484]
click at [498, 86] on img at bounding box center [489, 93] width 35 height 14
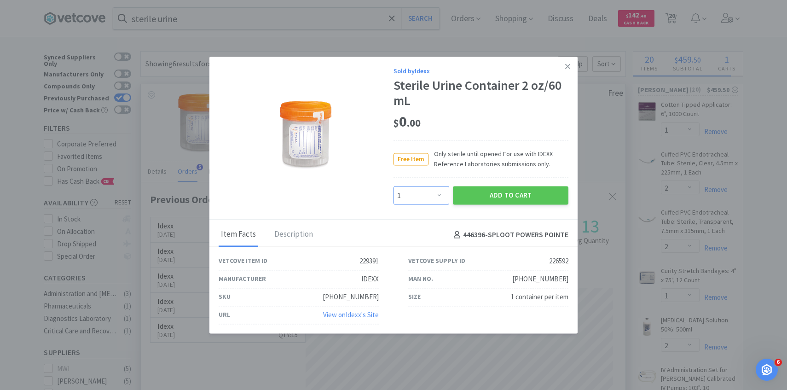
click at [433, 192] on select "Enter Quantity 1 2 3 4 5 6 7 8 9 10 11 12 13 14 15 16 17 18 19 20 Enter Quantity" at bounding box center [421, 195] width 56 height 18
select select "10"
click at [393, 186] on select "Enter Quantity 1 2 3 4 5 6 7 8 9 10 11 12 13 14 15 16 17 18 19 20 Enter Quantity" at bounding box center [421, 195] width 56 height 18
click at [493, 202] on button "Add to Cart" at bounding box center [510, 195] width 115 height 18
select select "10"
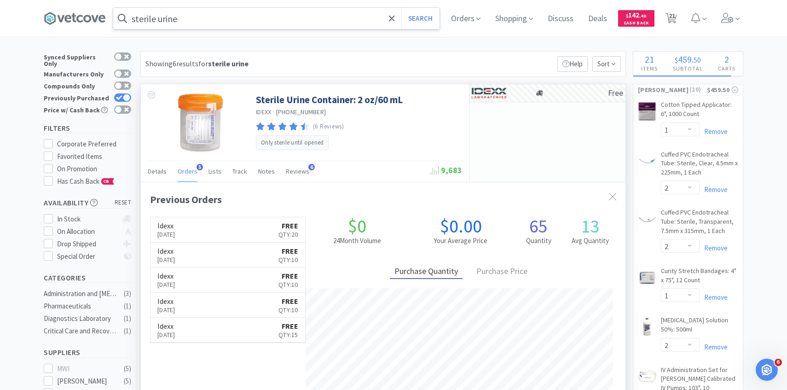
click at [260, 18] on input "sterile urine" at bounding box center [276, 18] width 326 height 21
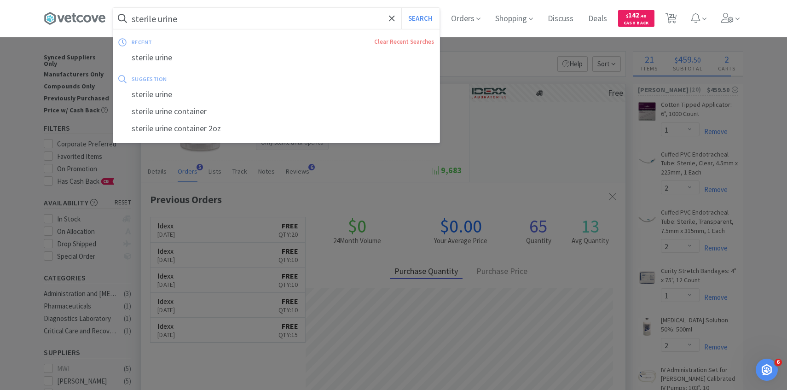
paste input "234523"
type input "234523"
click at [401, 8] on button "Search" at bounding box center [420, 18] width 38 height 21
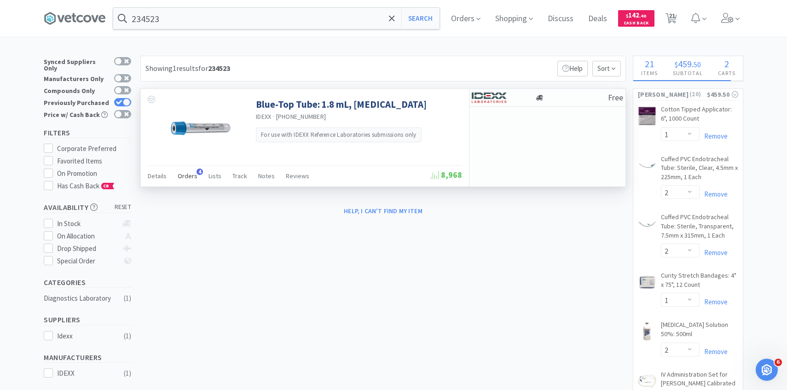
click at [183, 176] on span "Orders" at bounding box center [188, 176] width 20 height 8
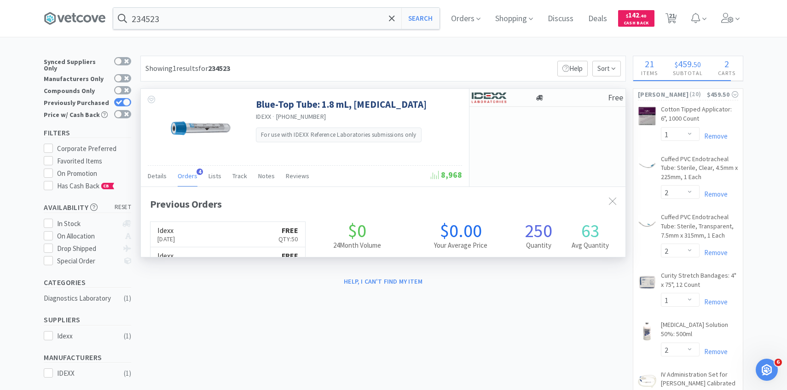
scroll to position [238, 484]
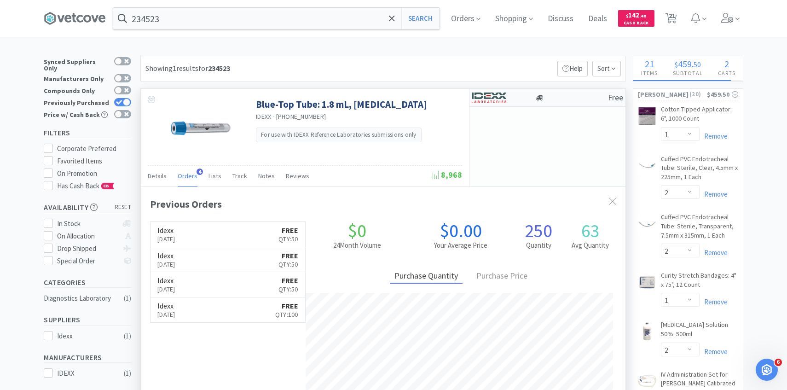
click at [496, 93] on img at bounding box center [489, 98] width 35 height 14
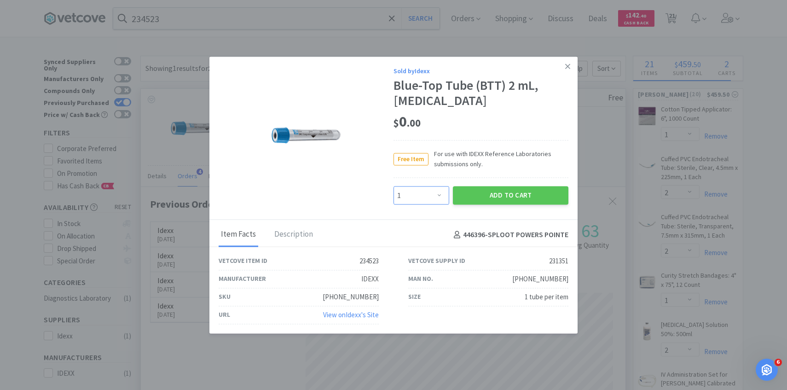
click at [431, 198] on select "Enter Quantity 1 2 3 4 5 6 7 8 9 10 11 12 13 14 15 16 17 18 19 20 Enter Quantity" at bounding box center [421, 195] width 56 height 18
select select "20"
click at [393, 186] on select "Enter Quantity 1 2 3 4 5 6 7 8 9 10 11 12 13 14 15 16 17 18 19 20 Enter Quantity" at bounding box center [421, 195] width 56 height 18
click at [499, 193] on button "Add to Cart" at bounding box center [510, 195] width 115 height 18
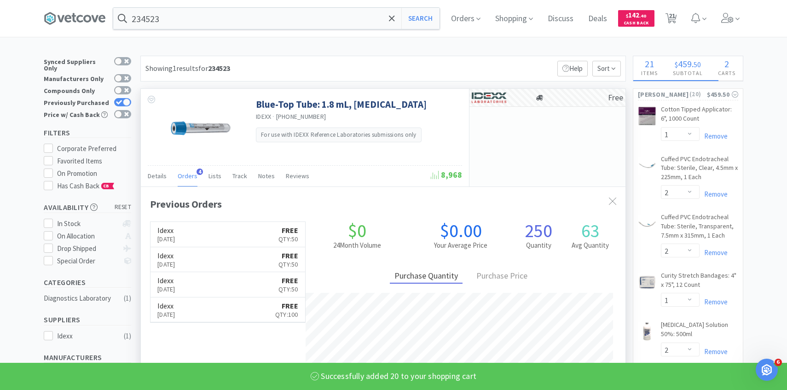
select select "20"
select select "10"
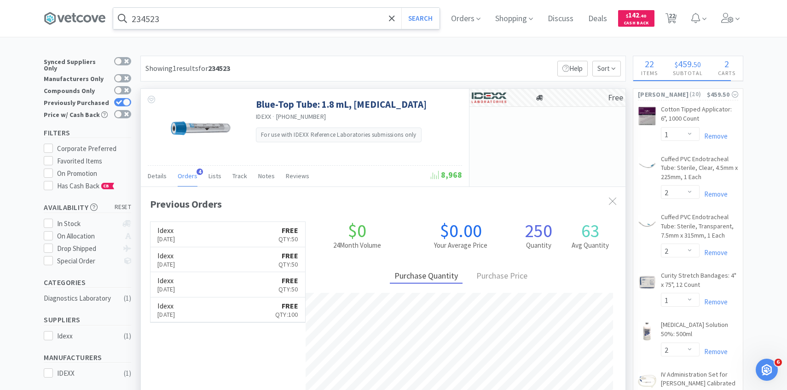
click at [271, 22] on input "234523" at bounding box center [276, 18] width 326 height 21
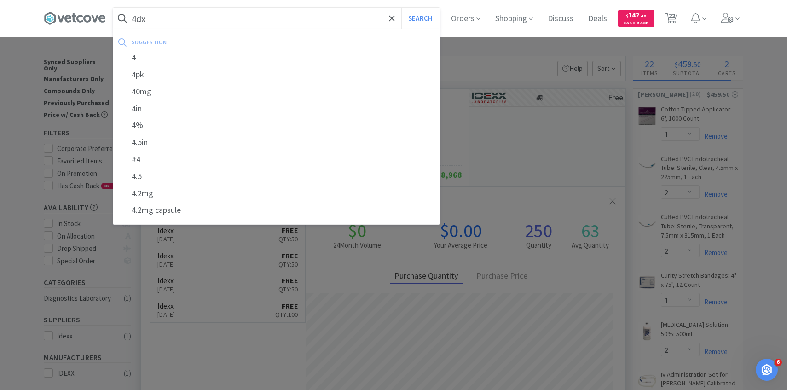
type input "4dx"
click at [401, 8] on button "Search" at bounding box center [420, 18] width 38 height 21
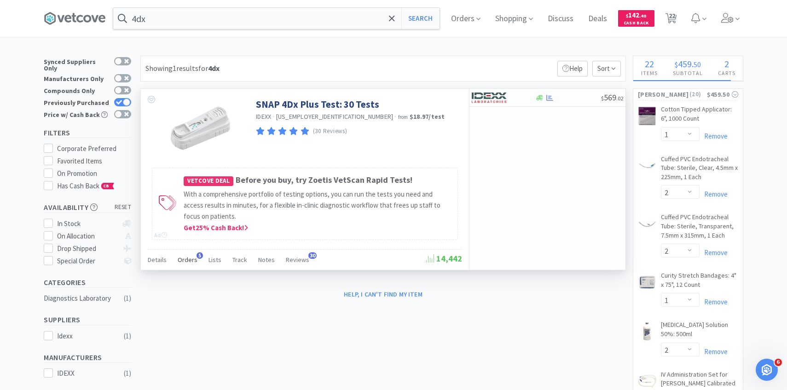
click at [189, 255] on span "Orders" at bounding box center [188, 259] width 20 height 8
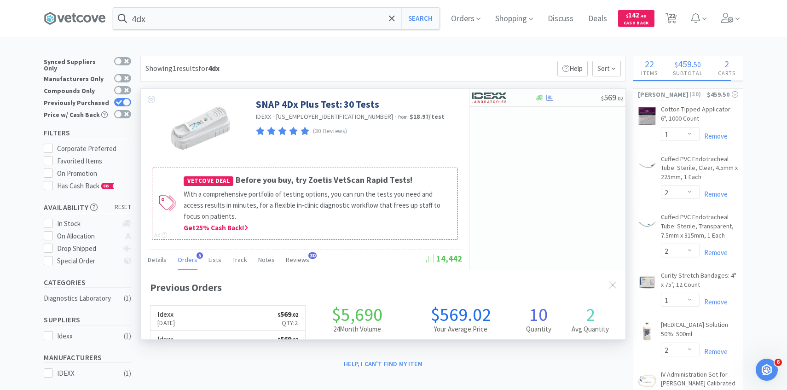
scroll to position [9, 0]
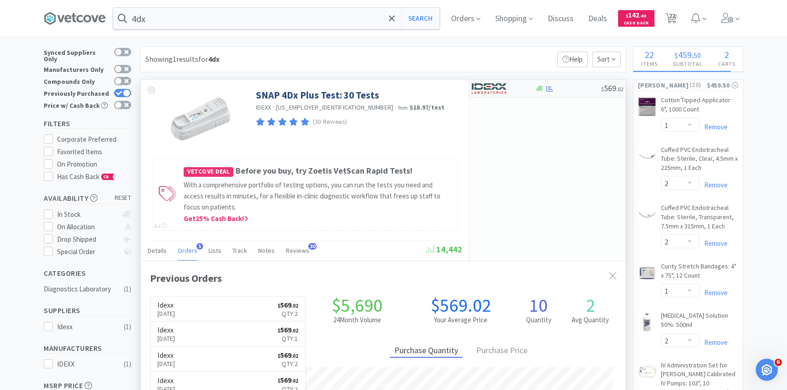
click at [503, 93] on img at bounding box center [489, 88] width 35 height 14
select select "1"
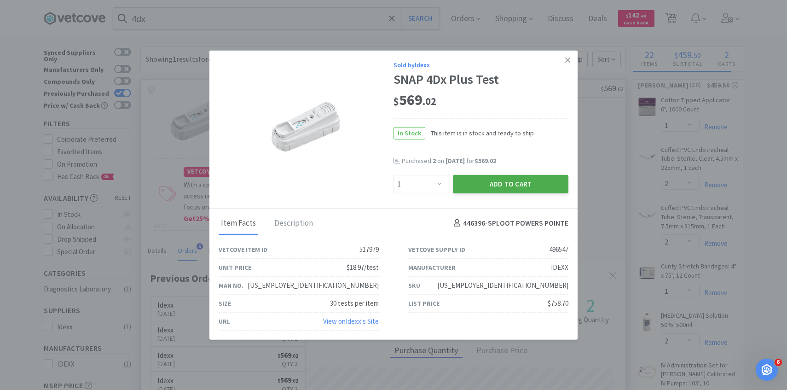
click at [490, 185] on button "Add to Cart" at bounding box center [510, 183] width 115 height 18
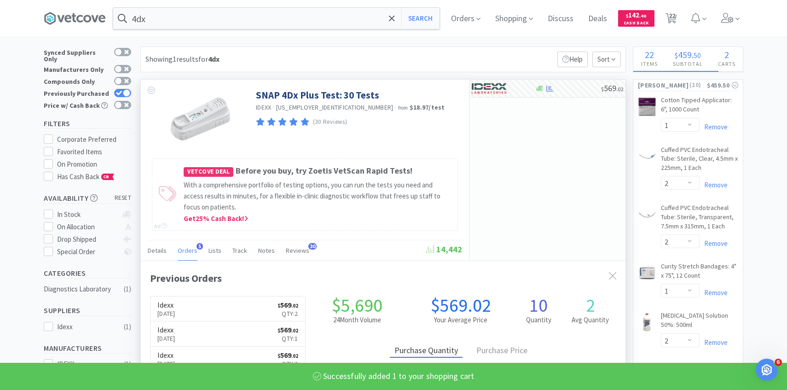
select select "1"
select select "10"
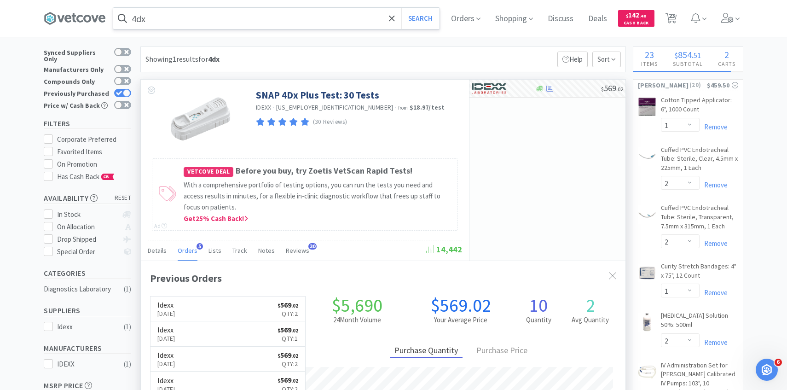
click at [265, 16] on input "4dx" at bounding box center [276, 18] width 326 height 21
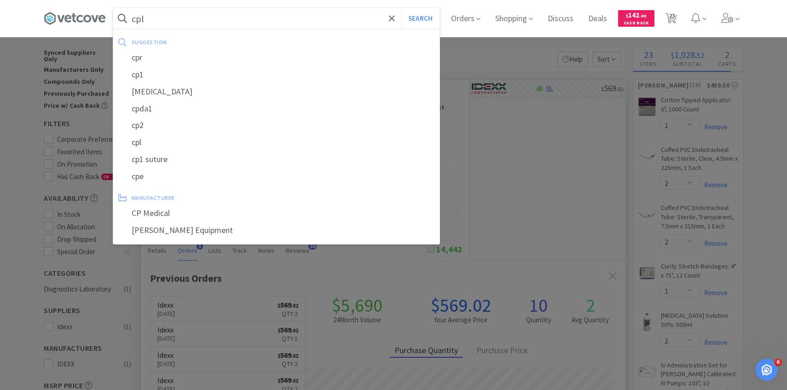
click at [401, 8] on button "Search" at bounding box center [420, 18] width 38 height 21
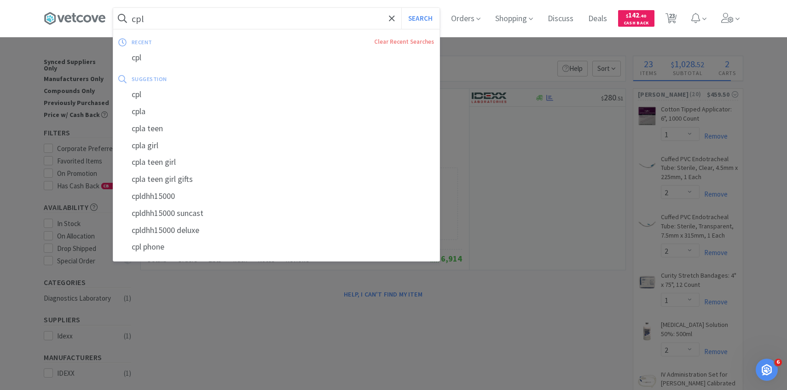
click at [271, 22] on input "cpl" at bounding box center [276, 18] width 326 height 21
paste input "[US_EMPLOYER_IDENTIFICATION_NUMBER]"
type input "[US_EMPLOYER_IDENTIFICATION_NUMBER]"
click at [401, 8] on button "Search" at bounding box center [420, 18] width 38 height 21
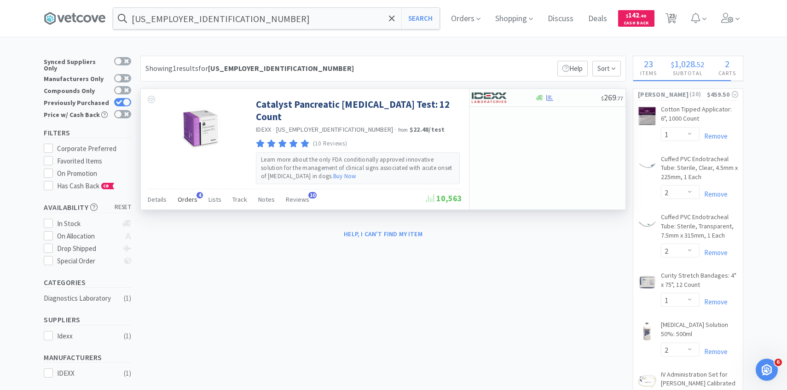
click at [187, 195] on span "Orders" at bounding box center [188, 199] width 20 height 8
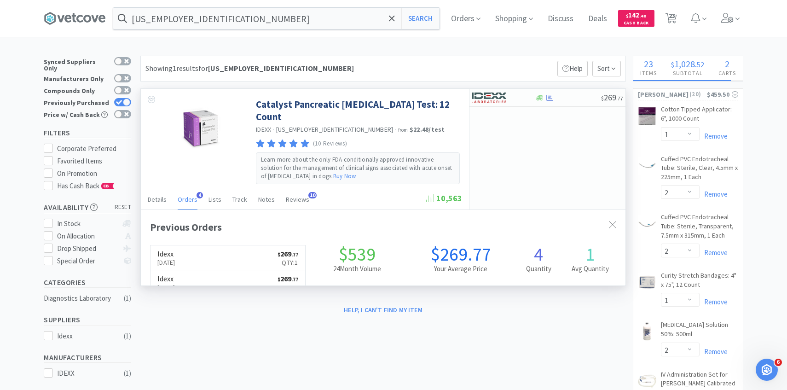
scroll to position [238, 484]
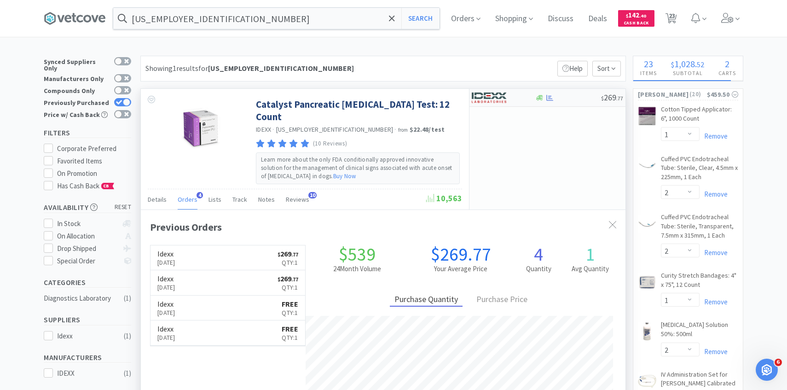
click at [491, 93] on img at bounding box center [489, 98] width 35 height 14
select select "1"
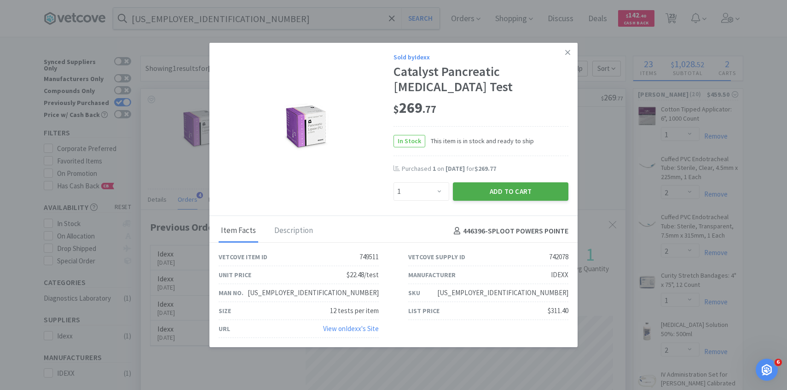
click at [483, 187] on button "Add to Cart" at bounding box center [510, 191] width 115 height 18
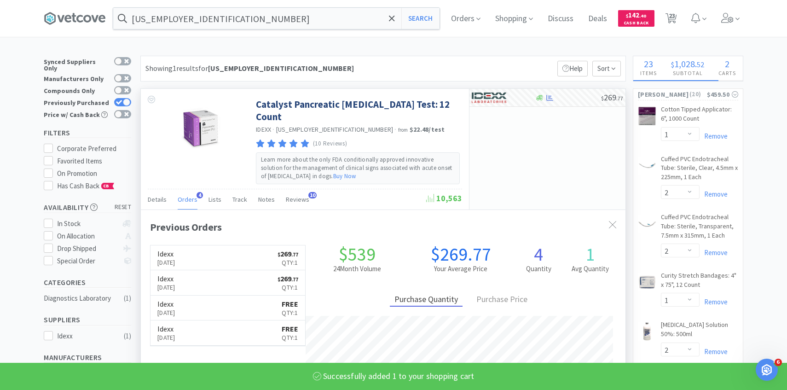
select select "1"
select select "10"
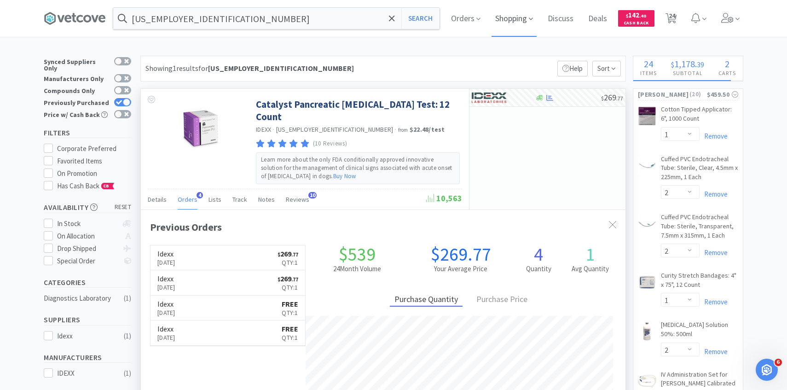
click at [461, 24] on span "Orders" at bounding box center [465, 18] width 37 height 37
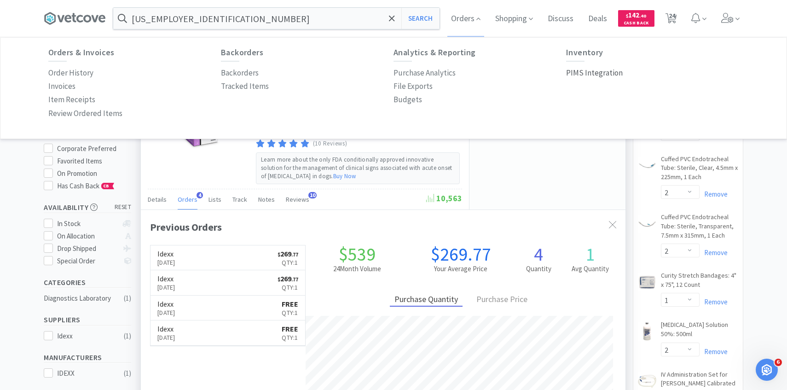
click at [586, 67] on p "PIMS Integration" at bounding box center [594, 73] width 57 height 12
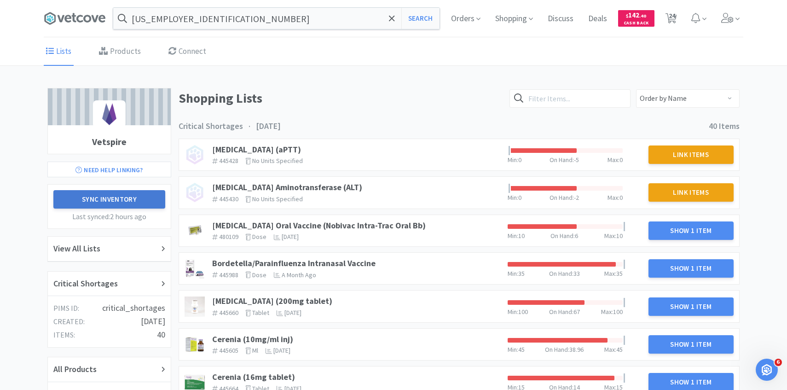
click at [138, 199] on button "Sync Inventory" at bounding box center [109, 199] width 112 height 18
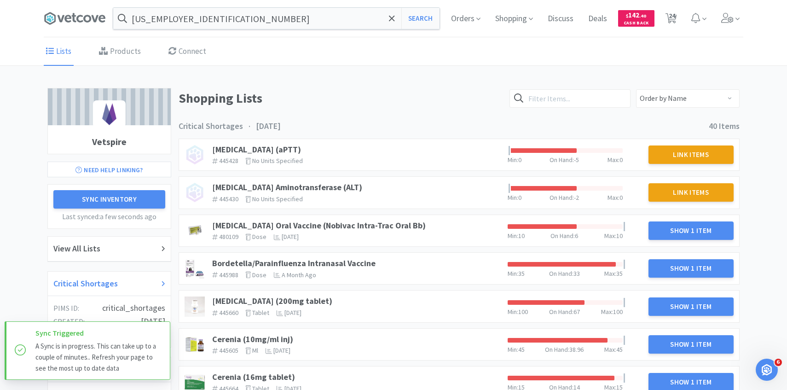
click at [127, 279] on div "Critical Shortages" at bounding box center [109, 283] width 112 height 13
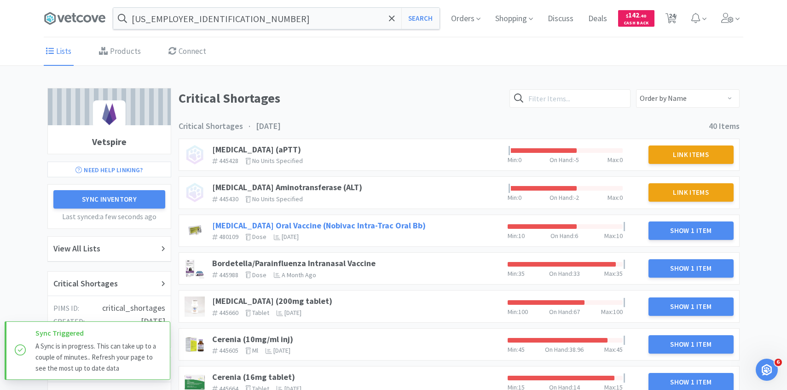
drag, startPoint x: 344, startPoint y: 227, endPoint x: 339, endPoint y: 228, distance: 4.7
click at [344, 227] on link "[MEDICAL_DATA] Oral Vaccine (Nobivac Intra-Trac Oral Bb)" at bounding box center [318, 225] width 213 height 11
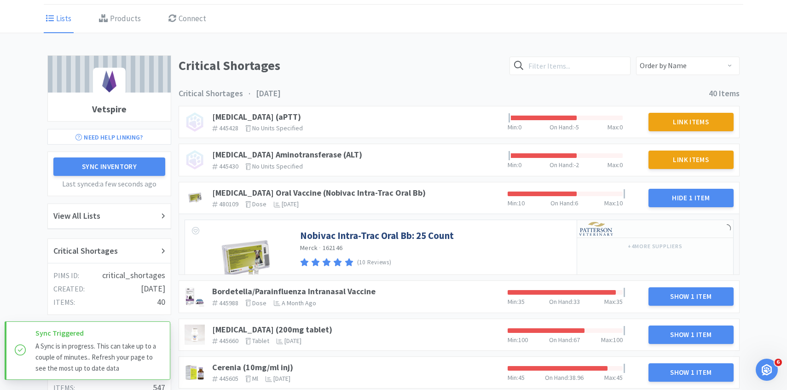
scroll to position [48, 0]
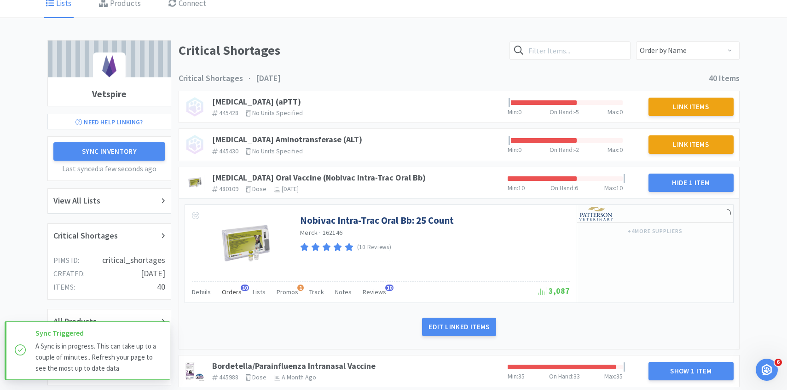
click at [234, 297] on div "Orders 10" at bounding box center [232, 292] width 20 height 17
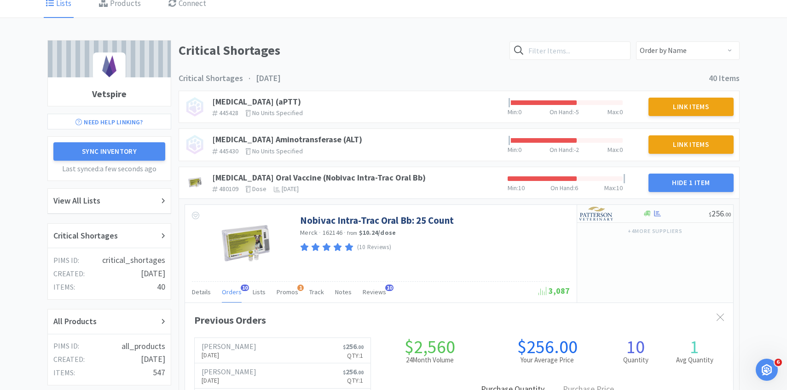
click at [233, 294] on span "Orders" at bounding box center [232, 292] width 20 height 8
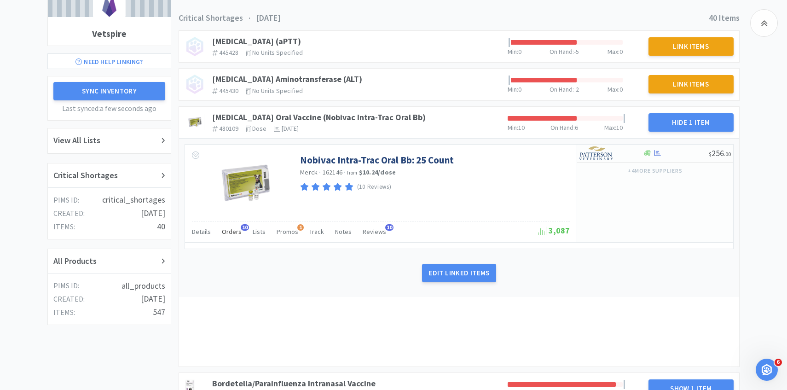
scroll to position [238, 0]
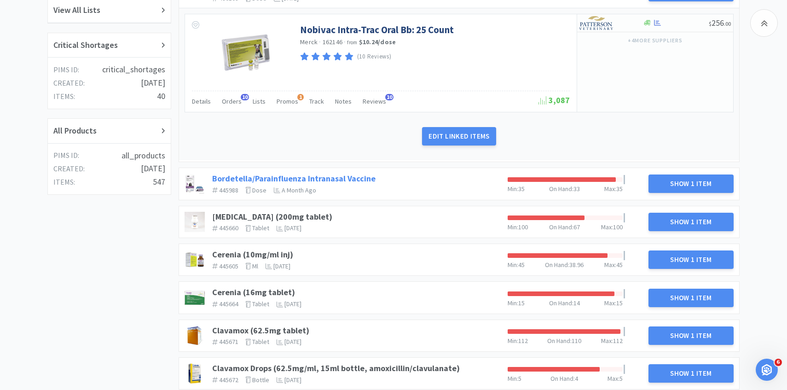
click at [351, 177] on link "Bordetella/Parainfluenza Intranasal Vaccine" at bounding box center [293, 178] width 163 height 11
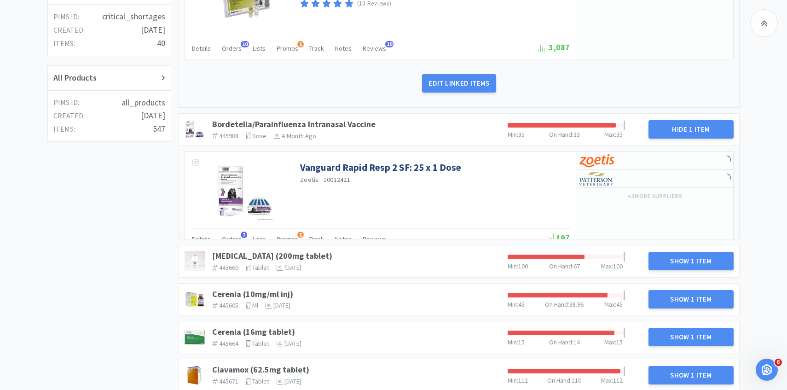
scroll to position [298, 0]
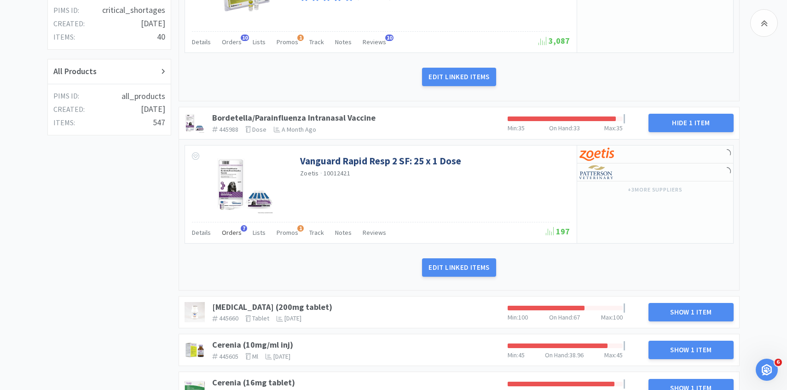
click at [229, 233] on span "Orders" at bounding box center [232, 232] width 20 height 8
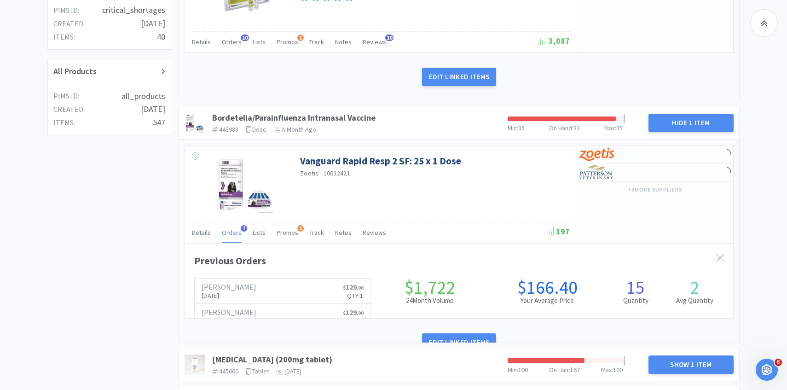
scroll to position [252, 548]
click at [229, 233] on span "Orders" at bounding box center [232, 232] width 20 height 8
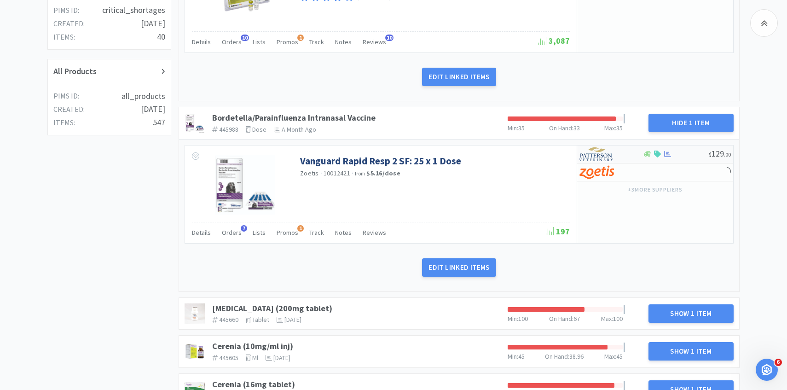
click at [620, 150] on div at bounding box center [604, 154] width 51 height 16
select select "1"
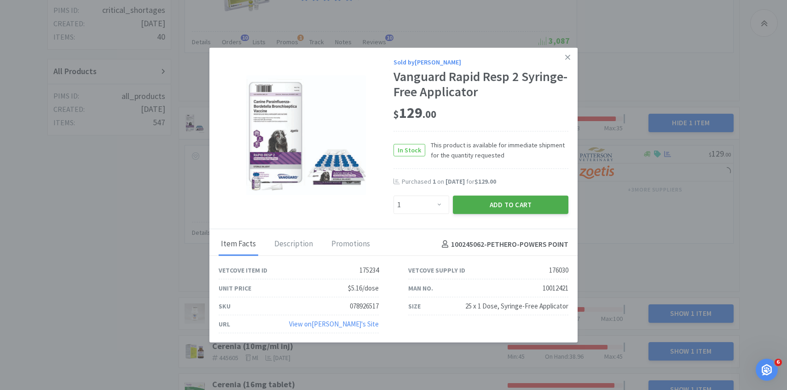
click at [499, 212] on button "Add to Cart" at bounding box center [510, 205] width 115 height 18
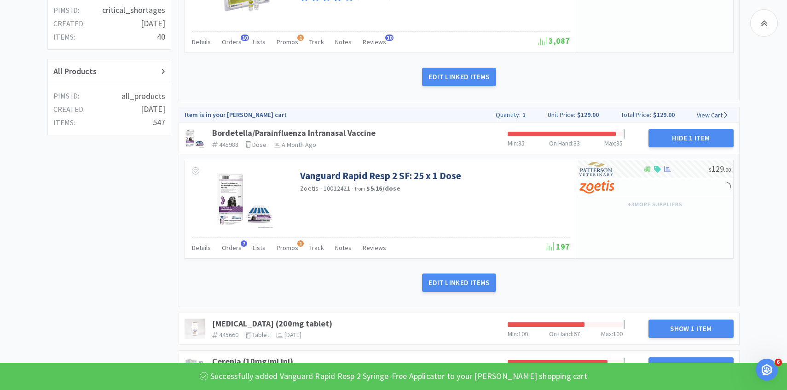
scroll to position [437, 0]
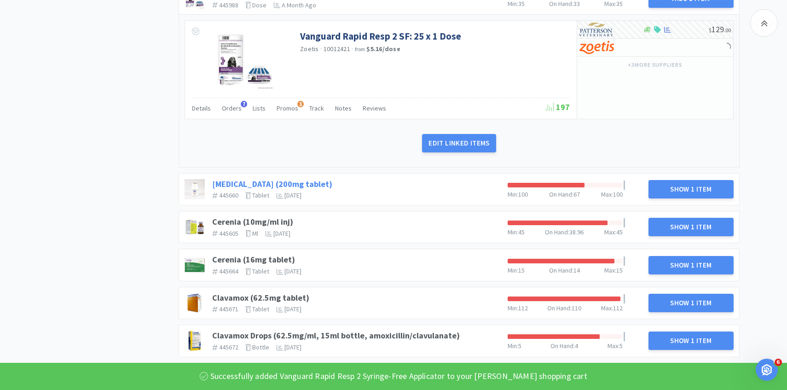
click at [307, 183] on link "[MEDICAL_DATA] (200mg tablet)" at bounding box center [272, 184] width 120 height 11
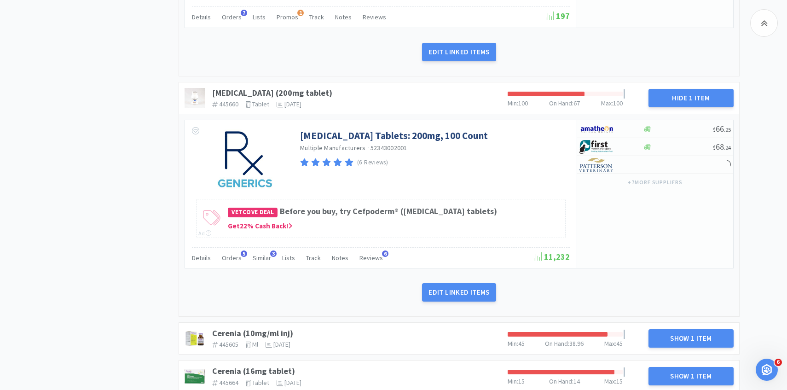
scroll to position [533, 0]
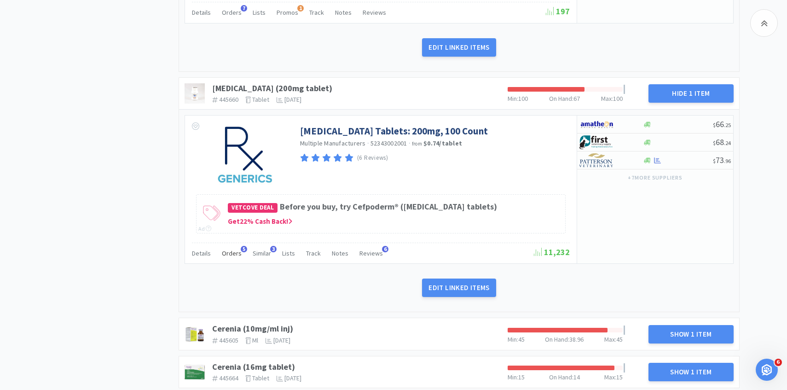
click at [236, 257] on div "Orders 5" at bounding box center [232, 254] width 20 height 17
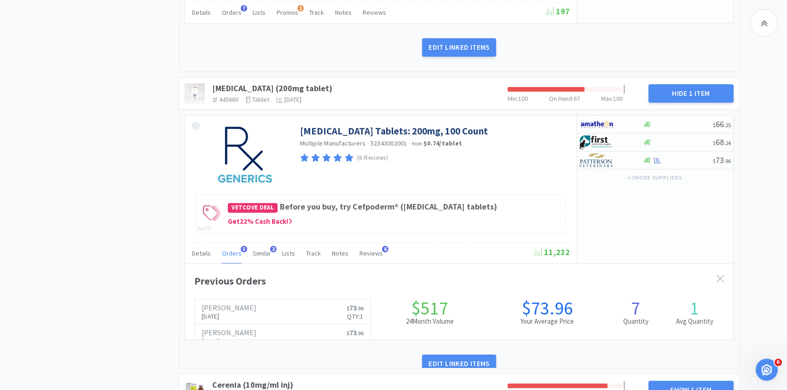
scroll to position [252, 548]
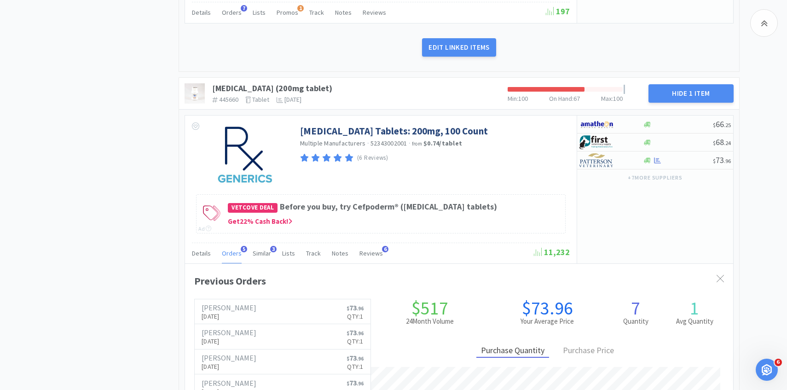
click at [234, 255] on span "Orders" at bounding box center [232, 253] width 20 height 8
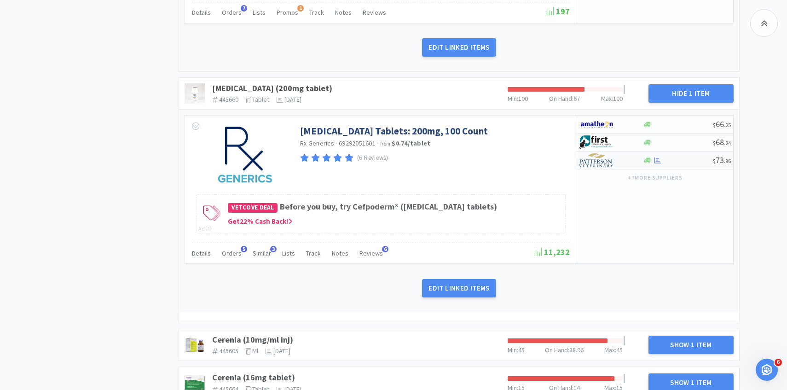
click at [605, 163] on img at bounding box center [596, 160] width 35 height 14
select select "1"
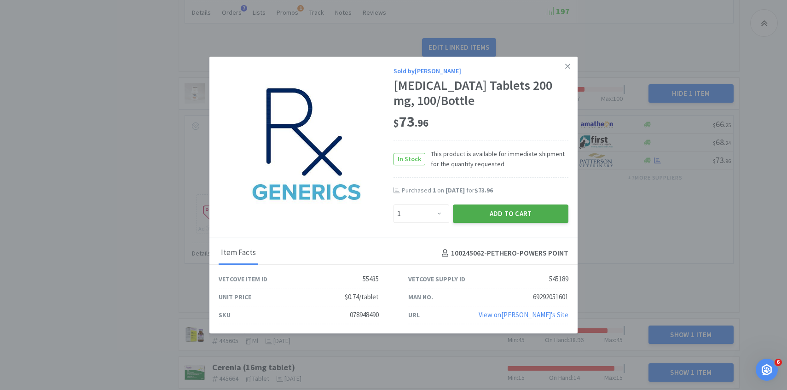
click at [491, 206] on button "Add to Cart" at bounding box center [510, 213] width 115 height 18
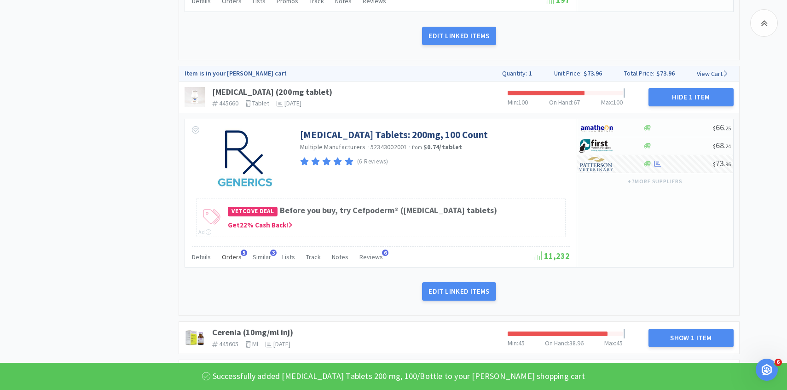
click at [236, 259] on span "Orders" at bounding box center [232, 257] width 20 height 8
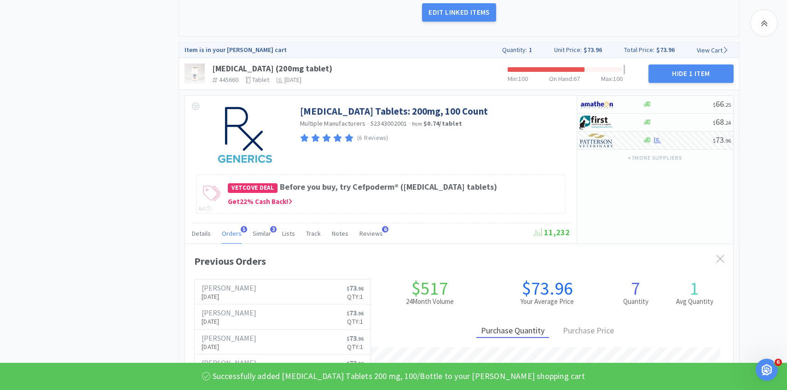
scroll to position [616, 0]
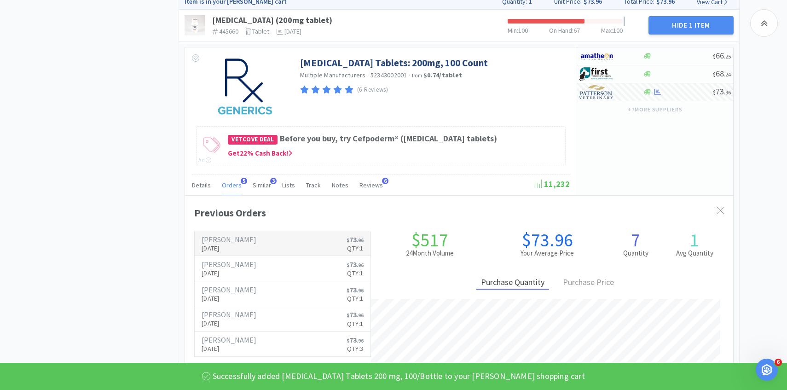
click at [240, 239] on h6 "[PERSON_NAME]" at bounding box center [229, 239] width 55 height 7
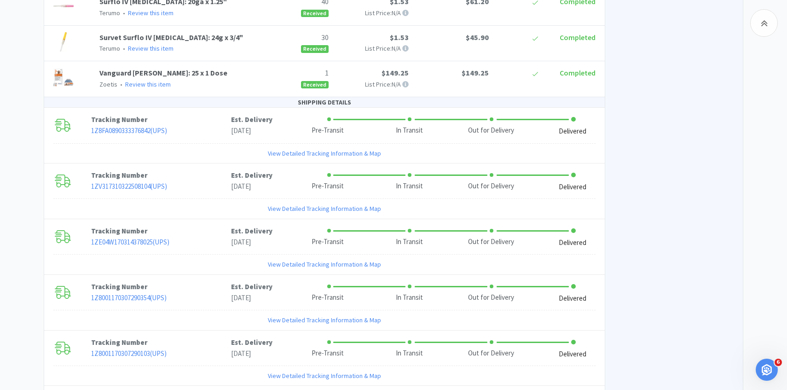
scroll to position [1095, 0]
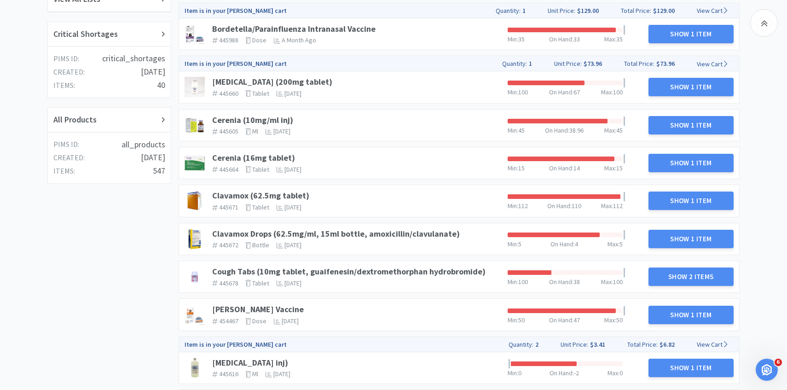
scroll to position [241, 0]
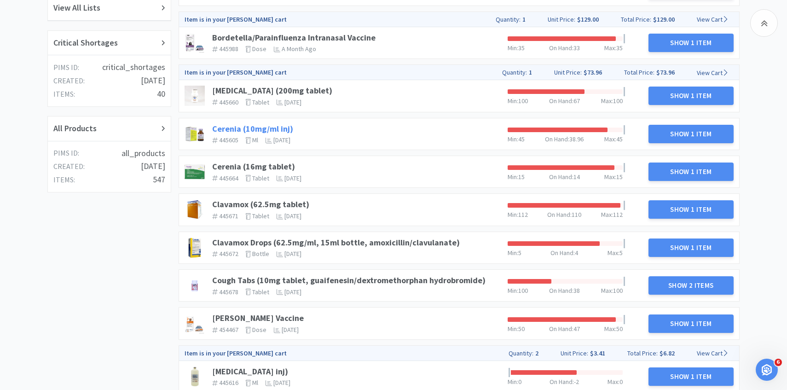
click at [252, 125] on link "Cerenia (10mg/ml inj)" at bounding box center [252, 128] width 81 height 11
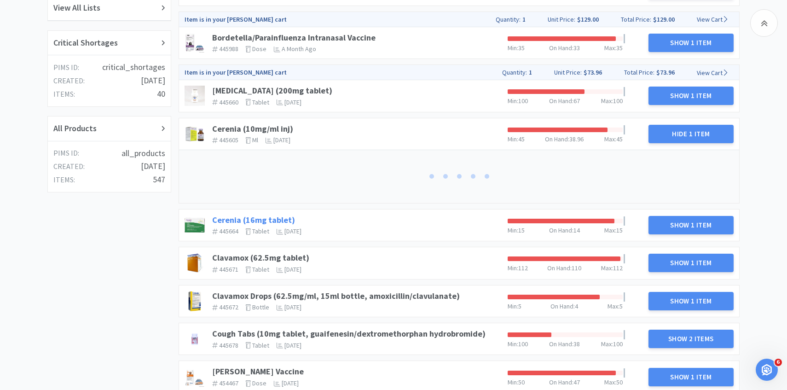
scroll to position [247, 0]
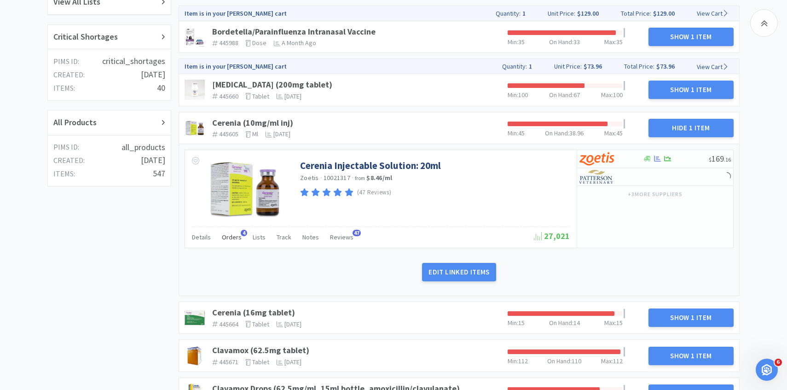
click at [233, 240] on span "Orders" at bounding box center [232, 237] width 20 height 8
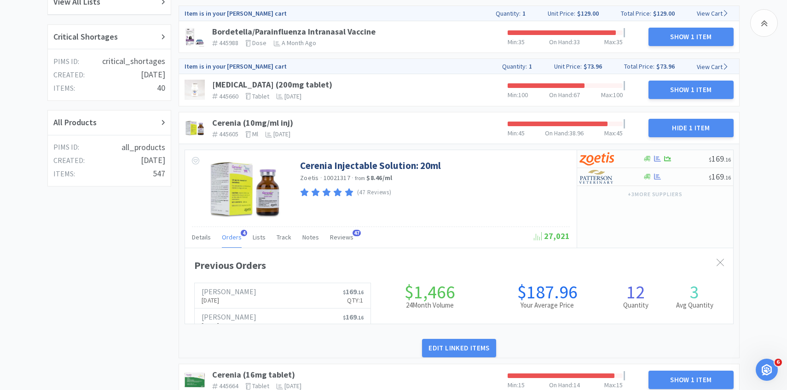
scroll to position [252, 548]
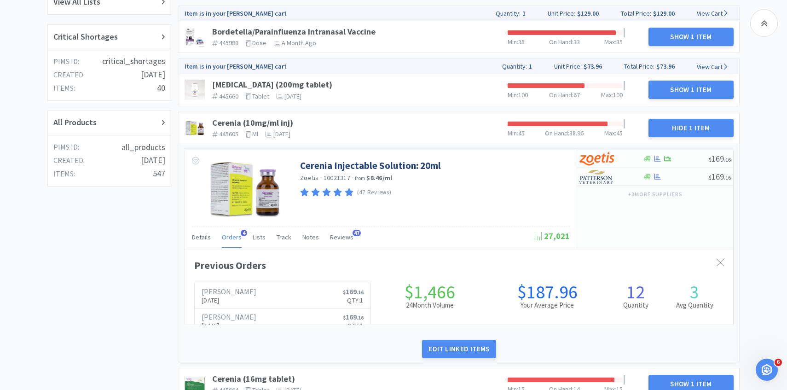
click at [233, 240] on span "Orders" at bounding box center [232, 237] width 20 height 8
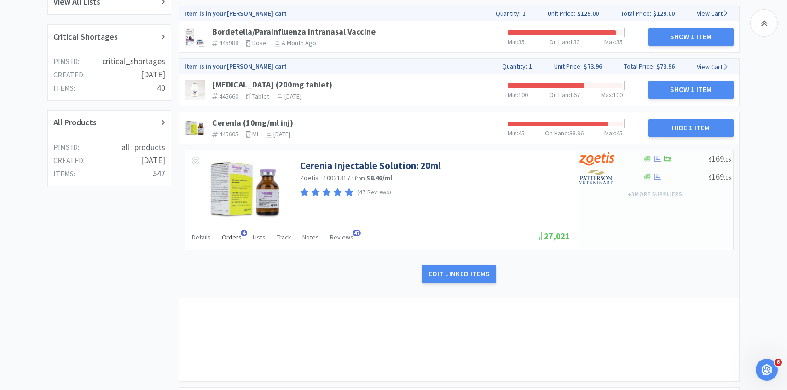
scroll to position [355, 0]
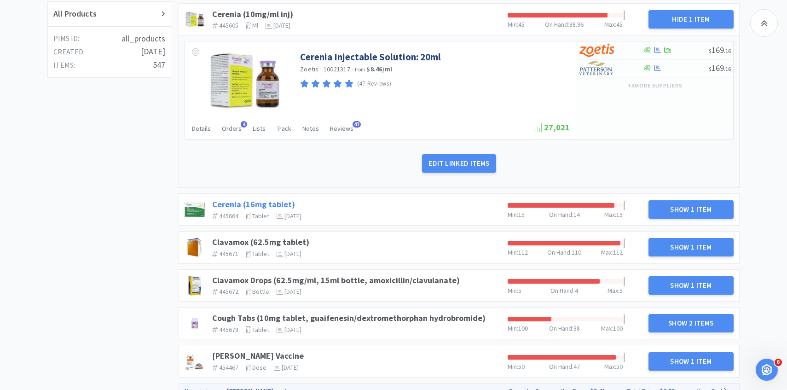
click at [279, 200] on link "Cerenia (16mg tablet)" at bounding box center [253, 204] width 83 height 11
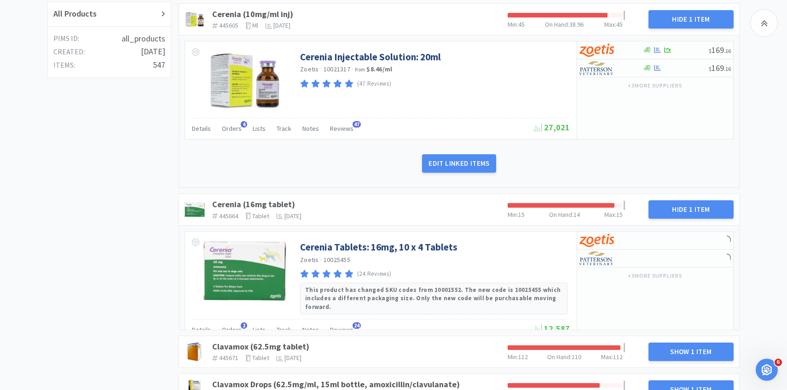
scroll to position [400, 0]
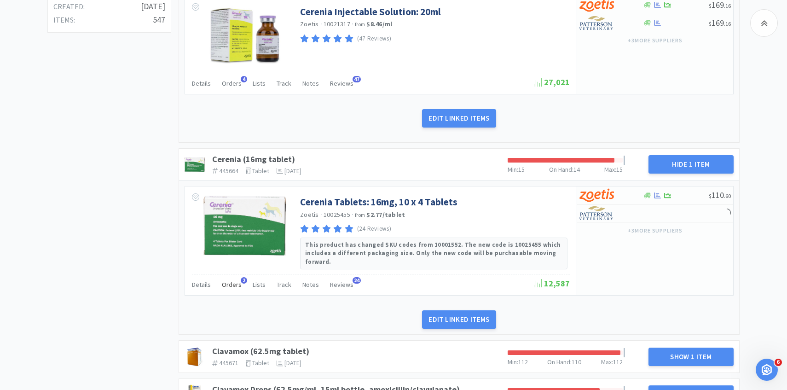
click at [227, 280] on span "Orders" at bounding box center [232, 284] width 20 height 8
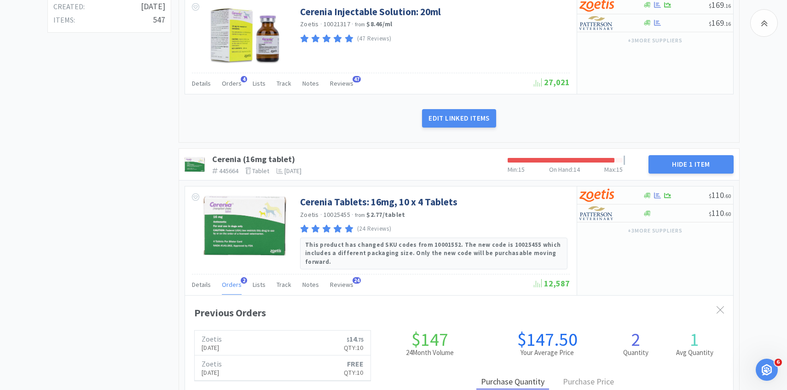
scroll to position [252, 548]
click at [227, 280] on span "Orders" at bounding box center [232, 284] width 20 height 8
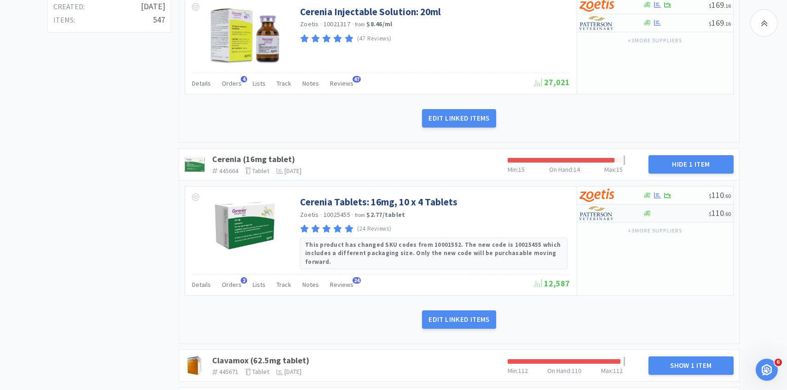
click at [611, 214] on img at bounding box center [596, 213] width 35 height 14
select select "1"
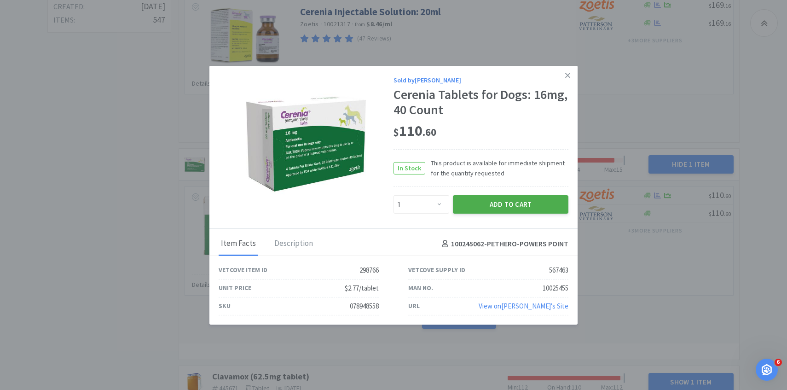
click at [540, 213] on button "Add to Cart" at bounding box center [510, 204] width 115 height 18
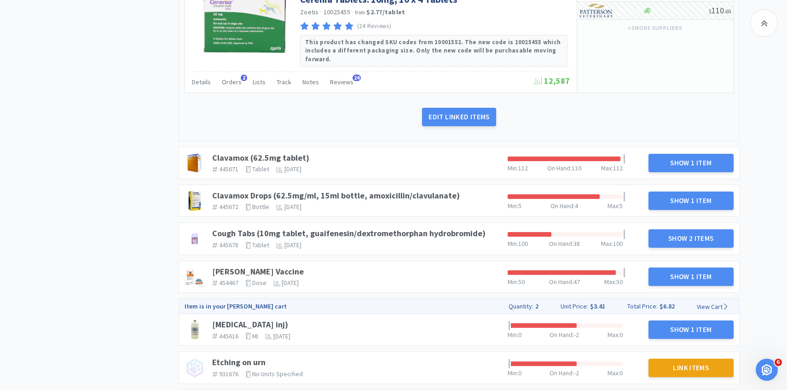
scroll to position [624, 0]
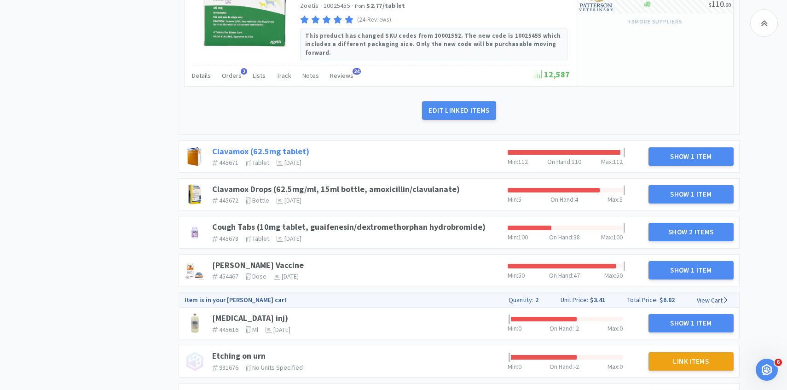
click at [293, 146] on link "Clavamox (62.5mg tablet)" at bounding box center [260, 151] width 97 height 11
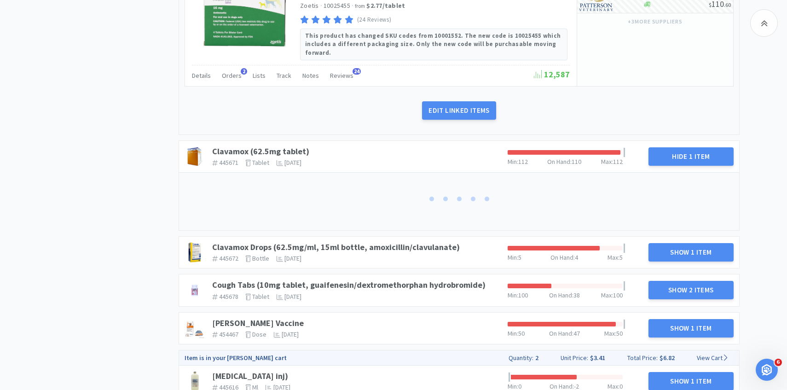
scroll to position [672, 0]
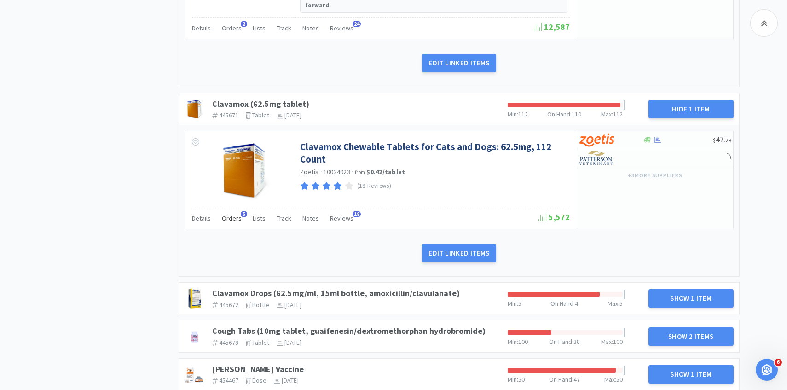
click at [230, 214] on span "Orders" at bounding box center [232, 218] width 20 height 8
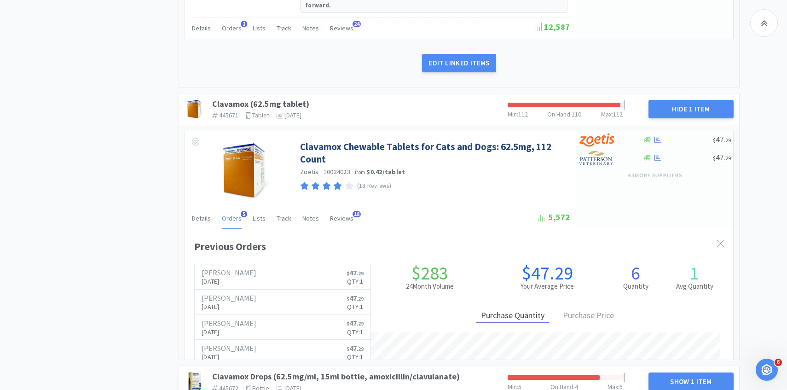
scroll to position [252, 548]
click at [230, 214] on span "Orders" at bounding box center [232, 218] width 20 height 8
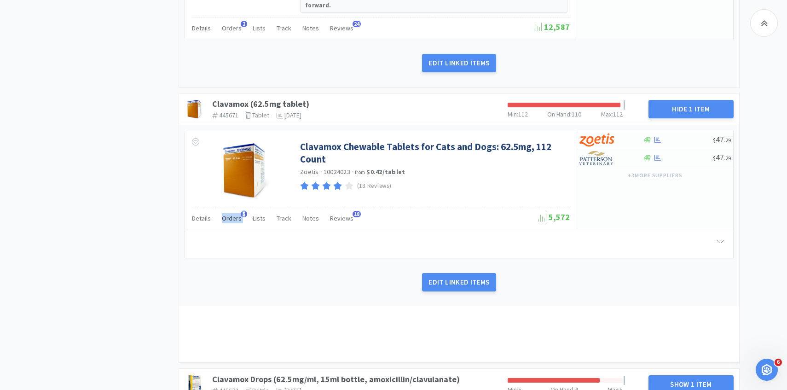
click at [230, 214] on span "Orders" at bounding box center [232, 218] width 20 height 8
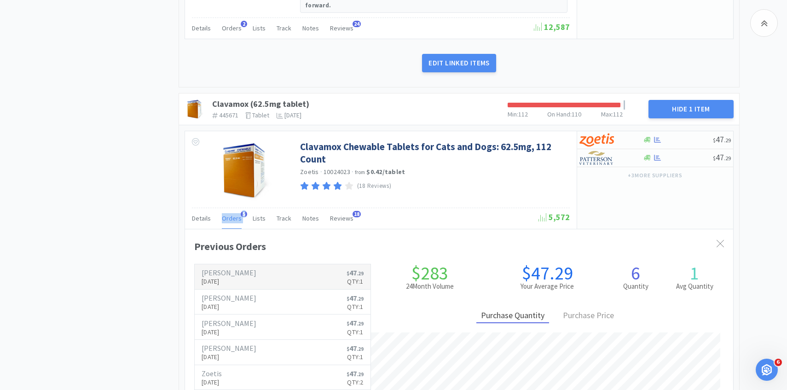
click at [235, 264] on link "[PERSON_NAME] [DATE] $ 47 . 29 Qty: 1" at bounding box center [283, 276] width 176 height 25
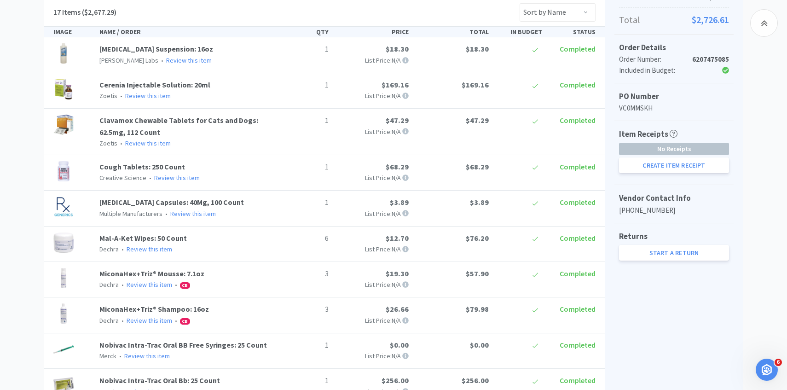
scroll to position [261, 0]
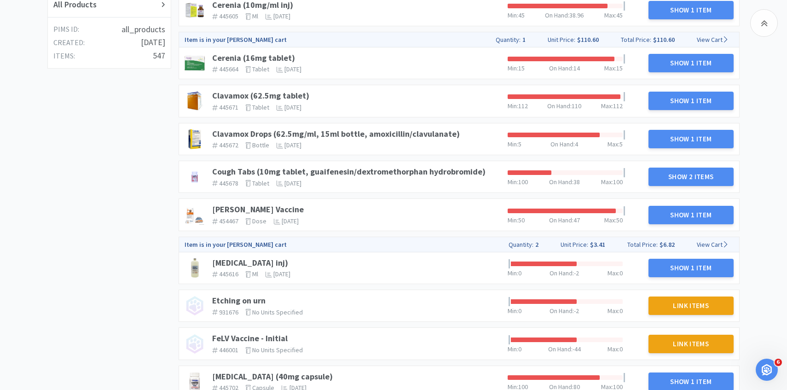
scroll to position [360, 0]
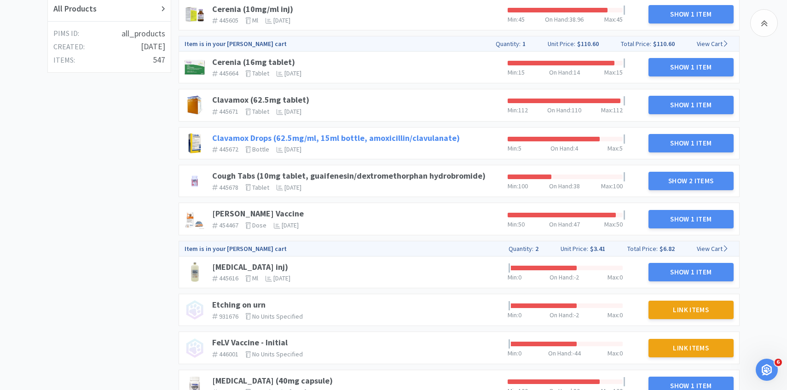
click at [345, 138] on link "Clavamox Drops (62.5mg/ml, 15ml bottle, amoxicillin/clavulanate)" at bounding box center [336, 138] width 248 height 11
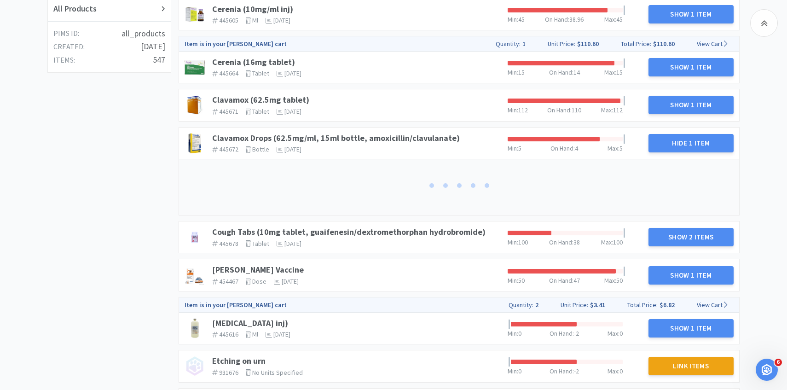
scroll to position [367, 0]
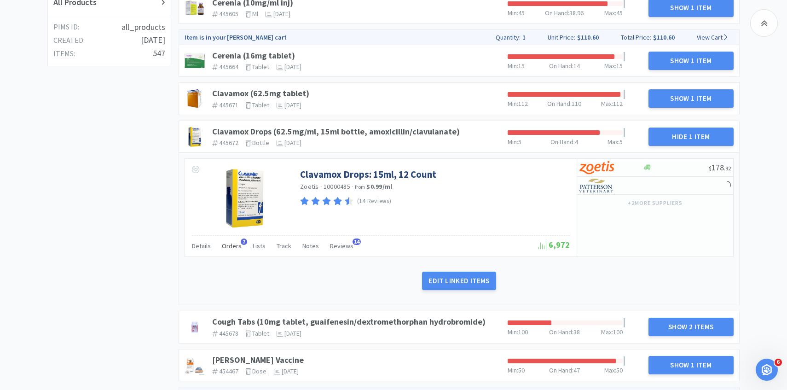
click at [232, 249] on span "Orders" at bounding box center [232, 246] width 20 height 8
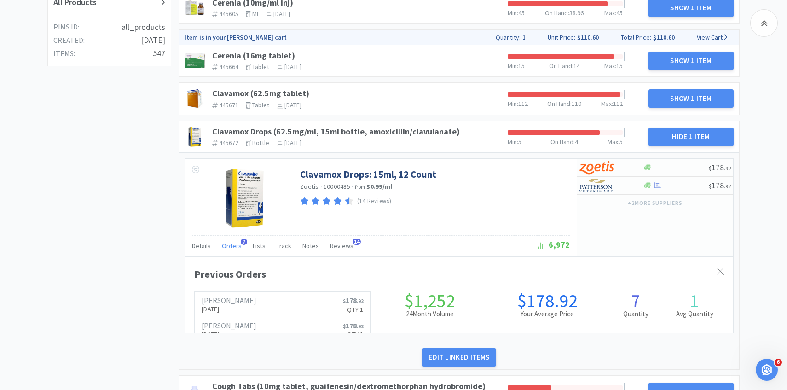
scroll to position [252, 548]
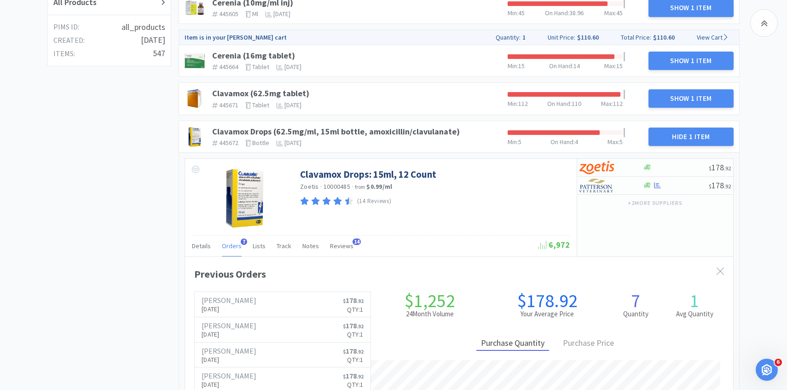
click at [232, 249] on span "Orders" at bounding box center [232, 246] width 20 height 8
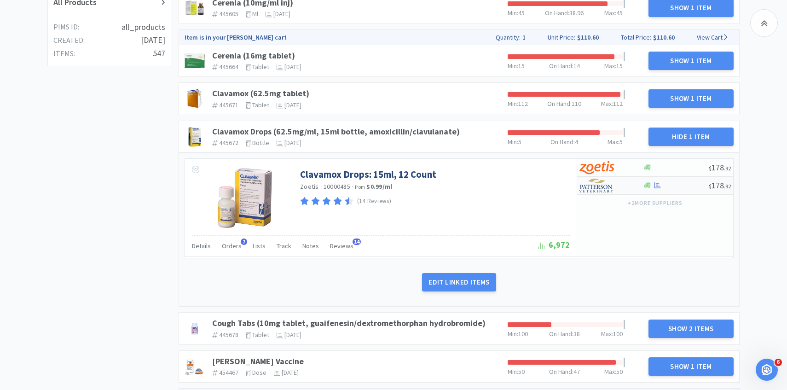
click at [595, 185] on img at bounding box center [596, 186] width 35 height 14
select select "1"
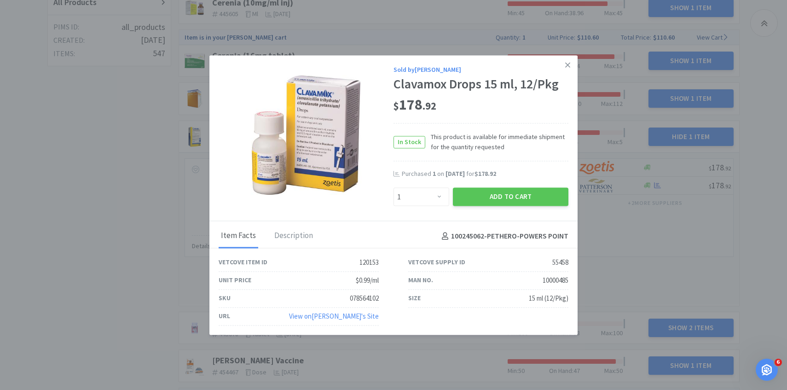
click at [489, 186] on div "Add to Cart" at bounding box center [510, 197] width 119 height 22
click at [489, 192] on button "Add to Cart" at bounding box center [510, 197] width 115 height 18
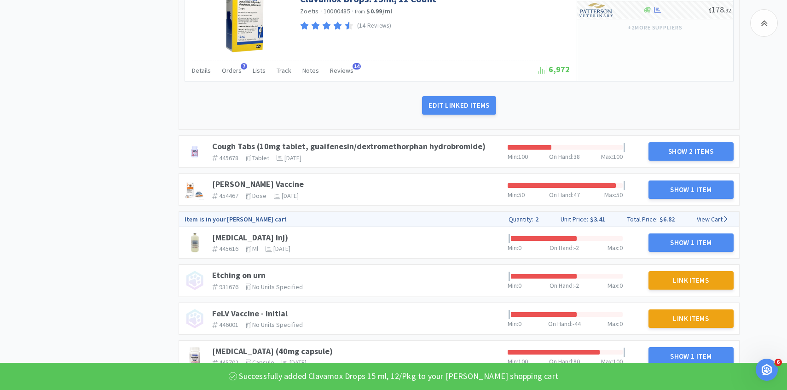
scroll to position [559, 0]
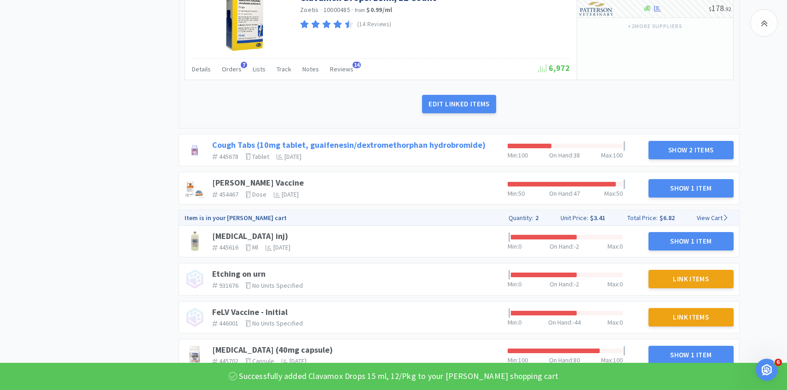
click at [362, 142] on link "Cough Tabs (10mg tablet, guaifenesin/dextromethorphan hydrobromide)" at bounding box center [348, 144] width 273 height 11
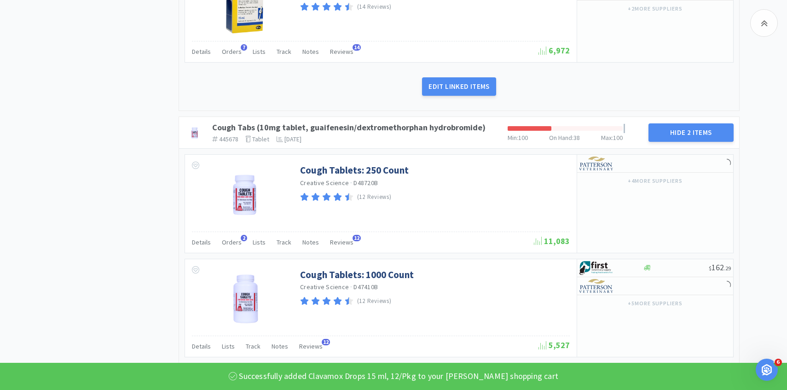
scroll to position [590, 0]
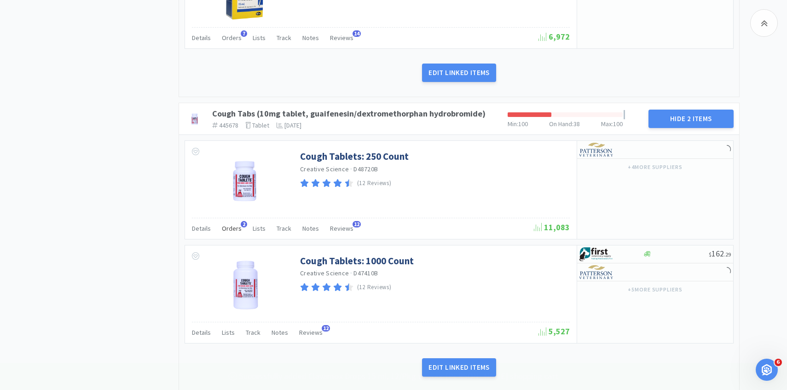
click at [229, 232] on span "Orders" at bounding box center [232, 228] width 20 height 8
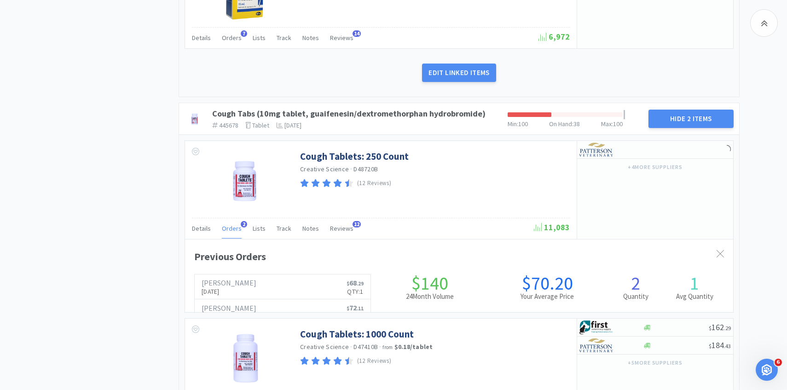
scroll to position [252, 548]
click at [229, 230] on span "Orders" at bounding box center [232, 228] width 20 height 8
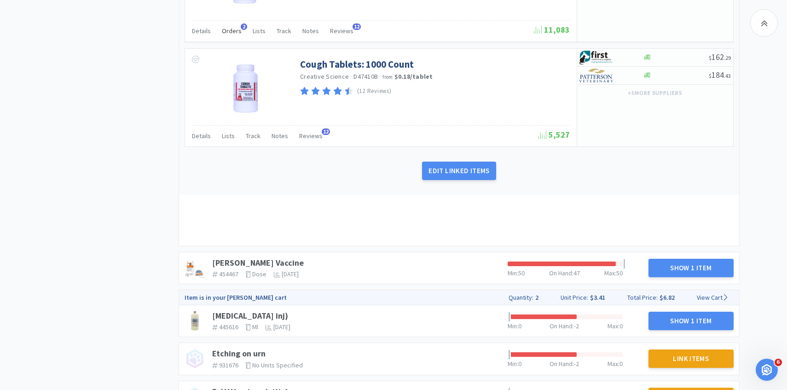
scroll to position [905, 0]
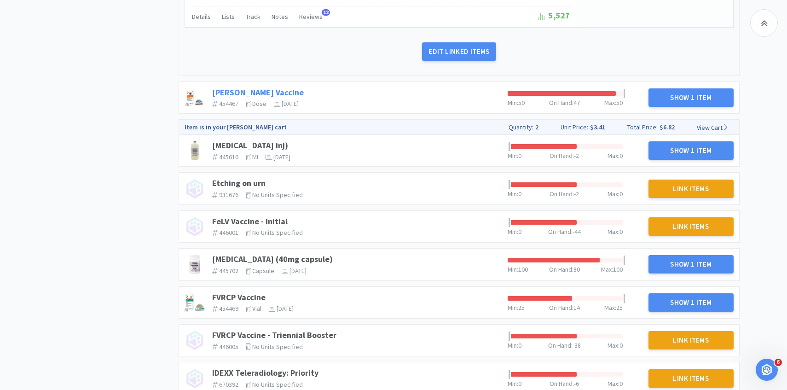
click at [238, 89] on link "[PERSON_NAME] Vaccine" at bounding box center [258, 92] width 92 height 11
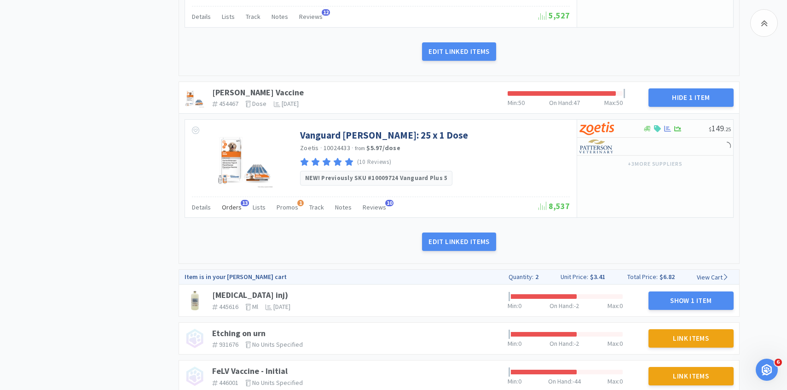
click at [236, 206] on span "Orders" at bounding box center [232, 207] width 20 height 8
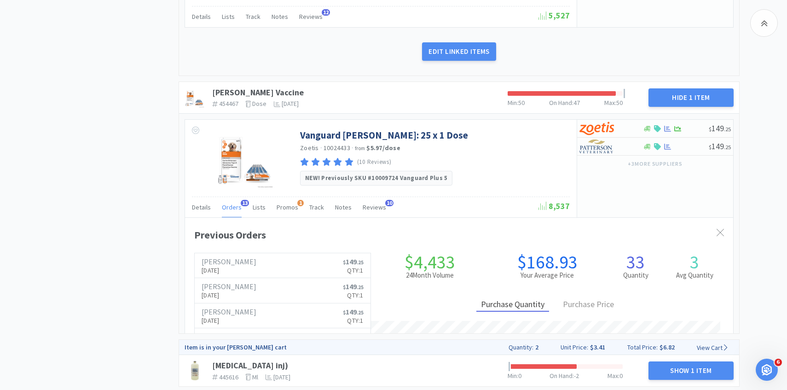
scroll to position [252, 548]
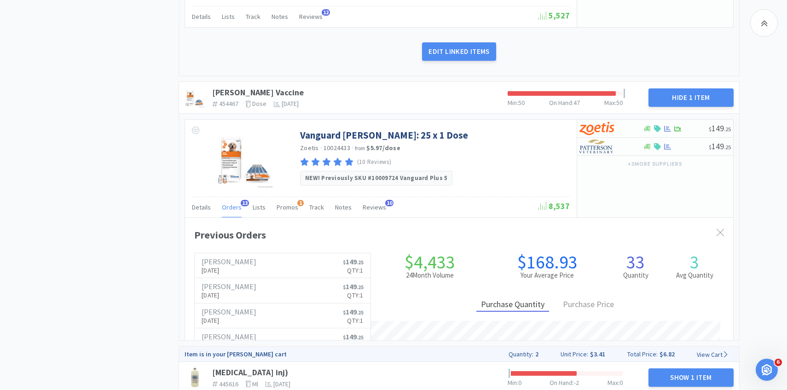
click at [234, 209] on span "Orders" at bounding box center [232, 207] width 20 height 8
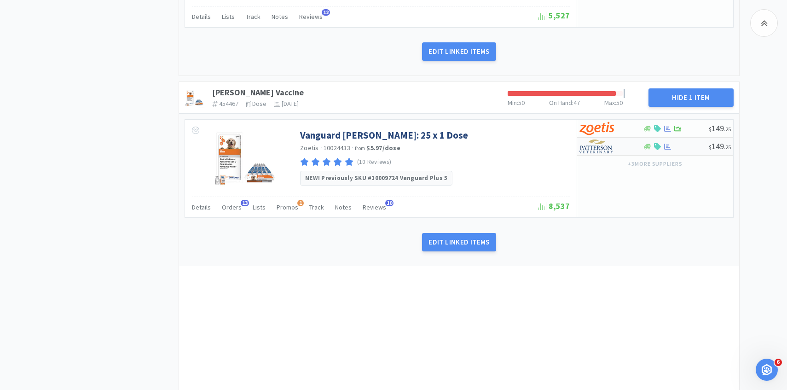
click at [599, 148] on img at bounding box center [596, 146] width 35 height 14
select select "1"
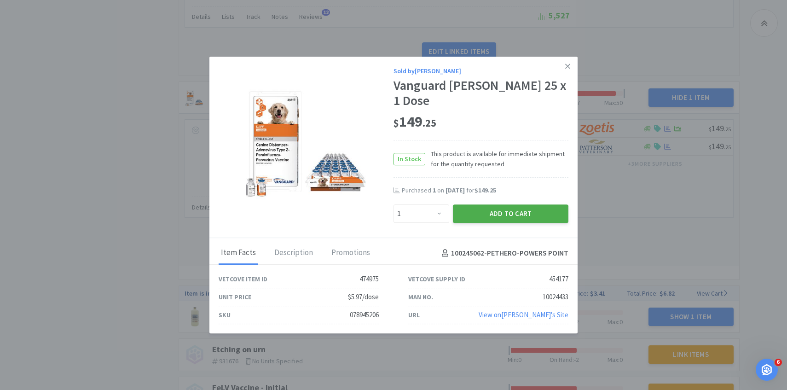
click at [487, 212] on button "Add to Cart" at bounding box center [510, 213] width 115 height 18
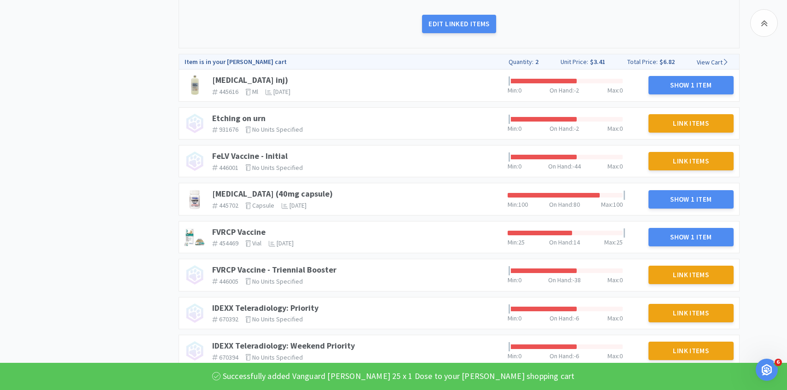
scroll to position [1143, 0]
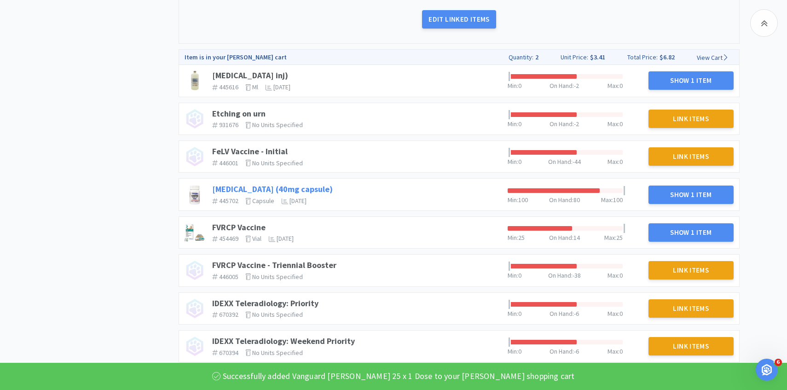
click at [296, 189] on link "[MEDICAL_DATA] (40mg capsule)" at bounding box center [272, 189] width 121 height 11
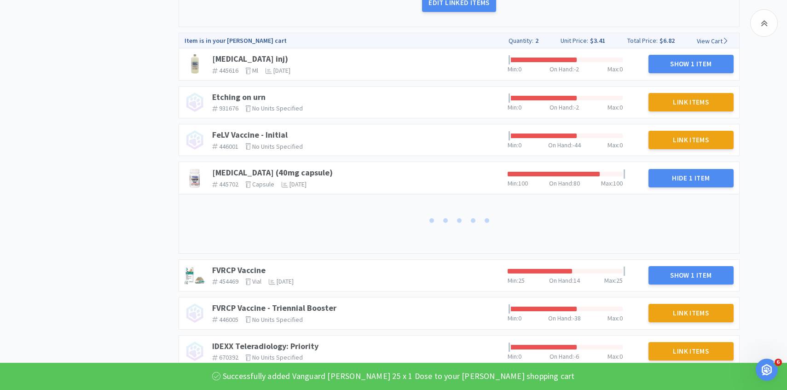
scroll to position [1195, 0]
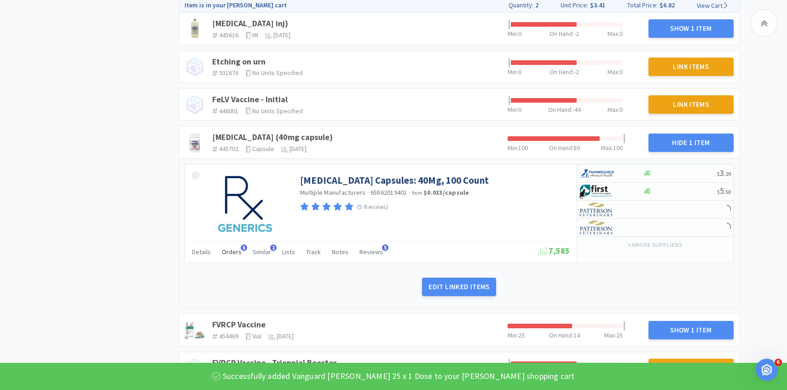
click at [228, 252] on span "Orders" at bounding box center [232, 252] width 20 height 8
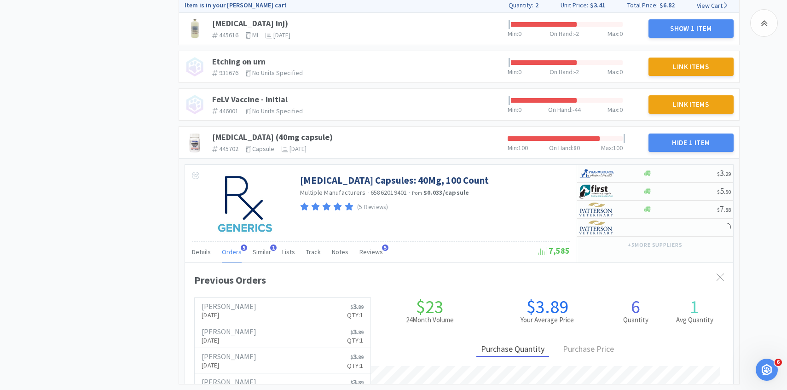
scroll to position [252, 548]
click at [228, 252] on span "Orders" at bounding box center [232, 252] width 20 height 8
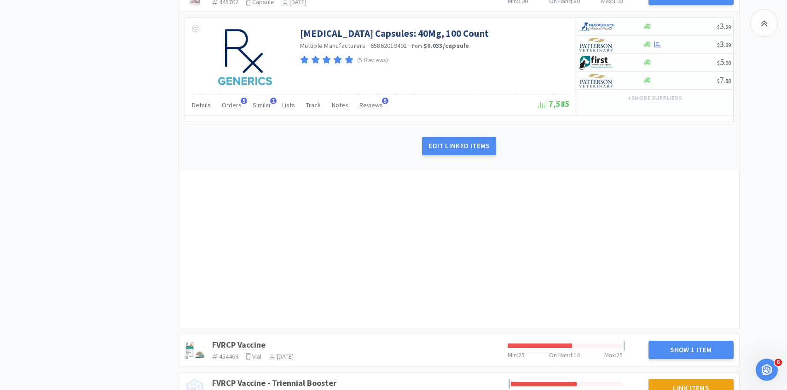
scroll to position [1389, 0]
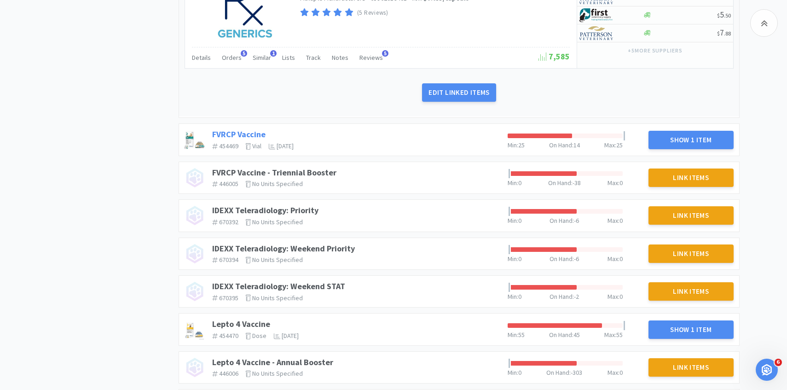
click at [253, 132] on link "FVRCP Vaccine" at bounding box center [238, 134] width 53 height 11
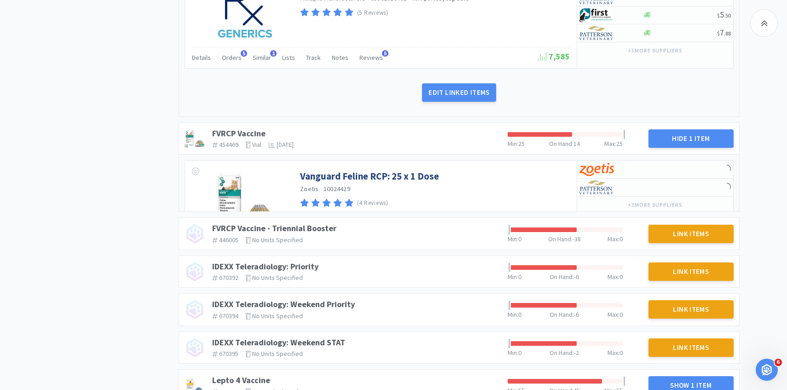
scroll to position [0, 0]
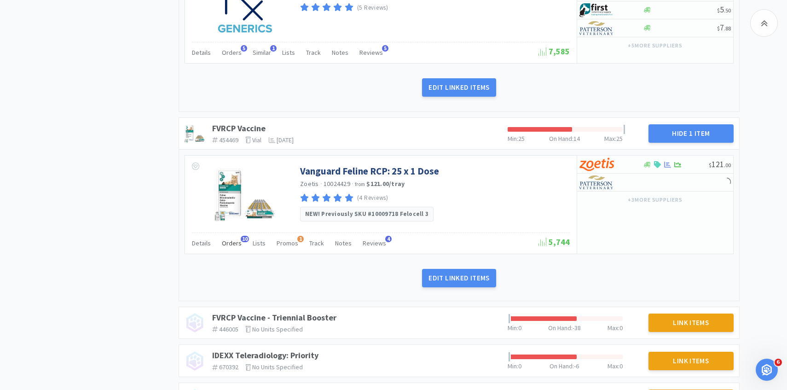
click at [233, 243] on span "Orders" at bounding box center [232, 243] width 20 height 8
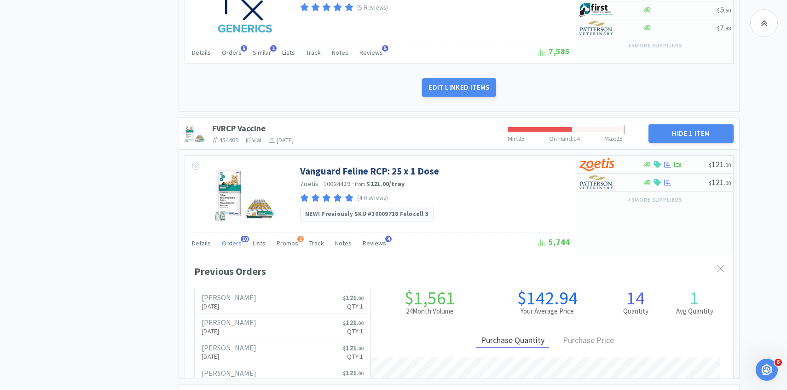
click at [232, 244] on span "Orders" at bounding box center [232, 243] width 20 height 8
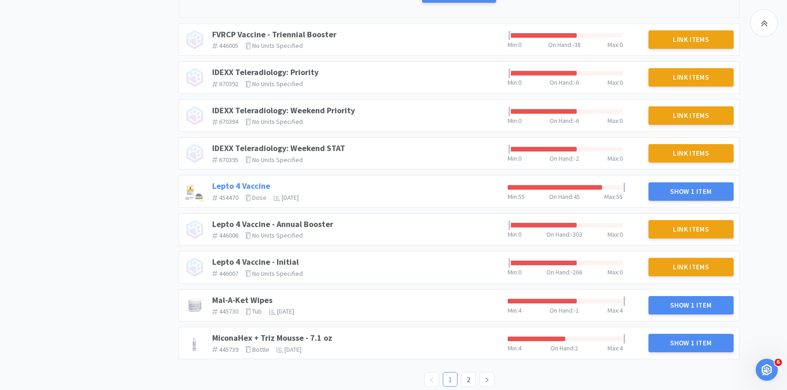
click at [263, 184] on link "Lepto 4 Vaccine" at bounding box center [241, 185] width 58 height 11
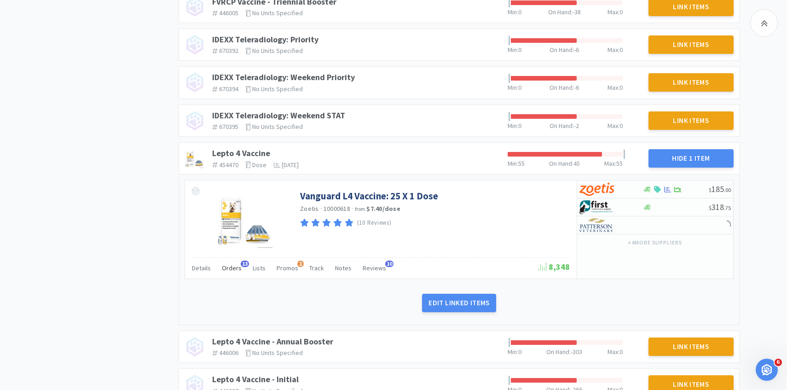
click at [232, 273] on div "Orders 13" at bounding box center [232, 268] width 20 height 17
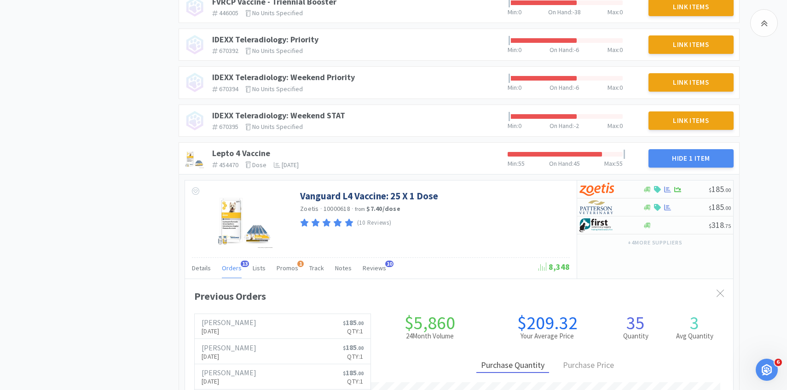
click at [232, 273] on div "Orders 13" at bounding box center [232, 268] width 20 height 17
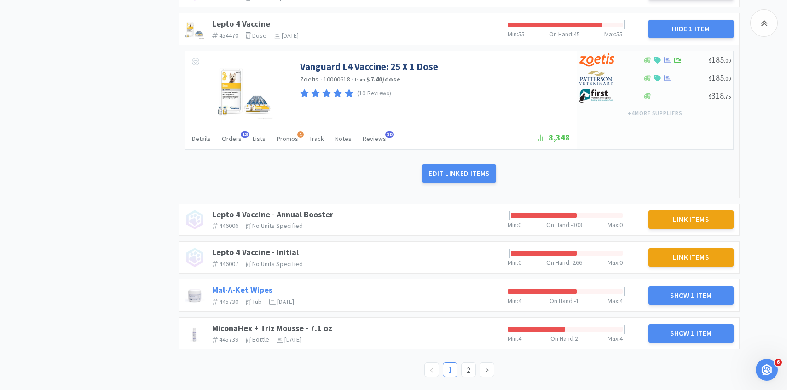
click at [256, 287] on link "Mal-A-Ket Wipes" at bounding box center [242, 289] width 60 height 11
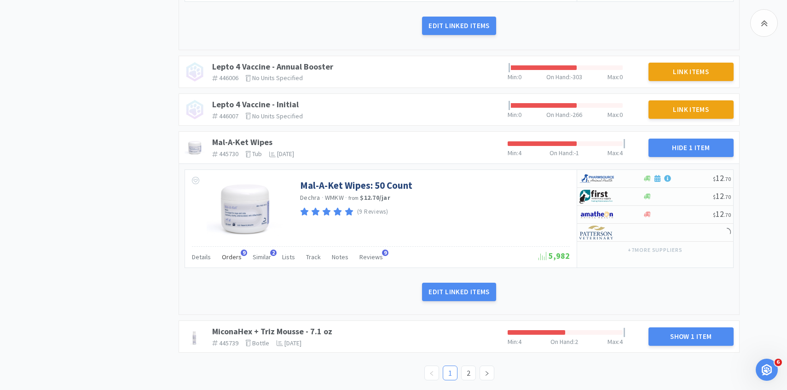
click at [231, 260] on span "Orders" at bounding box center [232, 257] width 20 height 8
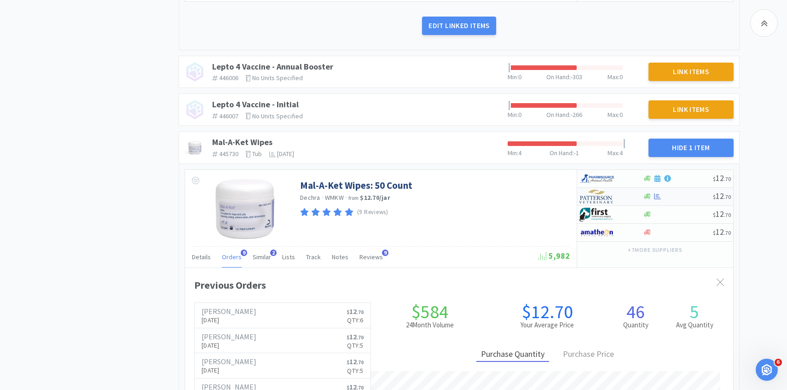
click at [606, 194] on img at bounding box center [596, 197] width 35 height 14
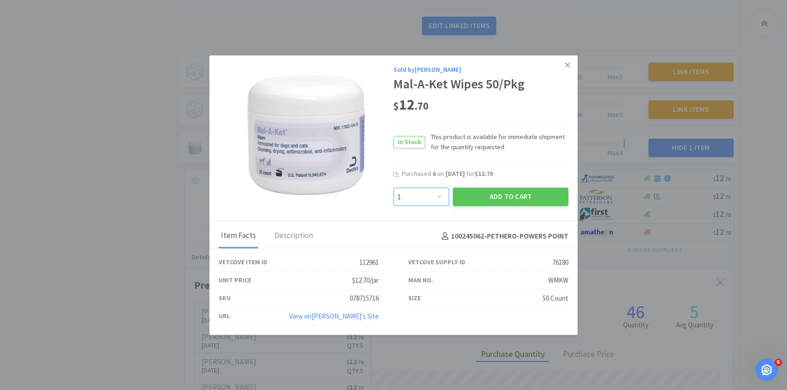
click at [432, 203] on select "Enter Quantity 1 2 3 4 5 6 7 8 9 10 11 12 13 14 15 16 17 18 19 20 Enter Quantity" at bounding box center [421, 197] width 56 height 18
select select "2"
click at [393, 188] on select "Enter Quantity 1 2 3 4 5 6 7 8 9 10 11 12 13 14 15 16 17 18 19 20 Enter Quantity" at bounding box center [421, 197] width 56 height 18
drag, startPoint x: 432, startPoint y: 203, endPoint x: 491, endPoint y: 189, distance: 60.6
click at [491, 189] on button "Add to Cart" at bounding box center [510, 197] width 115 height 18
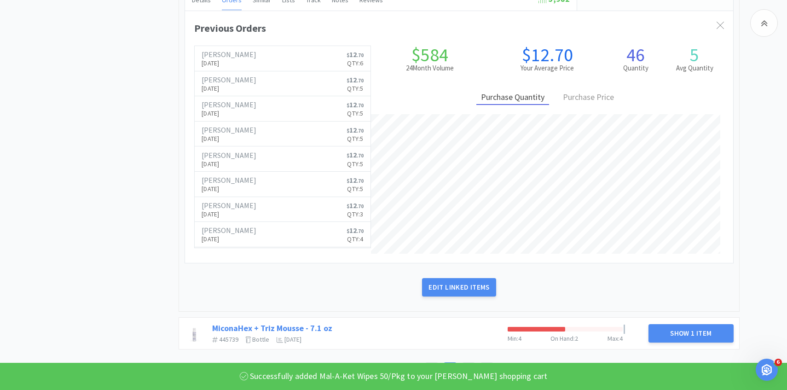
click at [300, 326] on link "MiconaHex + Triz Mousse - 7.1 oz" at bounding box center [272, 328] width 120 height 11
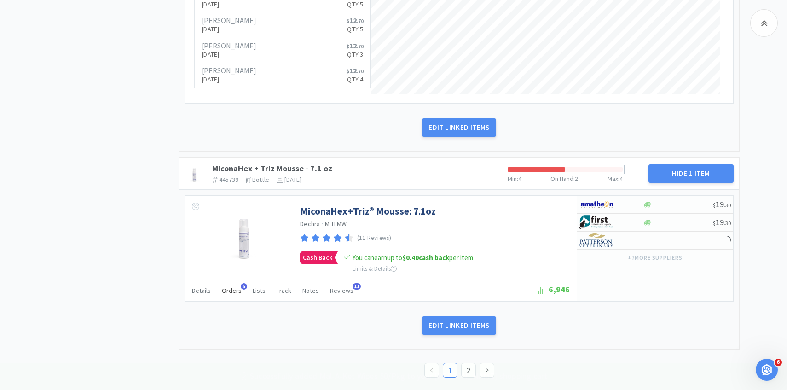
click at [237, 294] on span "Orders" at bounding box center [232, 290] width 20 height 8
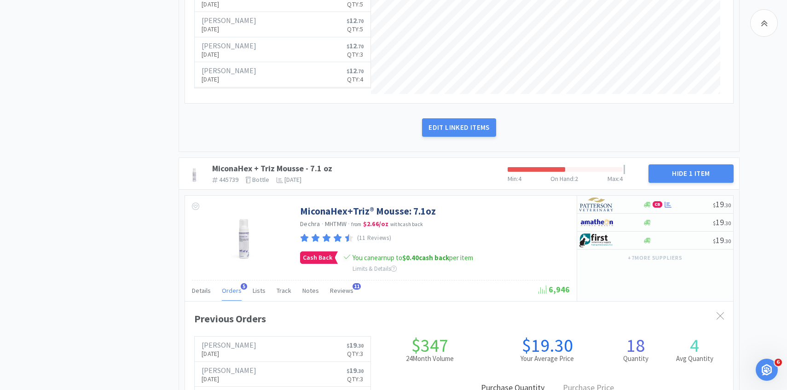
click at [234, 291] on span "Orders" at bounding box center [232, 290] width 20 height 8
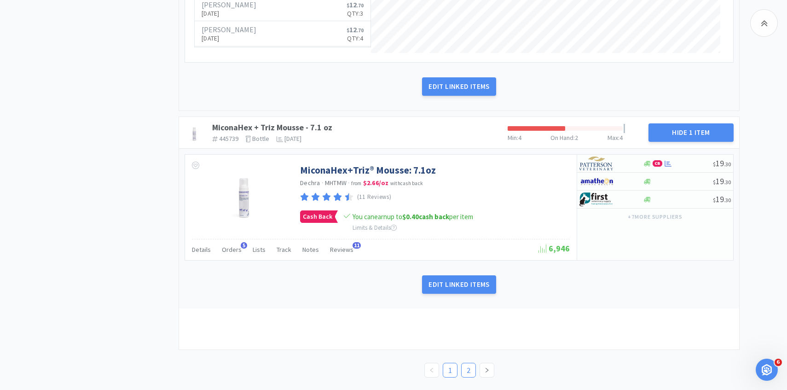
click at [463, 364] on link "2" at bounding box center [468, 370] width 14 height 14
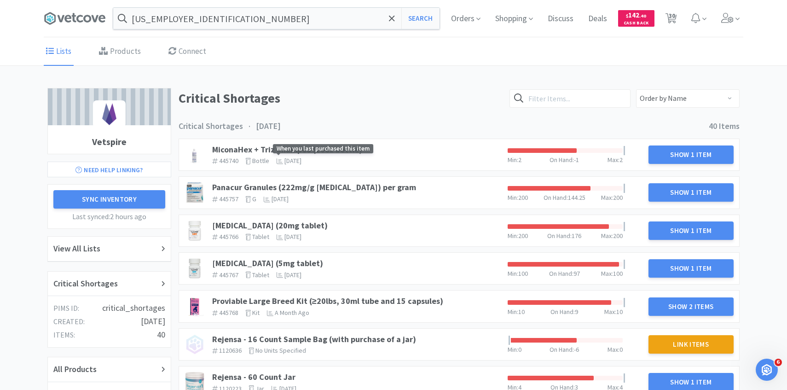
click at [333, 150] on span "When you last purchased this item" at bounding box center [323, 149] width 100 height 10
click at [246, 148] on link "MiconaHex + Triz Shampoo (16oz bottle)" at bounding box center [287, 149] width 150 height 11
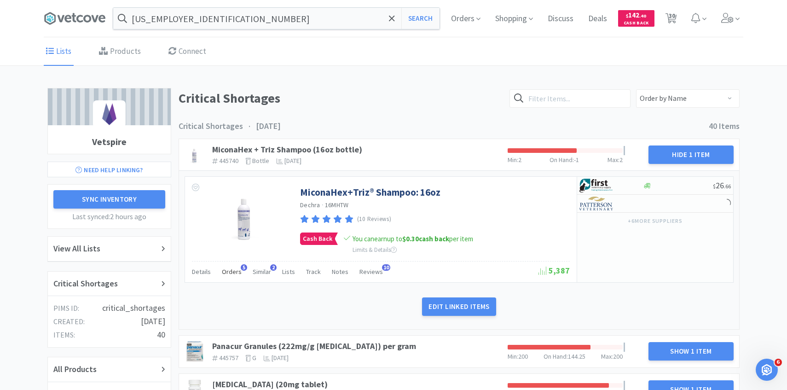
click at [231, 278] on div "Orders 5" at bounding box center [232, 272] width 20 height 17
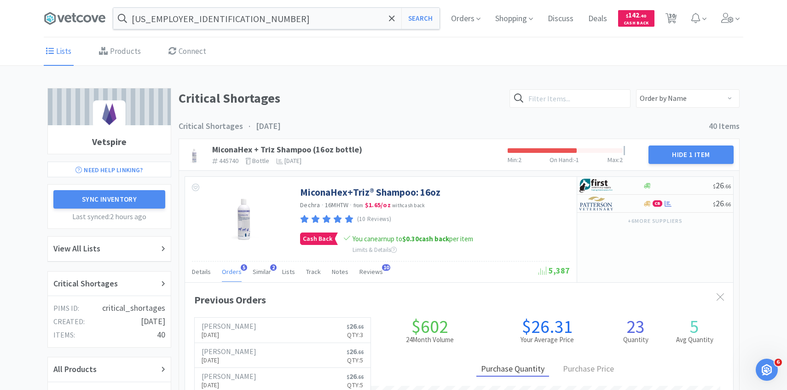
click at [231, 276] on div "Orders 5" at bounding box center [232, 272] width 20 height 17
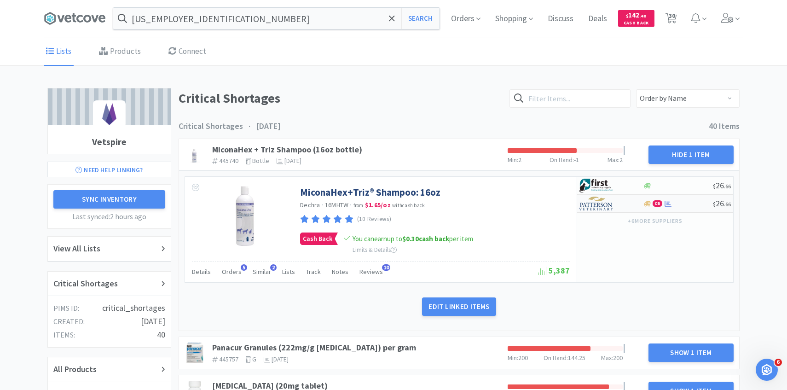
click at [601, 199] on img at bounding box center [596, 203] width 35 height 14
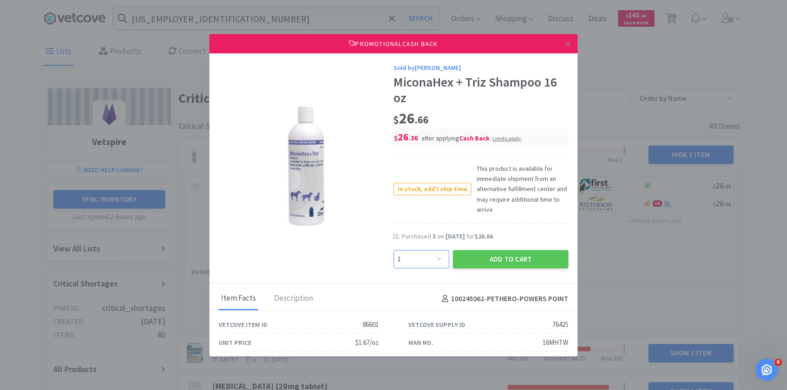
click at [427, 259] on select "Enter Quantity 1 2 3 4 5 6 7 8 9 10 11 12 13 14 15 16 17 18 19 20 Enter Quantity" at bounding box center [421, 259] width 56 height 18
click at [393, 250] on select "Enter Quantity 1 2 3 4 5 6 7 8 9 10 11 12 13 14 15 16 17 18 19 20 Enter Quantity" at bounding box center [421, 259] width 56 height 18
click at [429, 264] on select "Enter Quantity 1 2 3 4 5 6 7 8 9 10 11 12 13 14 15 16 17 18 19 20 Enter Quantity" at bounding box center [421, 259] width 56 height 18
select select "3"
click at [393, 250] on select "Enter Quantity 1 2 3 4 5 6 7 8 9 10 11 12 13 14 15 16 17 18 19 20 Enter Quantity" at bounding box center [421, 259] width 56 height 18
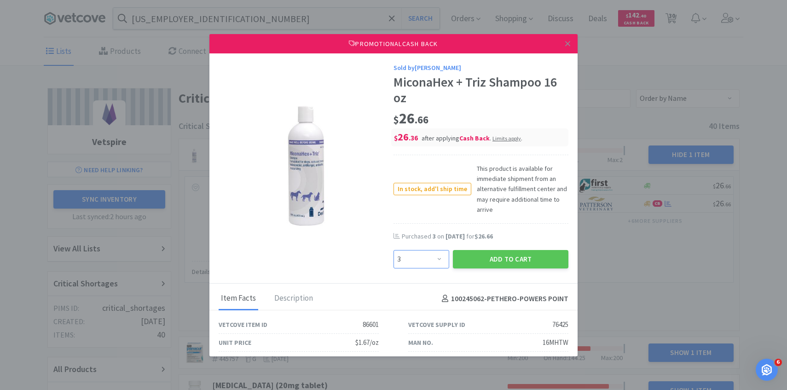
click at [430, 257] on select "Enter Quantity 1 2 3 4 5 6 7 8 9 10 11 12 13 14 15 16 17 18 19 20 Enter Quantity" at bounding box center [421, 259] width 56 height 18
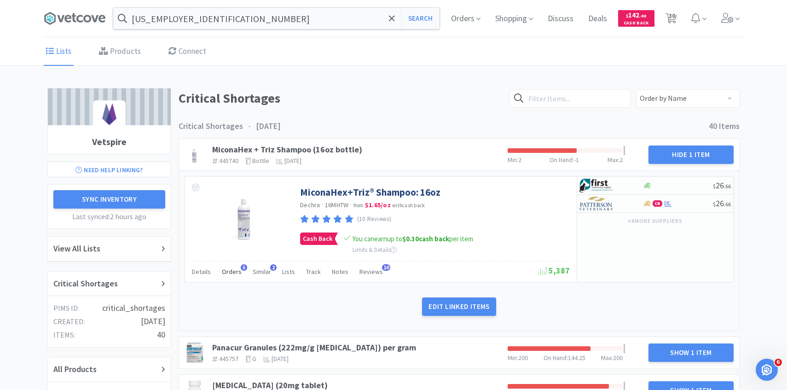
click at [226, 267] on span "Orders" at bounding box center [232, 271] width 20 height 8
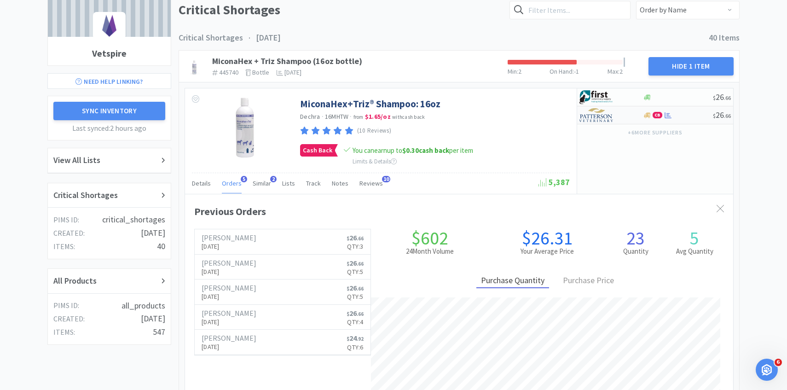
click at [600, 117] on img at bounding box center [596, 115] width 35 height 14
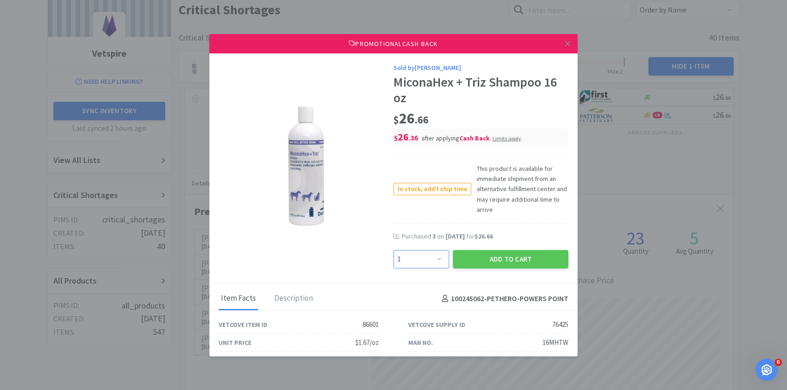
click at [430, 261] on select "Enter Quantity 1 2 3 4 5 6 7 8 9 10 11 12 13 14 15 16 17 18 19 20 Enter Quantity" at bounding box center [421, 259] width 56 height 18
select select "3"
click at [393, 250] on select "Enter Quantity 1 2 3 4 5 6 7 8 9 10 11 12 13 14 15 16 17 18 19 20 Enter Quantity" at bounding box center [421, 259] width 56 height 18
drag, startPoint x: 430, startPoint y: 261, endPoint x: 481, endPoint y: 264, distance: 51.1
click at [481, 264] on button "Add to Cart" at bounding box center [510, 259] width 115 height 18
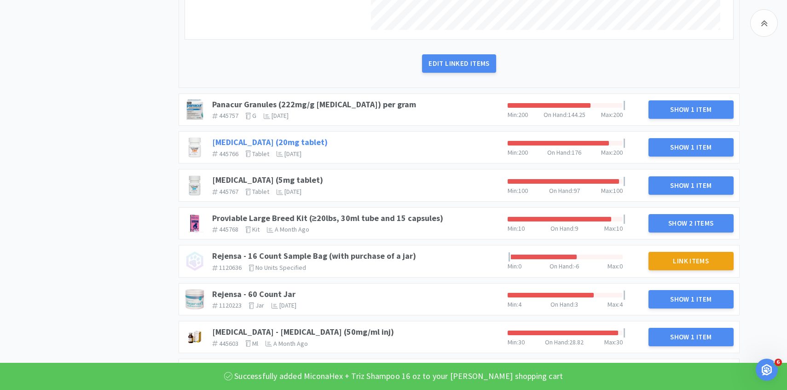
click at [269, 145] on link "[MEDICAL_DATA] (20mg tablet)" at bounding box center [269, 142] width 115 height 11
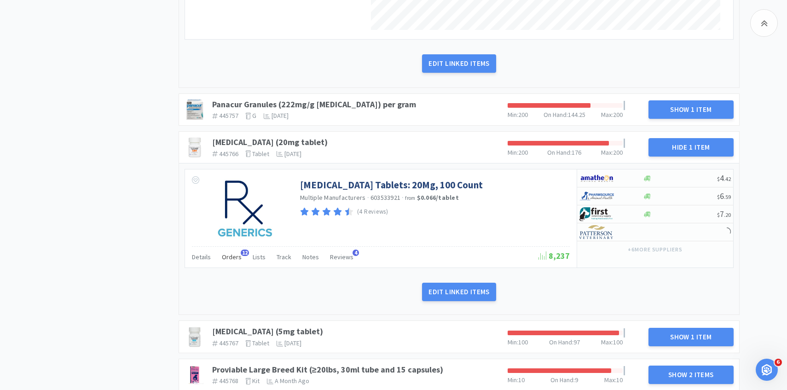
click at [238, 259] on span "Orders" at bounding box center [232, 257] width 20 height 8
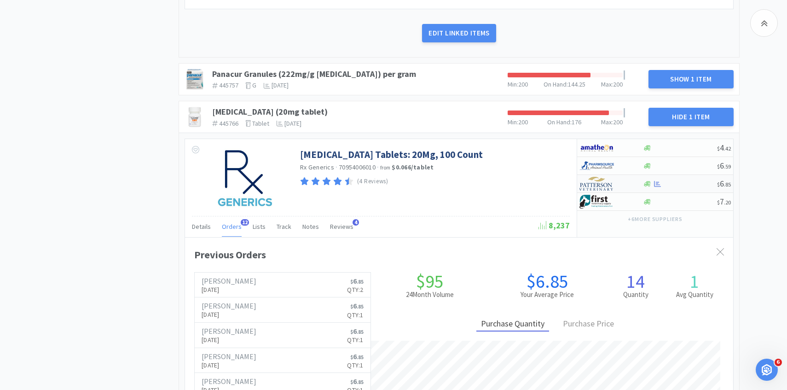
click at [616, 189] on div at bounding box center [604, 184] width 51 height 16
select select "1"
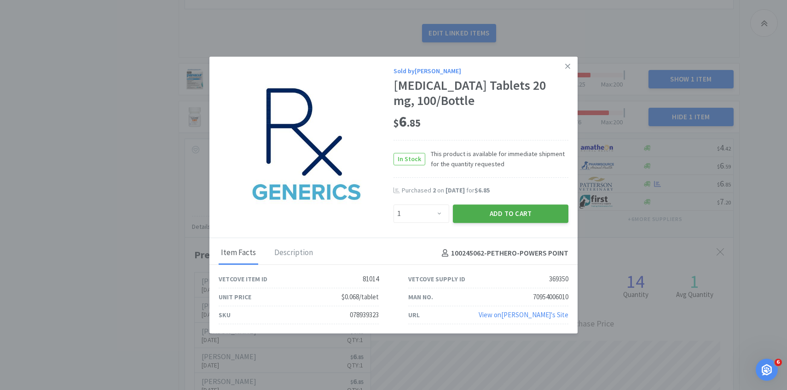
click at [495, 214] on button "Add to Cart" at bounding box center [510, 213] width 115 height 18
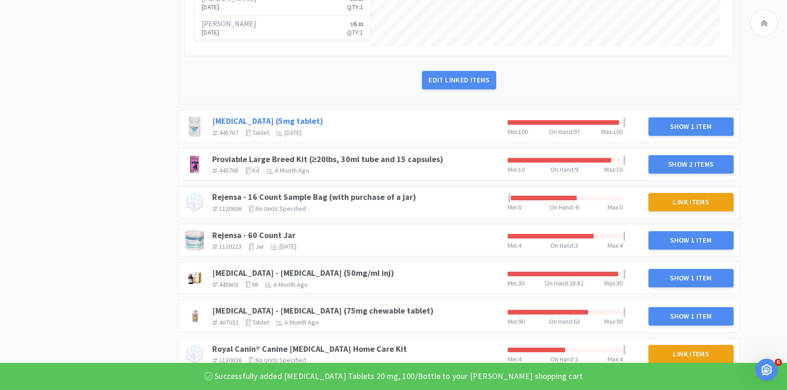
click at [293, 122] on link "[MEDICAL_DATA] (5mg tablet)" at bounding box center [267, 120] width 111 height 11
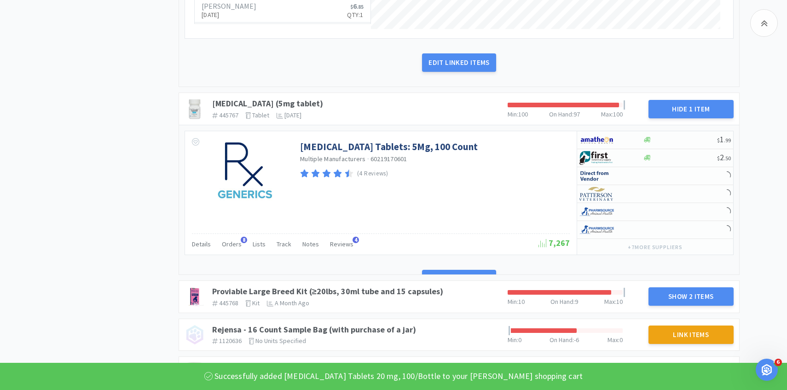
scroll to position [1020, 0]
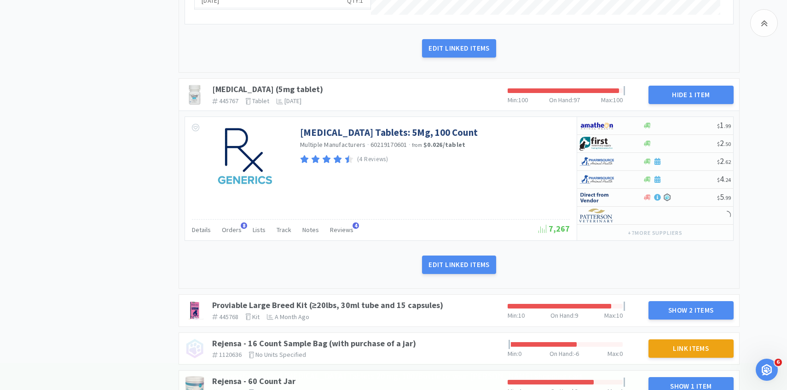
click at [230, 241] on div "[MEDICAL_DATA] Tablets: 5Mg, 100 Count Multiple Manufacturers · 60219170601 · f…" at bounding box center [459, 199] width 560 height 178
click at [230, 233] on span "Orders" at bounding box center [232, 229] width 20 height 8
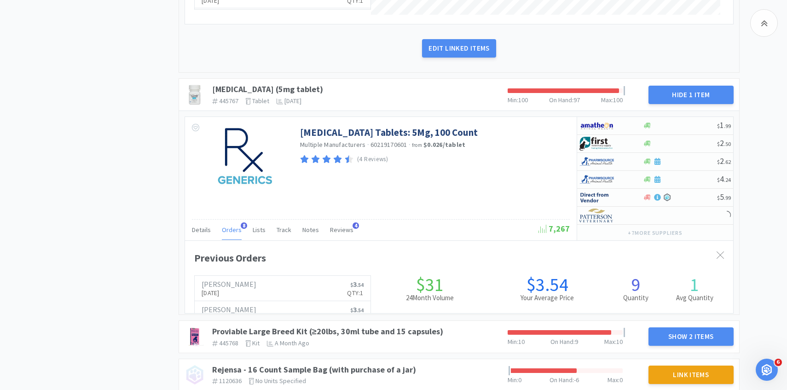
scroll to position [0, 0]
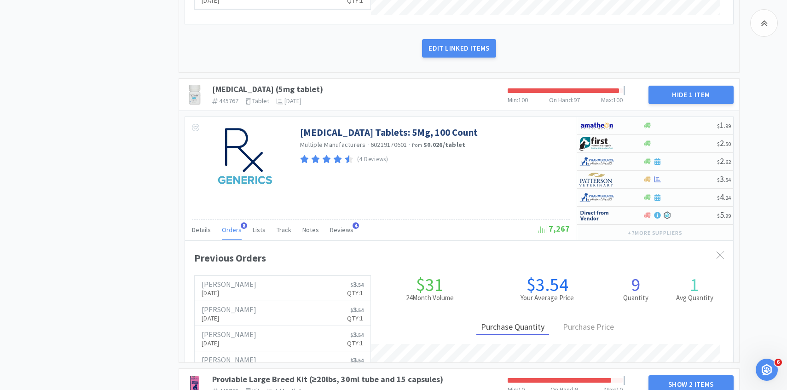
click at [230, 233] on span "Orders" at bounding box center [232, 229] width 20 height 8
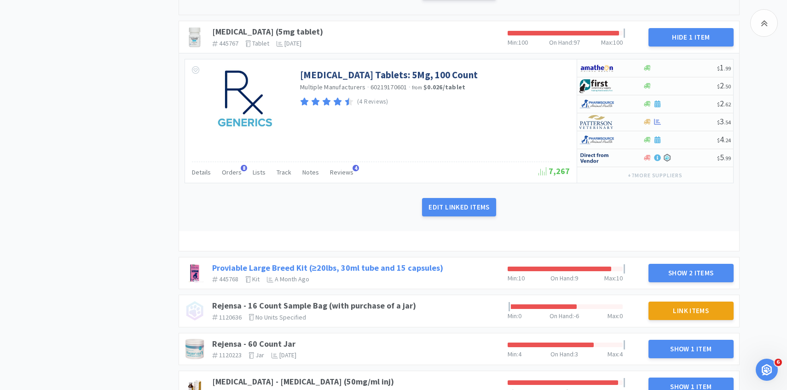
click at [363, 269] on link "Proviable Large Breed Kit (≥20lbs, 30ml tube and 15 capsules)" at bounding box center [327, 267] width 231 height 11
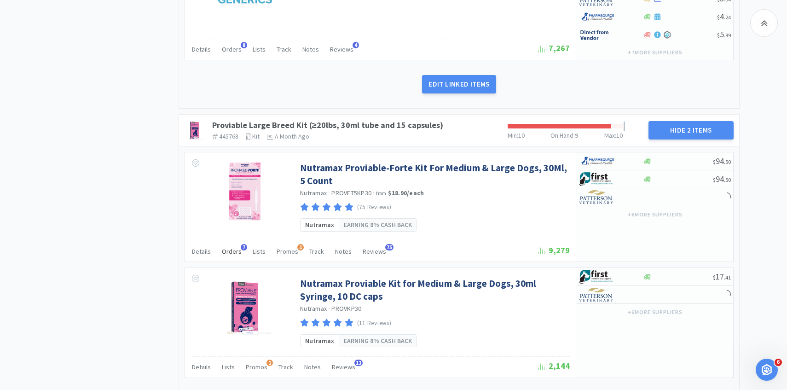
click at [236, 248] on span "Orders" at bounding box center [232, 251] width 20 height 8
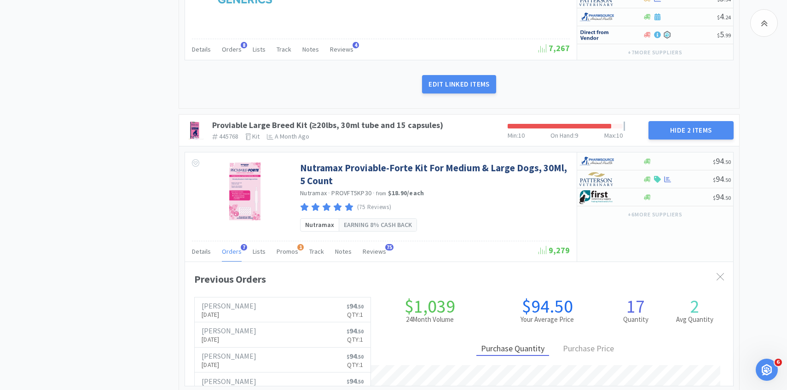
scroll to position [459842, 459546]
click at [232, 251] on span "Orders" at bounding box center [232, 251] width 20 height 8
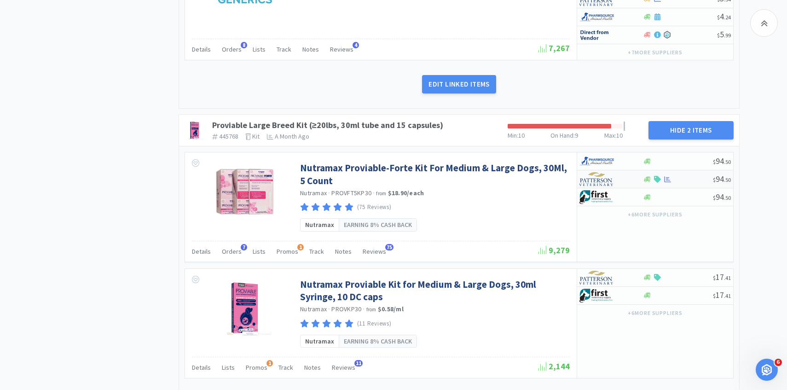
click at [626, 173] on div at bounding box center [604, 179] width 51 height 16
select select "1"
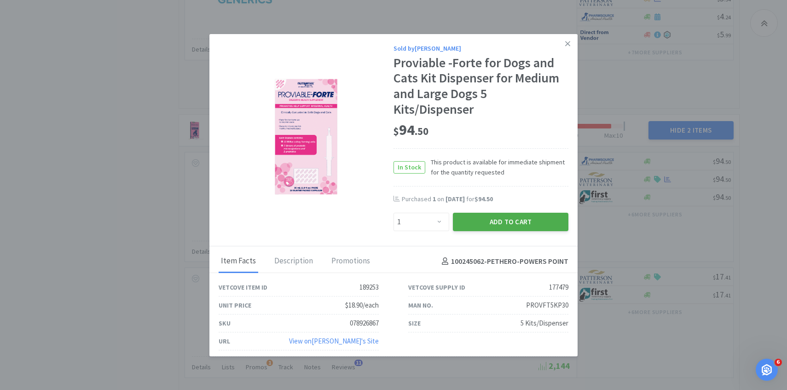
click at [496, 220] on button "Add to Cart" at bounding box center [510, 222] width 115 height 18
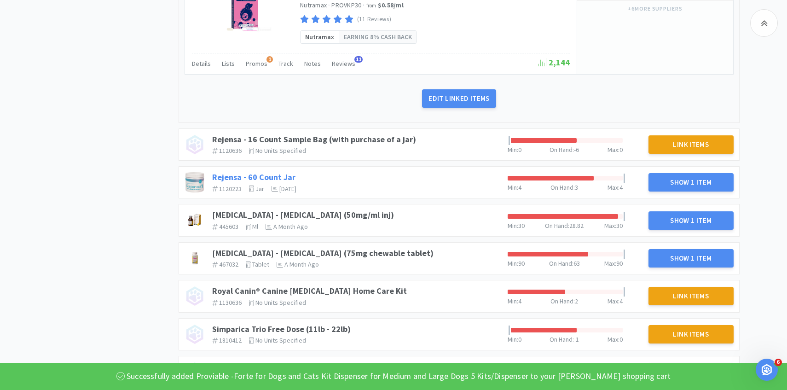
click at [265, 176] on link "Rejensa - 60 Count Jar" at bounding box center [253, 177] width 83 height 11
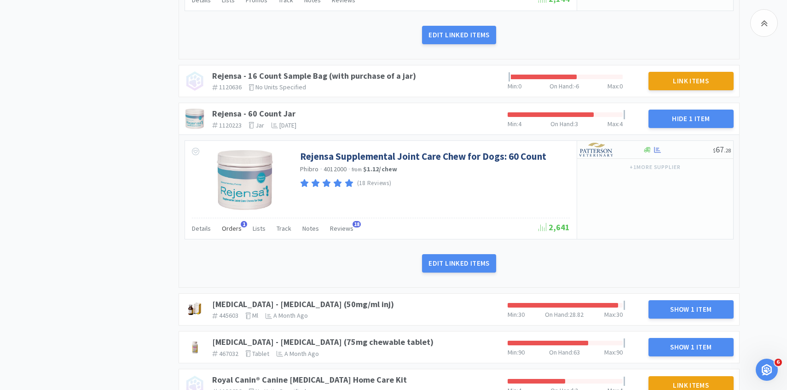
click at [232, 224] on span "Orders" at bounding box center [232, 228] width 20 height 8
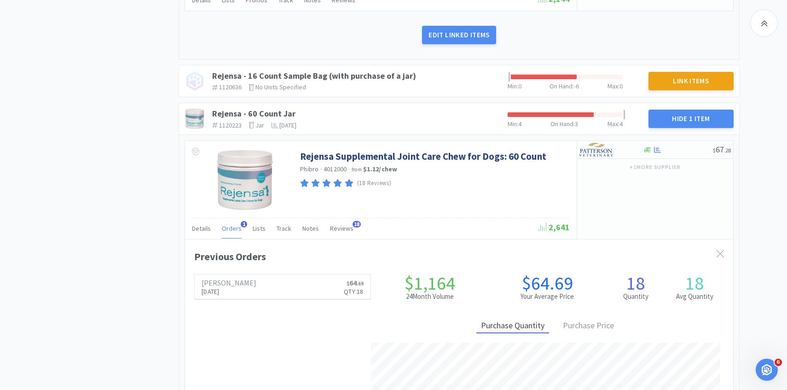
click at [232, 224] on span "Orders" at bounding box center [232, 228] width 20 height 8
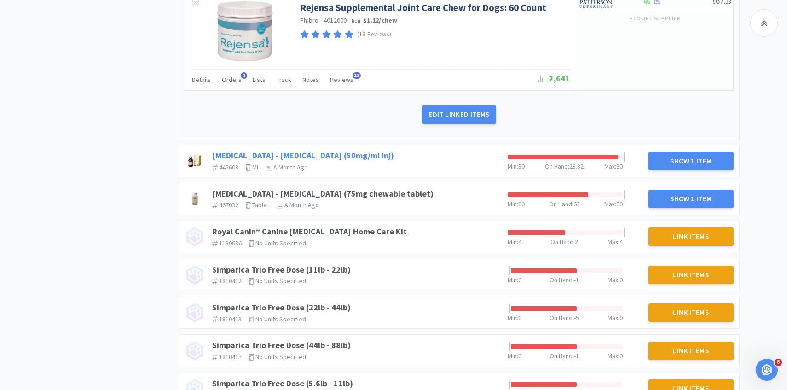
click at [328, 156] on link "[MEDICAL_DATA] - [MEDICAL_DATA] (50mg/ml inj)" at bounding box center [303, 155] width 182 height 11
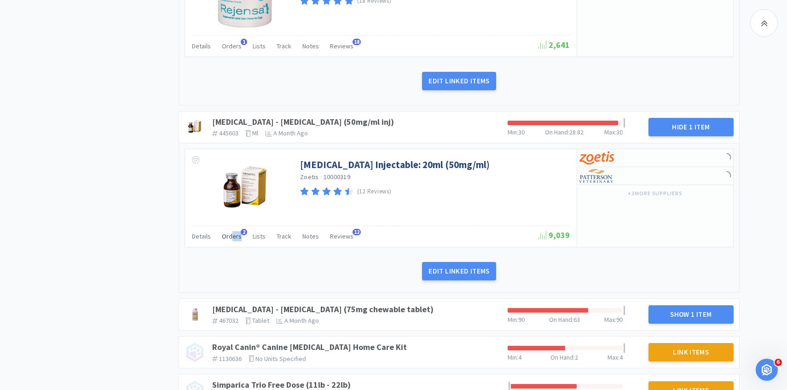
click at [233, 241] on div "Orders 2" at bounding box center [232, 237] width 20 height 17
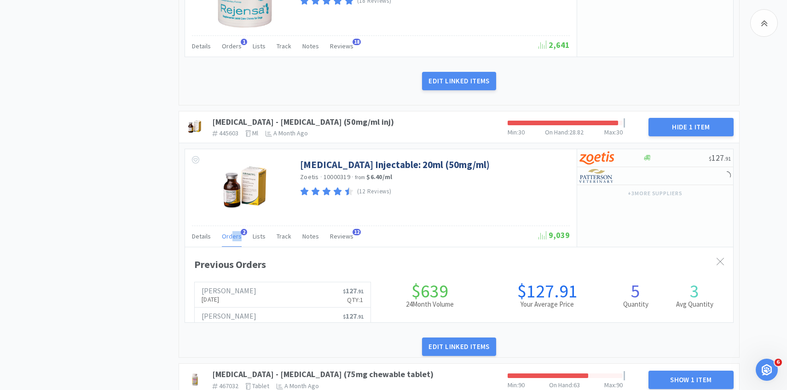
click at [233, 241] on div "Orders 2" at bounding box center [232, 237] width 20 height 17
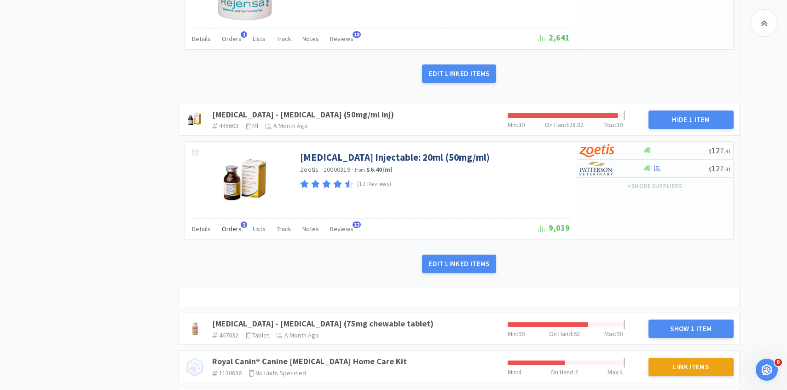
click at [232, 236] on div "Orders 2" at bounding box center [232, 229] width 20 height 17
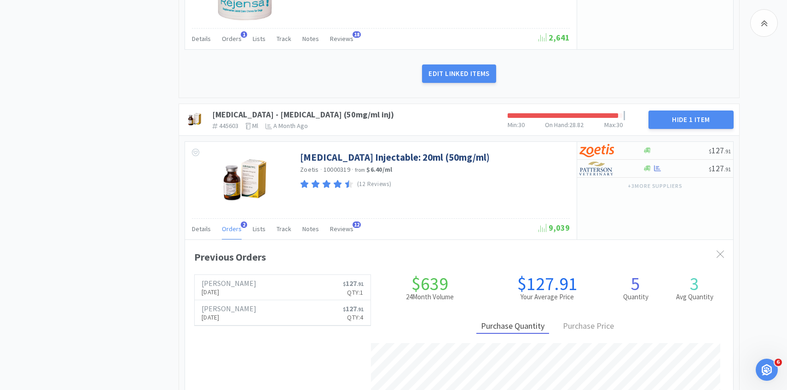
click at [232, 231] on span "Orders" at bounding box center [232, 229] width 20 height 8
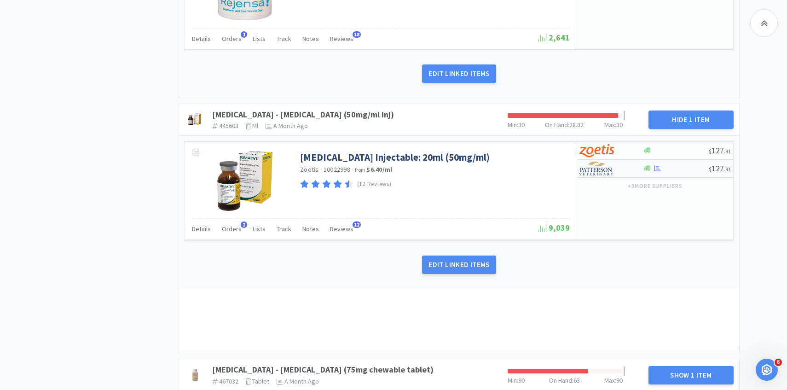
click at [603, 171] on img at bounding box center [596, 168] width 35 height 14
select select "1"
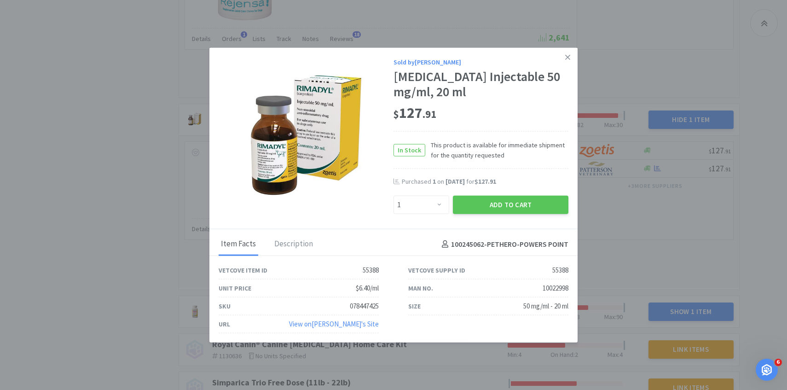
click at [508, 213] on div "Add to Cart" at bounding box center [510, 205] width 119 height 22
click at [504, 206] on button "Add to Cart" at bounding box center [510, 205] width 115 height 18
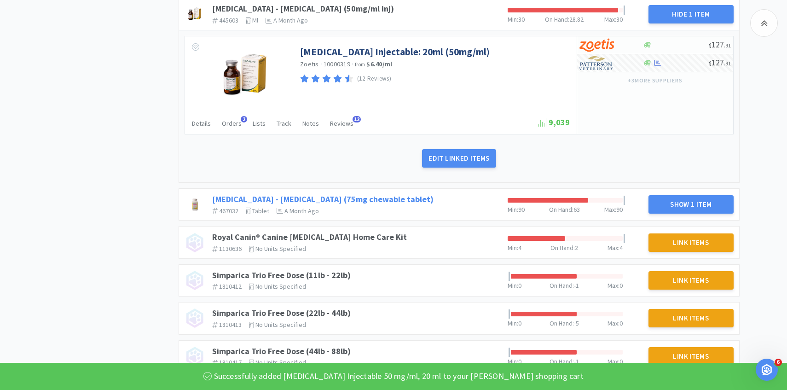
click at [365, 195] on link "[MEDICAL_DATA] - [MEDICAL_DATA] (75mg chewable tablet)" at bounding box center [322, 199] width 221 height 11
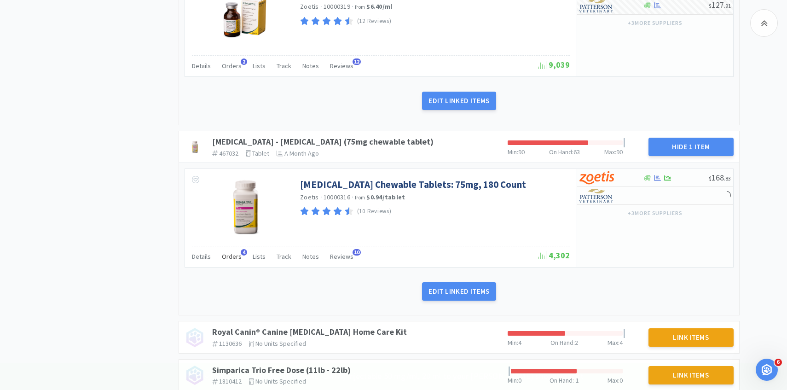
click at [233, 259] on span "Orders" at bounding box center [232, 256] width 20 height 8
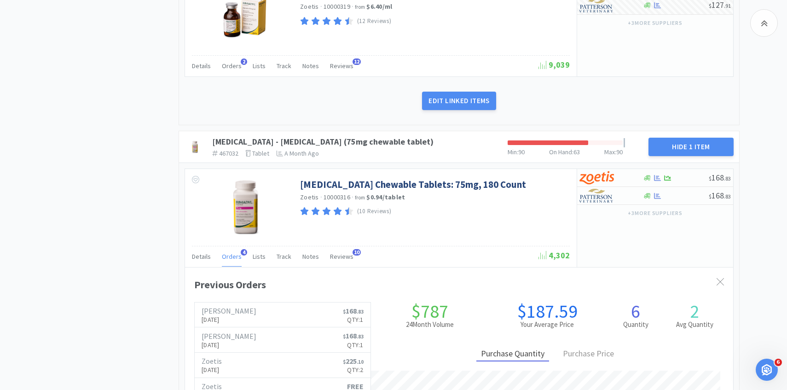
click at [232, 259] on span "Orders" at bounding box center [232, 256] width 20 height 8
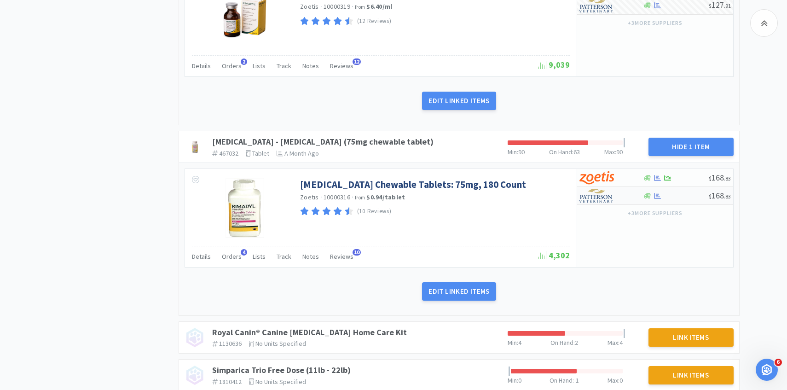
click at [600, 195] on img at bounding box center [596, 196] width 35 height 14
select select "1"
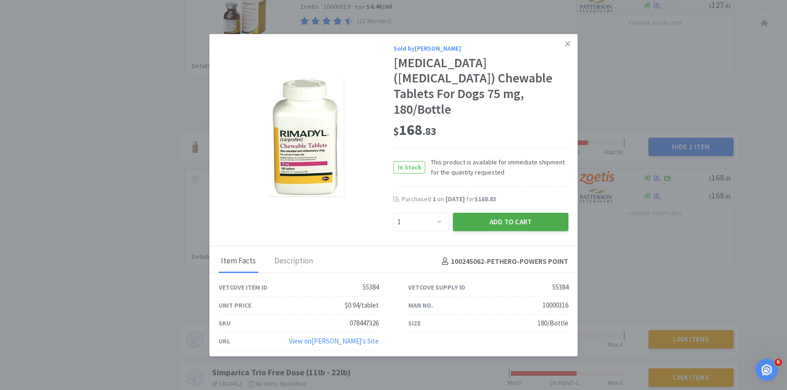
click at [508, 217] on button "Add to Cart" at bounding box center [510, 222] width 115 height 18
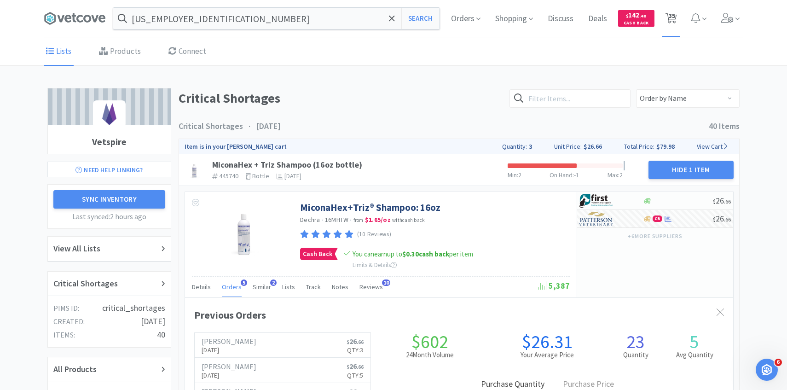
click at [671, 24] on span "35" at bounding box center [672, 15] width 6 height 37
select select "20"
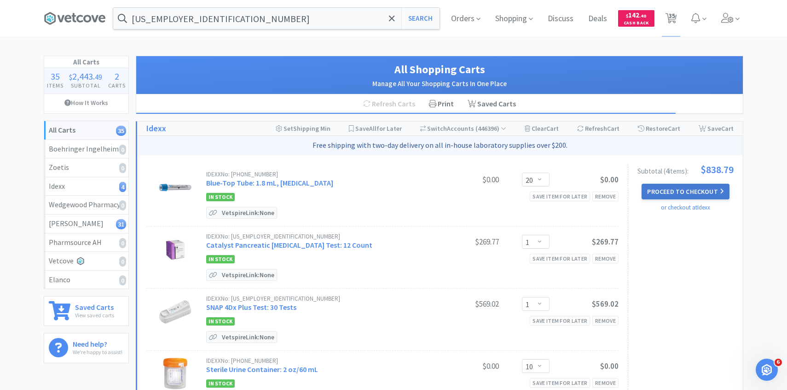
click at [690, 189] on button "Proceed to Checkout" at bounding box center [684, 192] width 87 height 16
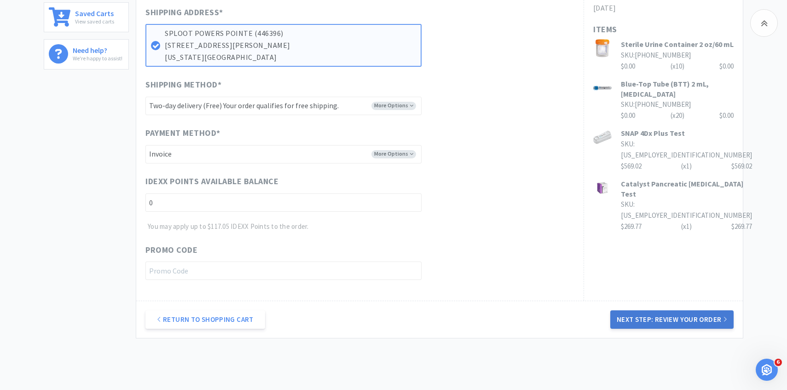
click at [628, 314] on button "Next Step: Review Your Order" at bounding box center [671, 319] width 123 height 18
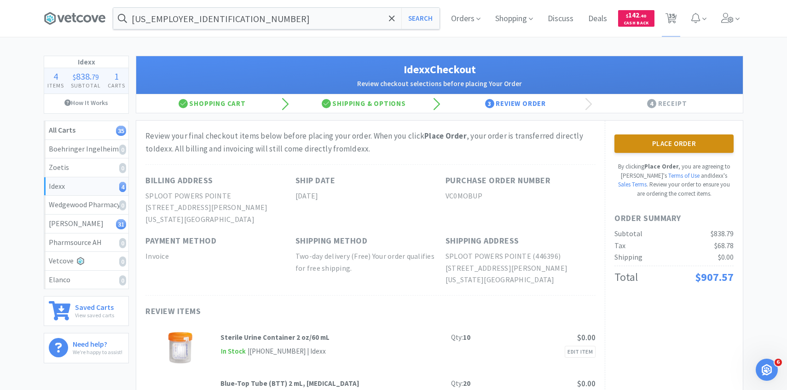
click at [652, 139] on button "Place Order" at bounding box center [673, 143] width 119 height 18
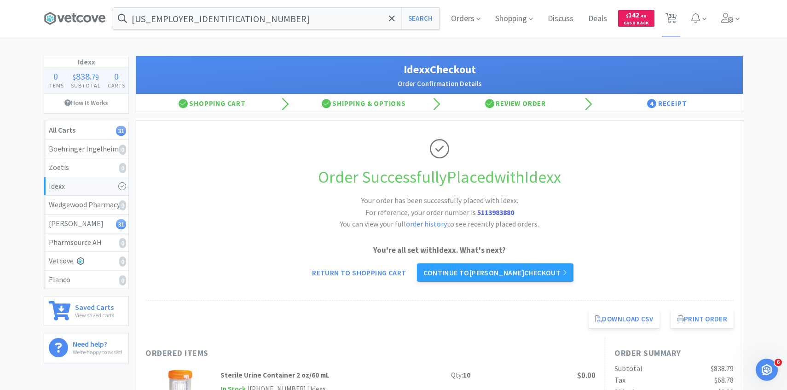
click at [656, 22] on div "Orders Shopping Discuss Discuss Deals Deals $ 142 . 40 Cash Back 31 31" at bounding box center [594, 18] width 300 height 37
click at [669, 21] on span "31" at bounding box center [672, 15] width 6 height 37
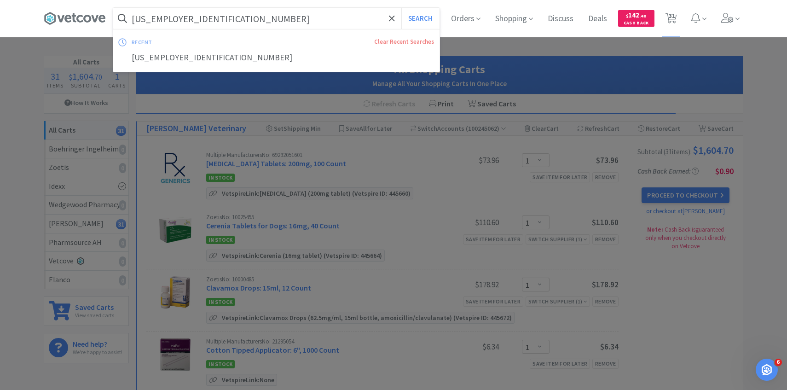
click at [212, 19] on input "[US_EMPLOYER_IDENTIFICATION_NUMBER]" at bounding box center [276, 18] width 326 height 21
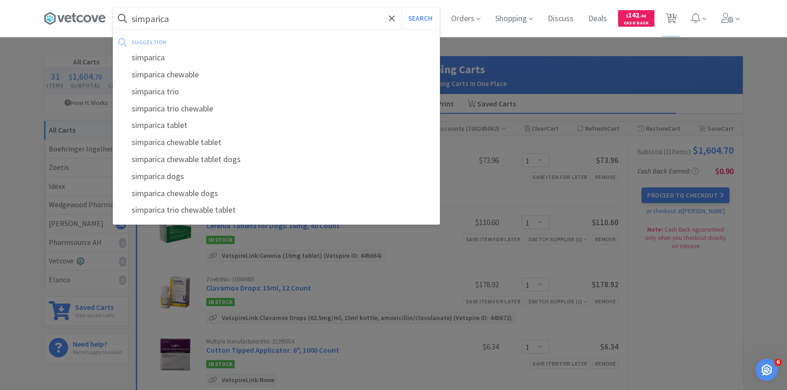
click at [401, 8] on button "Search" at bounding box center [420, 18] width 38 height 21
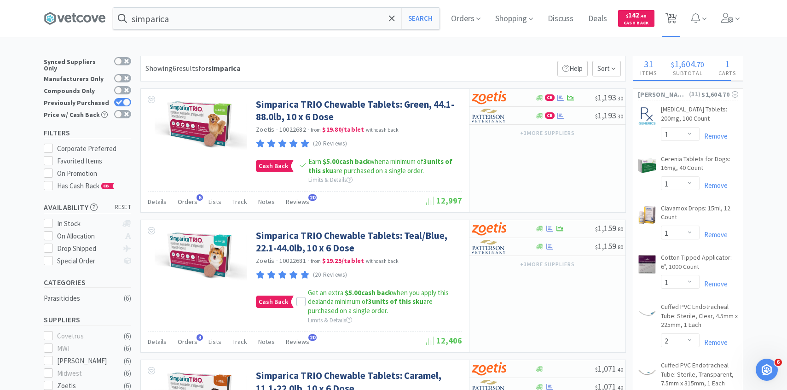
click at [670, 19] on span "31" at bounding box center [672, 15] width 6 height 37
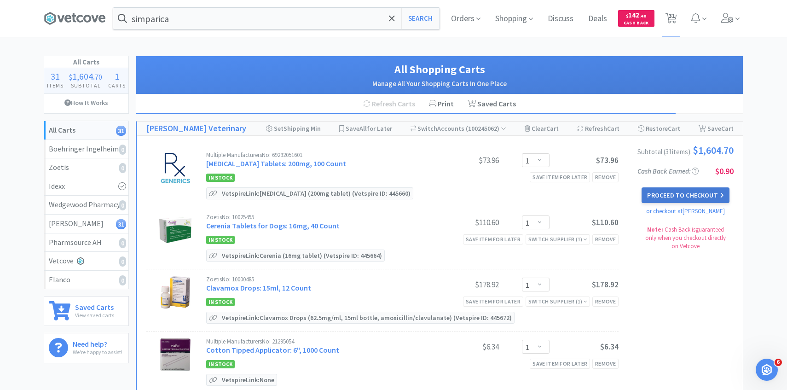
click at [674, 197] on button "Proceed to Checkout" at bounding box center [684, 195] width 87 height 16
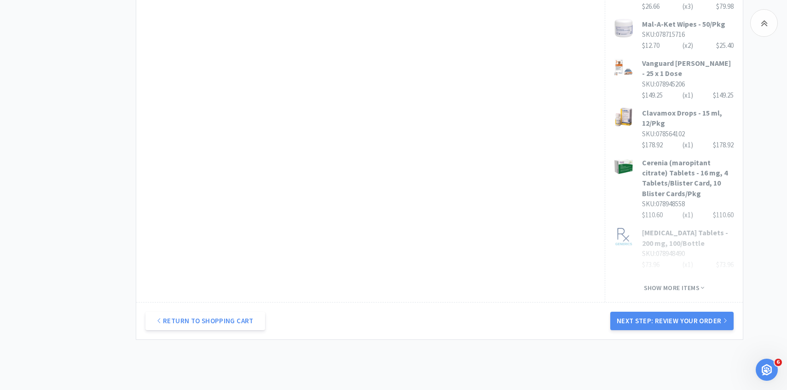
click at [653, 311] on button "Next Step: Review Your Order" at bounding box center [671, 320] width 123 height 18
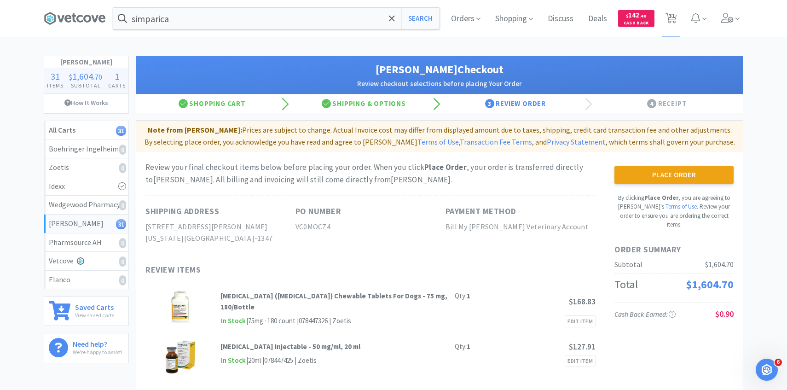
click at [630, 174] on button "Place Order" at bounding box center [673, 175] width 119 height 18
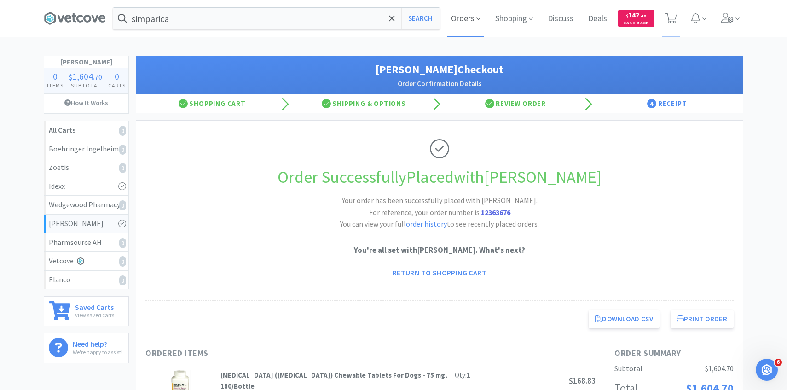
click at [465, 22] on span "Orders" at bounding box center [465, 18] width 37 height 37
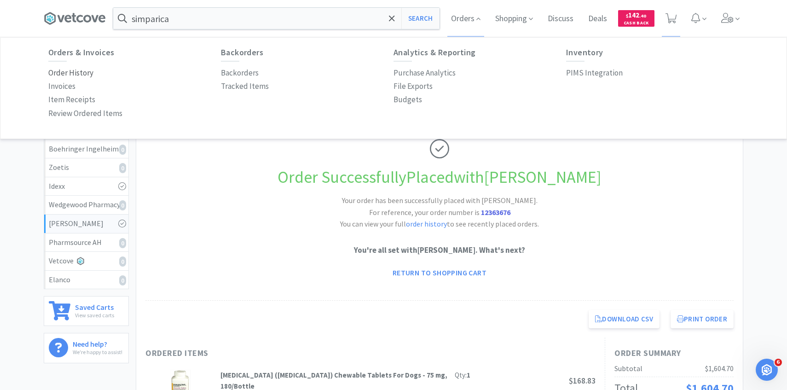
click at [81, 72] on p "Order History" at bounding box center [70, 73] width 45 height 12
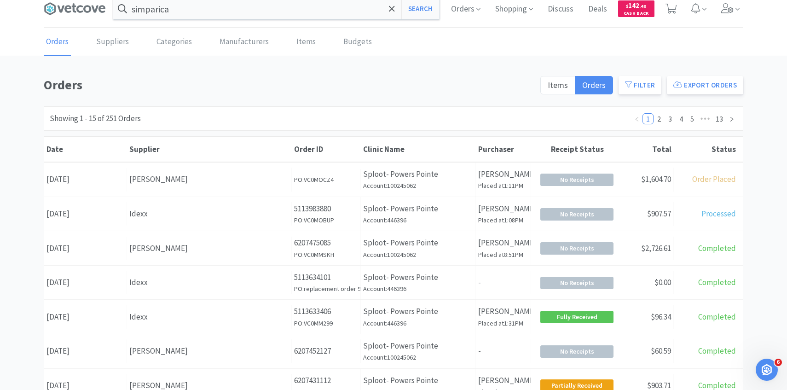
scroll to position [10, 0]
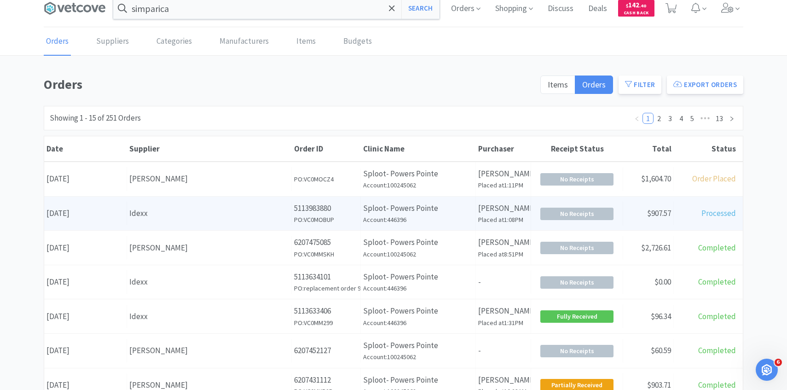
click at [218, 211] on div "Idexx" at bounding box center [209, 213] width 160 height 12
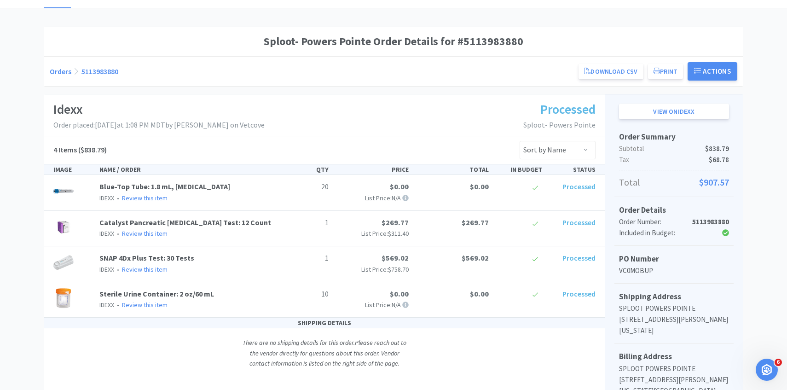
scroll to position [58, 0]
